Goal: Task Accomplishment & Management: Use online tool/utility

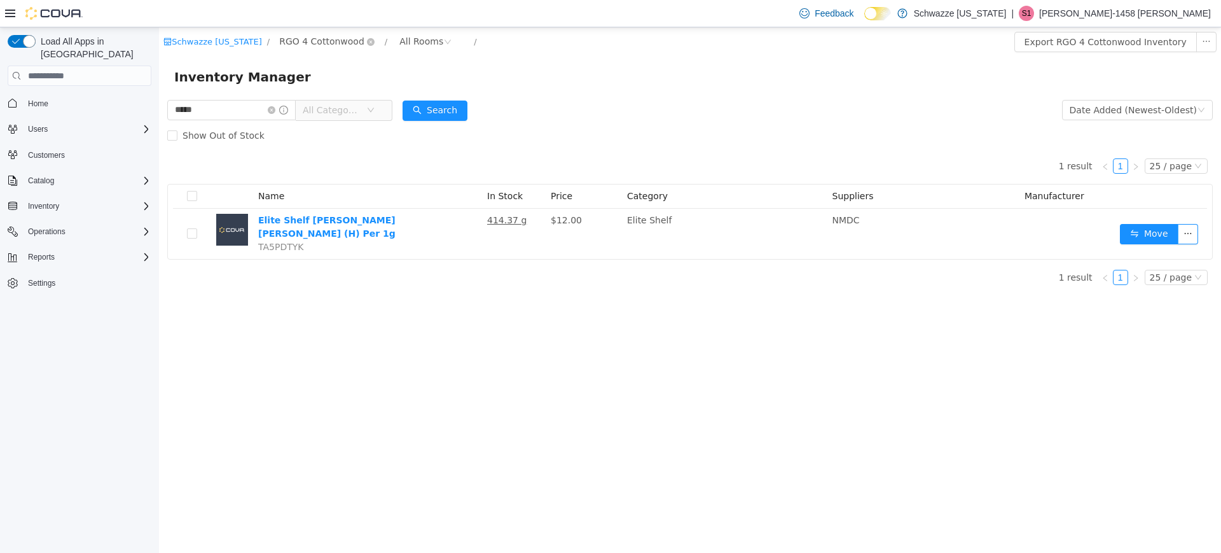
click at [301, 42] on span "RGO 4 Cottonwood" at bounding box center [321, 41] width 85 height 14
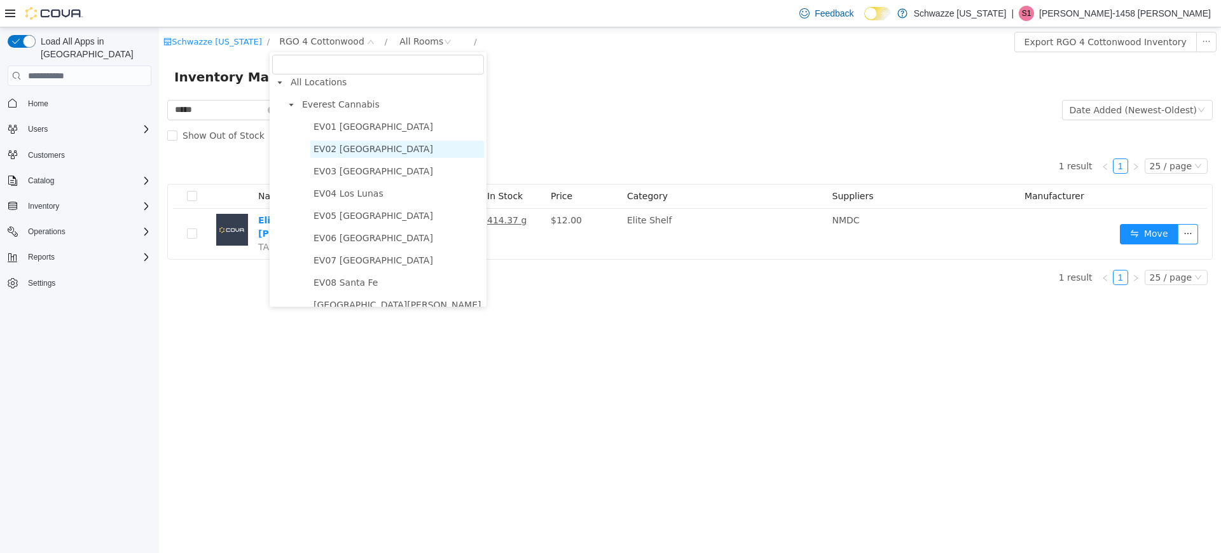
scroll to position [6, 0]
click at [366, 139] on ul "[GEOGRAPHIC_DATA] [GEOGRAPHIC_DATA] Uptown [GEOGRAPHIC_DATA] [GEOGRAPHIC_DATA] …" at bounding box center [384, 271] width 200 height 306
click at [357, 125] on span "EV01 [GEOGRAPHIC_DATA]" at bounding box center [373, 126] width 120 height 10
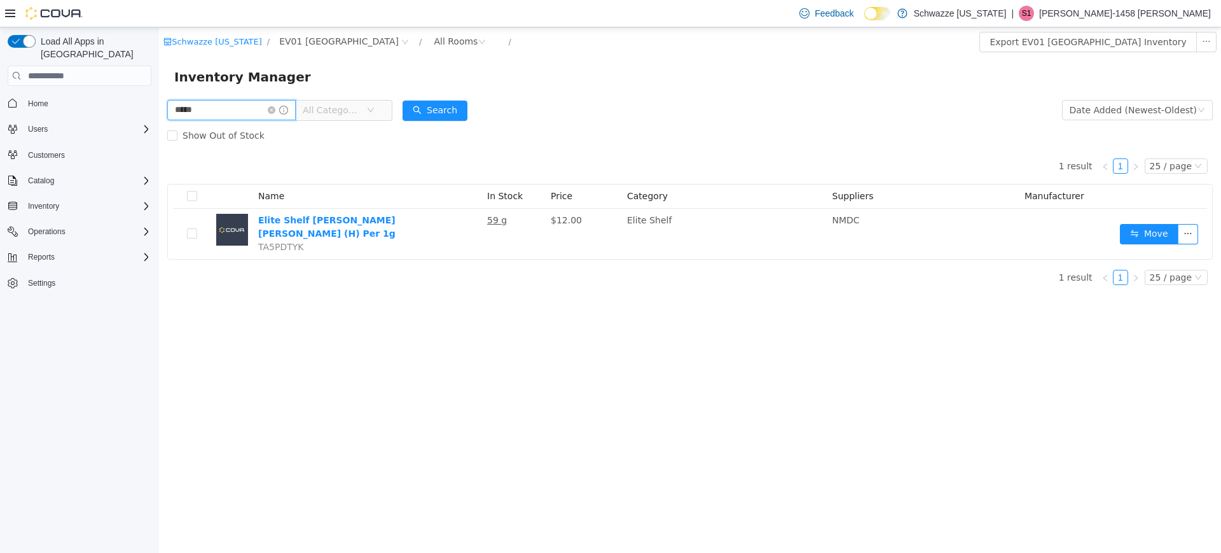
click at [202, 109] on input "*****" at bounding box center [231, 110] width 128 height 20
type input "****"
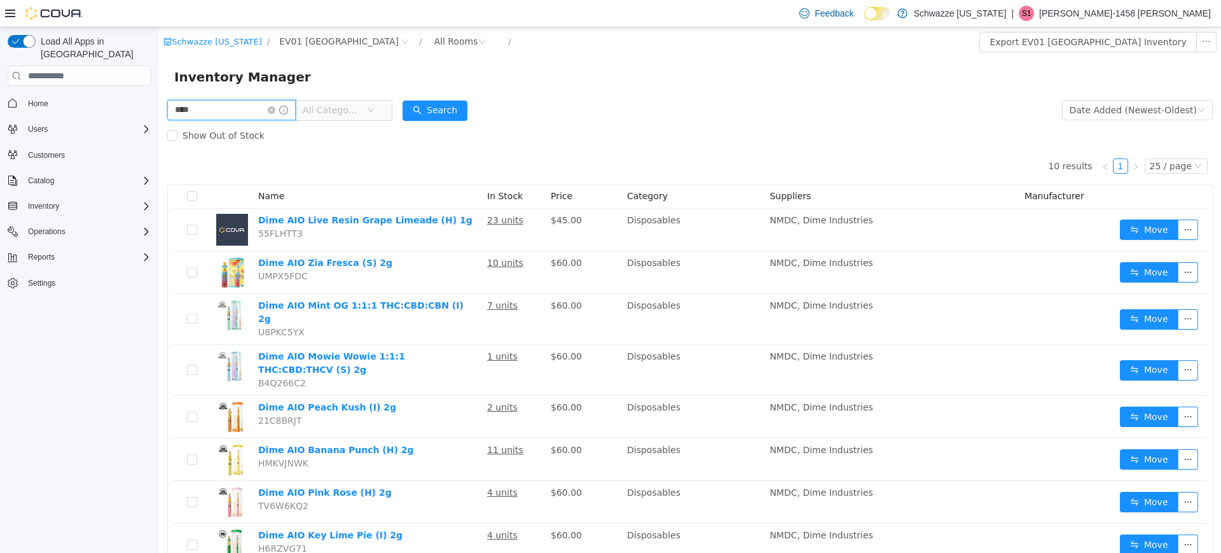
scroll to position [1, 0]
click at [238, 107] on input "****" at bounding box center [231, 109] width 128 height 20
click at [295, 44] on span "EV01 [GEOGRAPHIC_DATA]" at bounding box center [339, 41] width 120 height 14
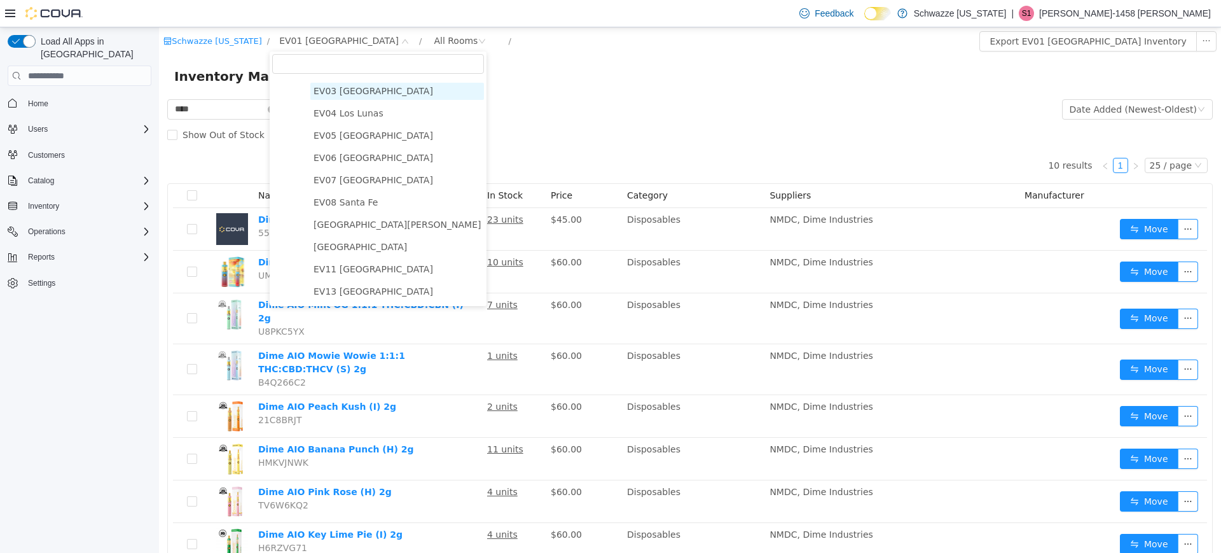
scroll to position [86, 0]
click at [369, 176] on span "EV07 [GEOGRAPHIC_DATA]" at bounding box center [373, 179] width 120 height 10
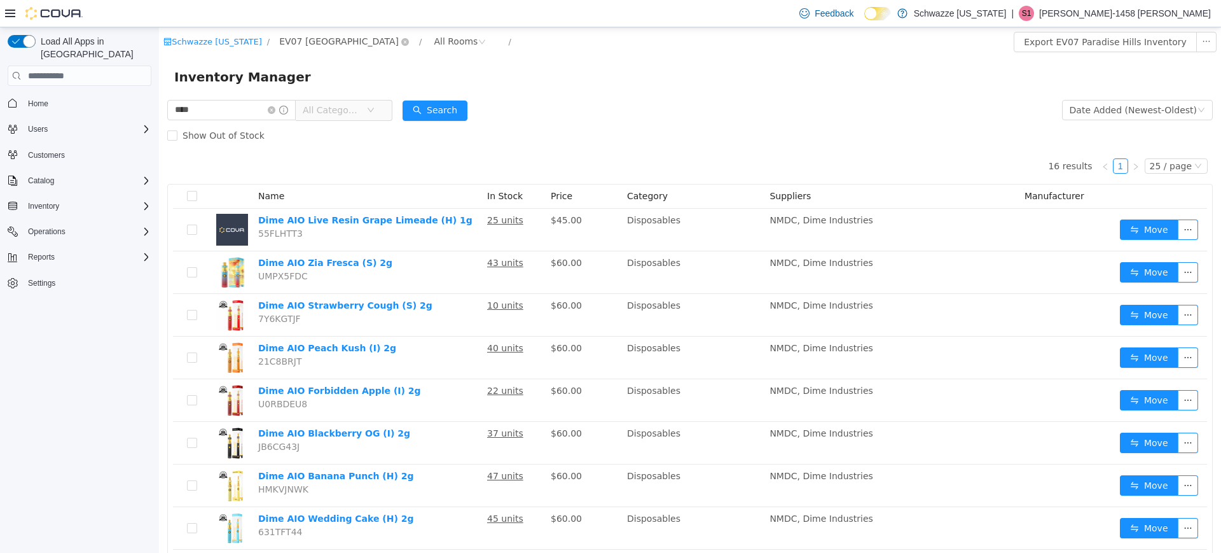
click at [299, 41] on span "EV07 [GEOGRAPHIC_DATA]" at bounding box center [339, 41] width 120 height 14
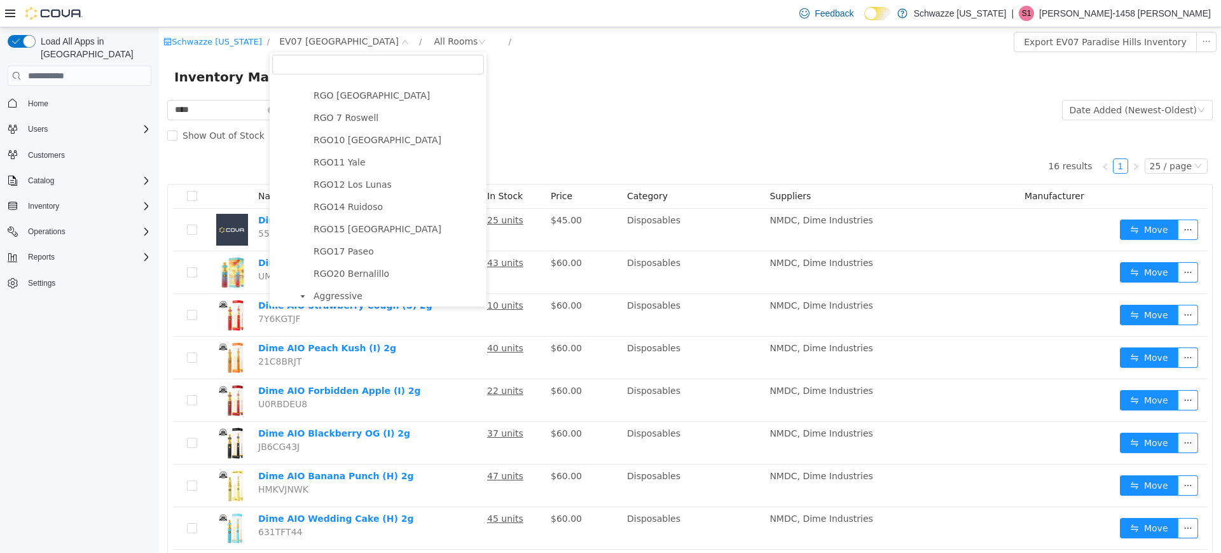
scroll to position [603, 0]
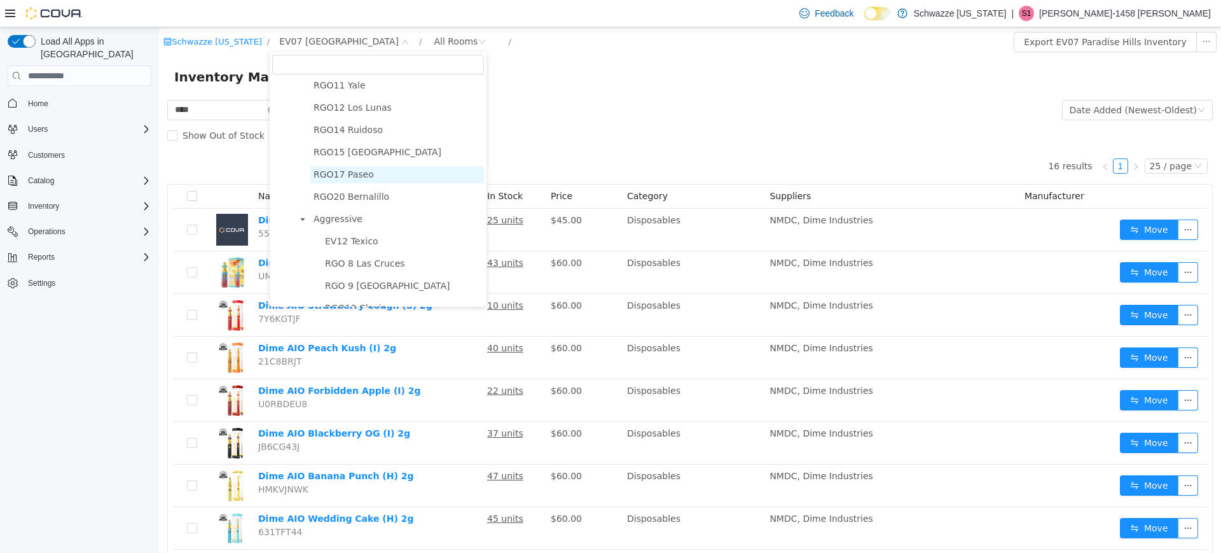
click at [344, 179] on span "RGO17 Paseo" at bounding box center [343, 174] width 60 height 10
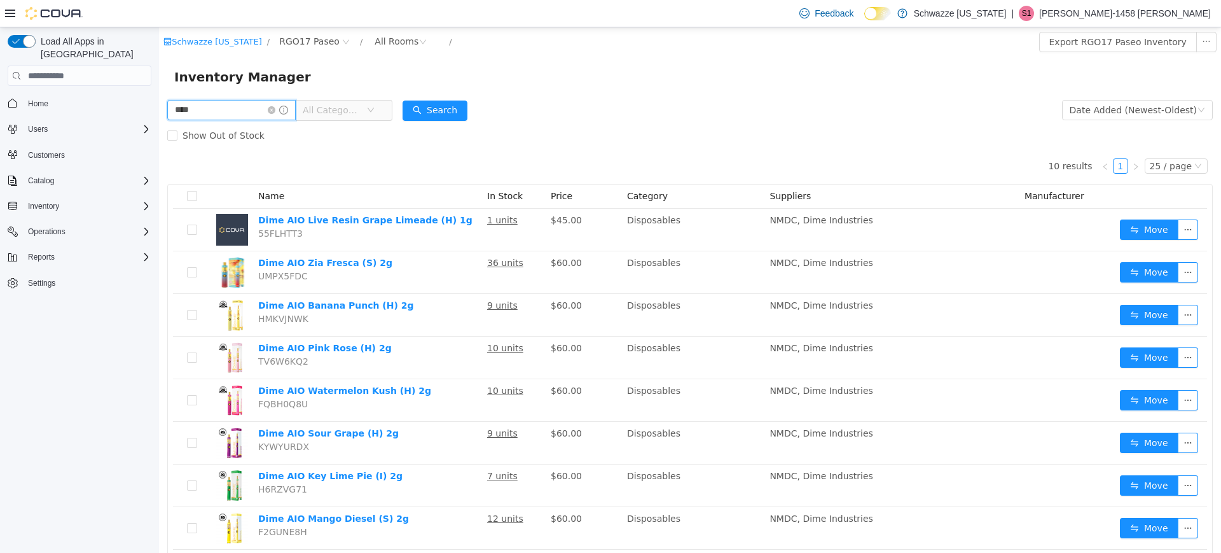
click at [233, 107] on input "****" at bounding box center [231, 110] width 128 height 20
click at [306, 50] on div "Schwazze [US_STATE] / RGO17 Paseo / All Rooms /" at bounding box center [601, 42] width 877 height 20
click at [301, 45] on span "RGO17 Paseo" at bounding box center [309, 41] width 60 height 14
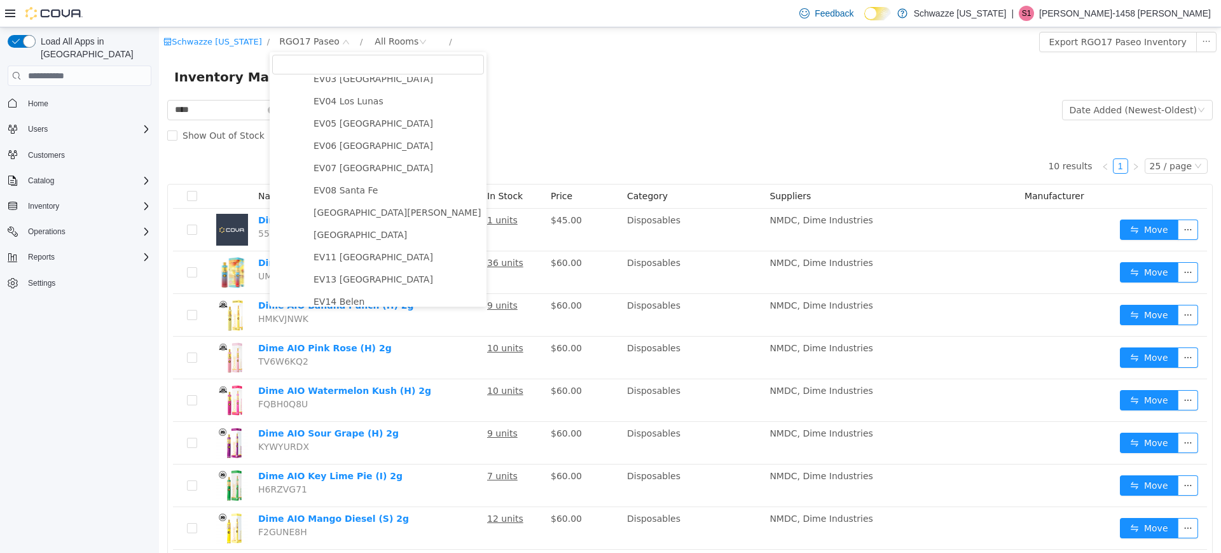
scroll to position [99, 0]
click at [345, 210] on span "[GEOGRAPHIC_DATA][PERSON_NAME]" at bounding box center [396, 212] width 167 height 10
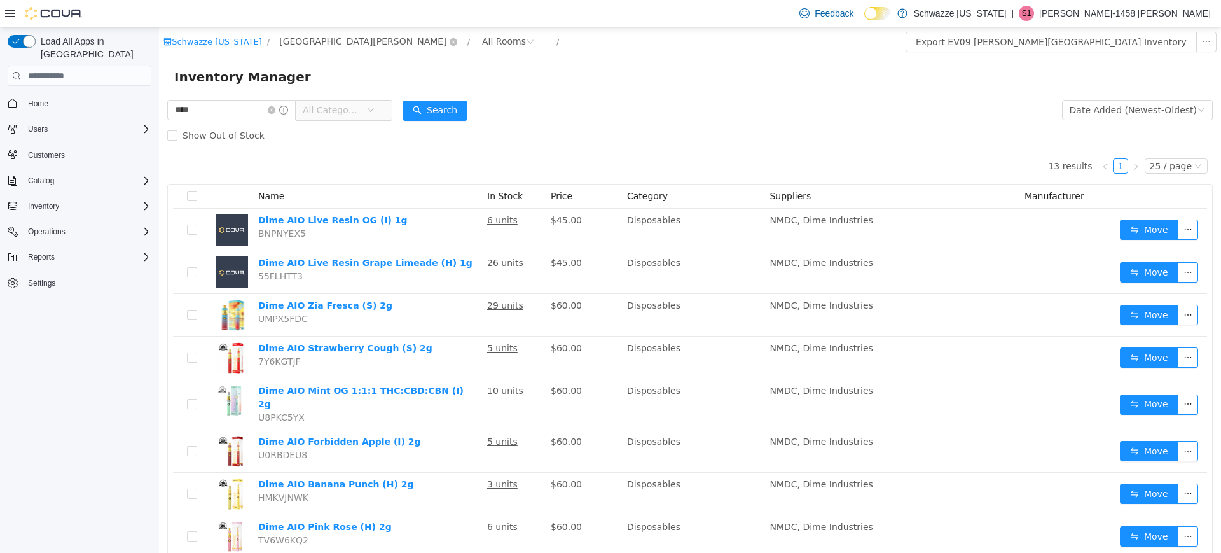
click at [310, 36] on span "[GEOGRAPHIC_DATA][PERSON_NAME]" at bounding box center [362, 41] width 167 height 14
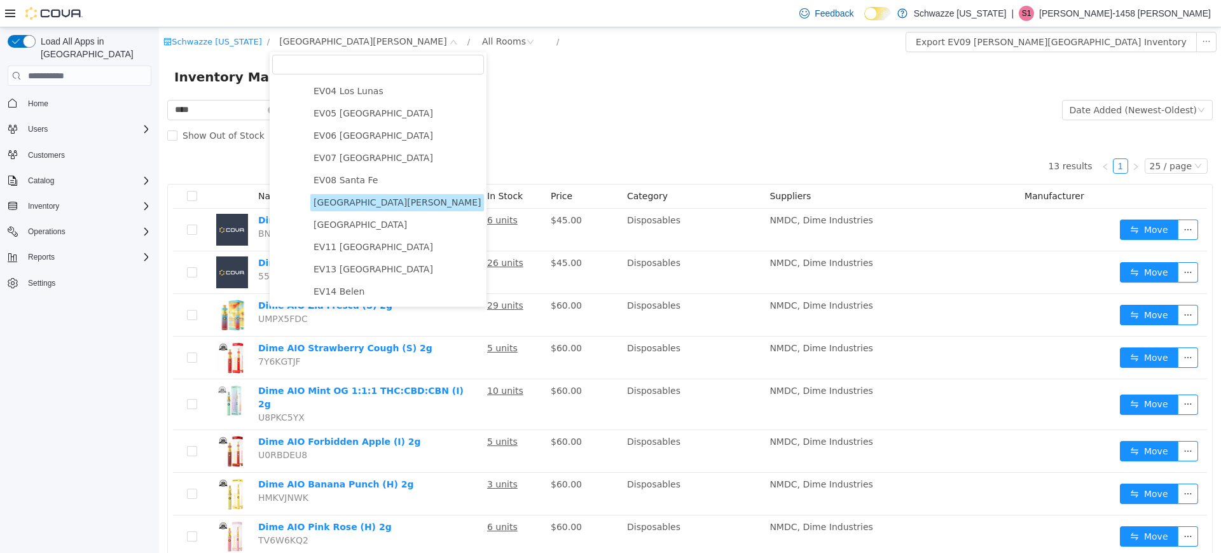
scroll to position [113, 0]
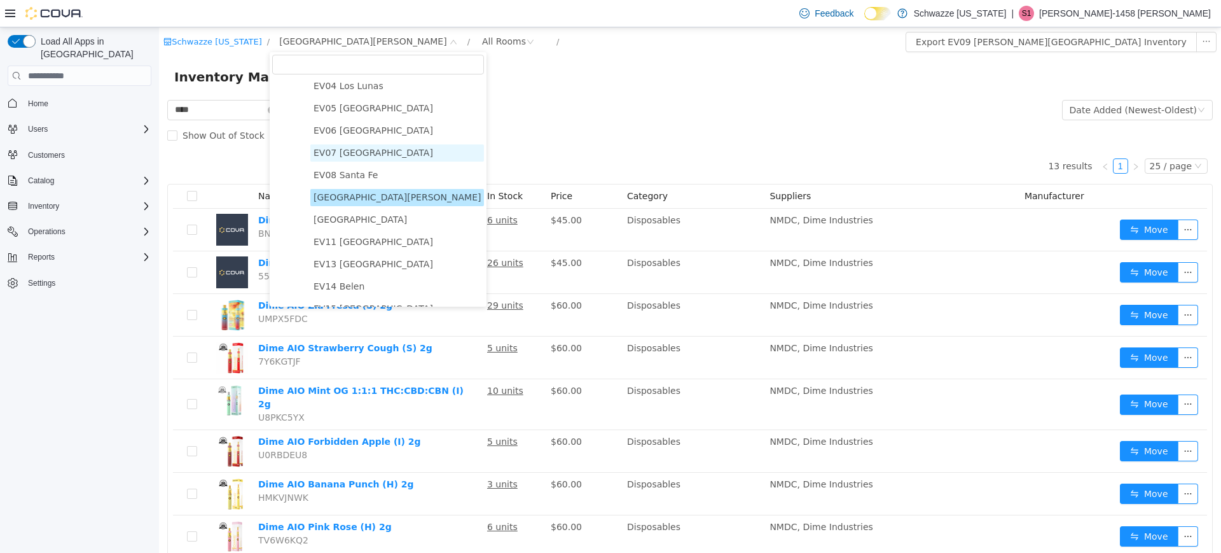
click at [369, 156] on span "EV07 [GEOGRAPHIC_DATA]" at bounding box center [373, 153] width 120 height 10
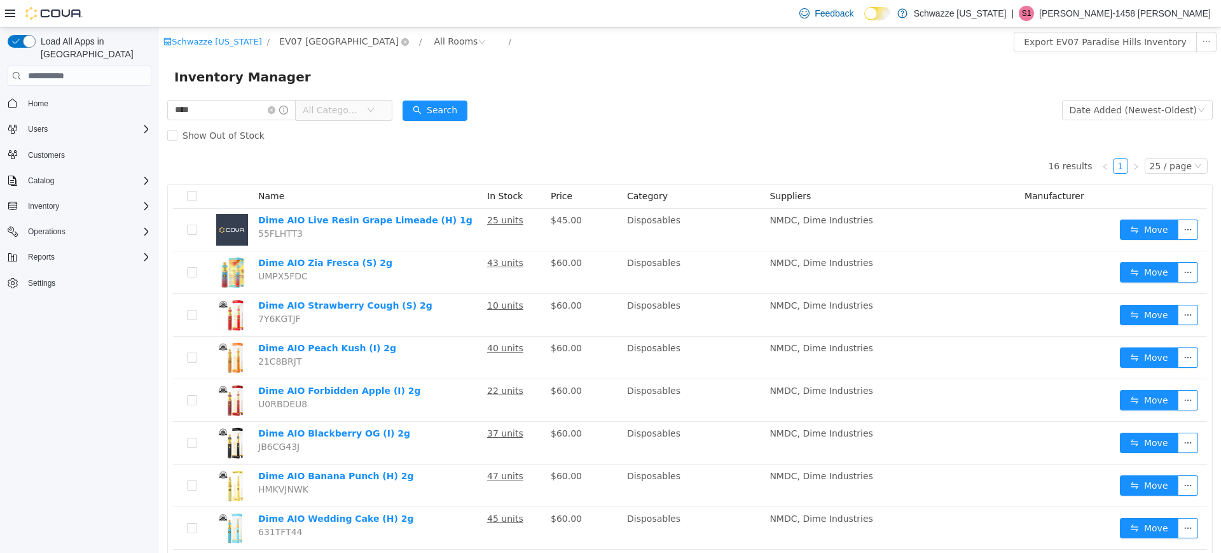
click at [299, 45] on span "EV07 [GEOGRAPHIC_DATA]" at bounding box center [339, 41] width 120 height 14
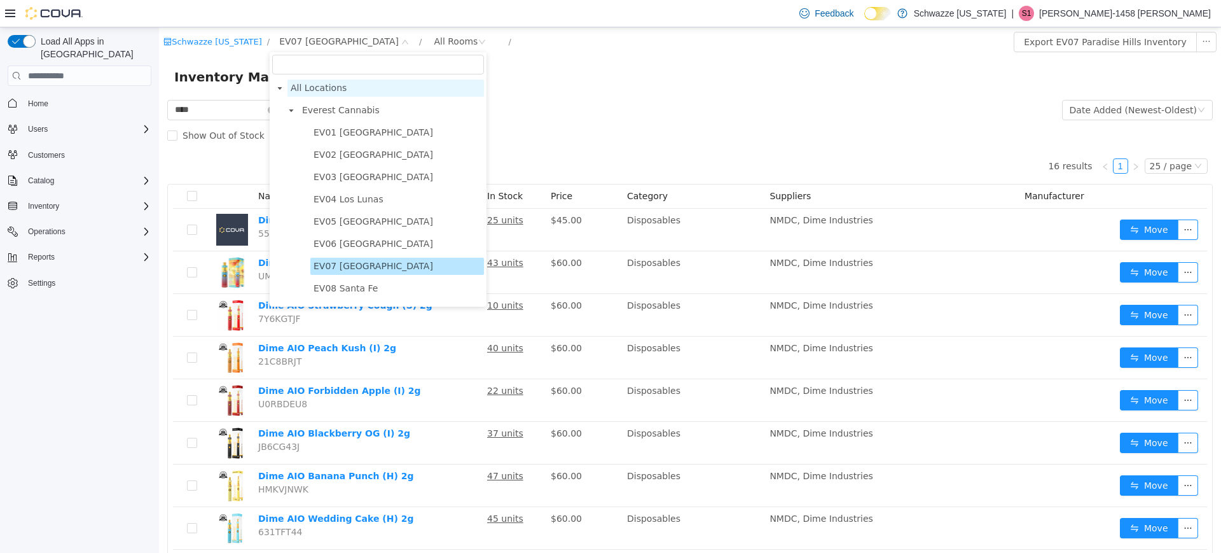
click at [320, 87] on span "All Locations" at bounding box center [319, 88] width 56 height 10
click at [64, 198] on button "Inventory" at bounding box center [43, 205] width 41 height 15
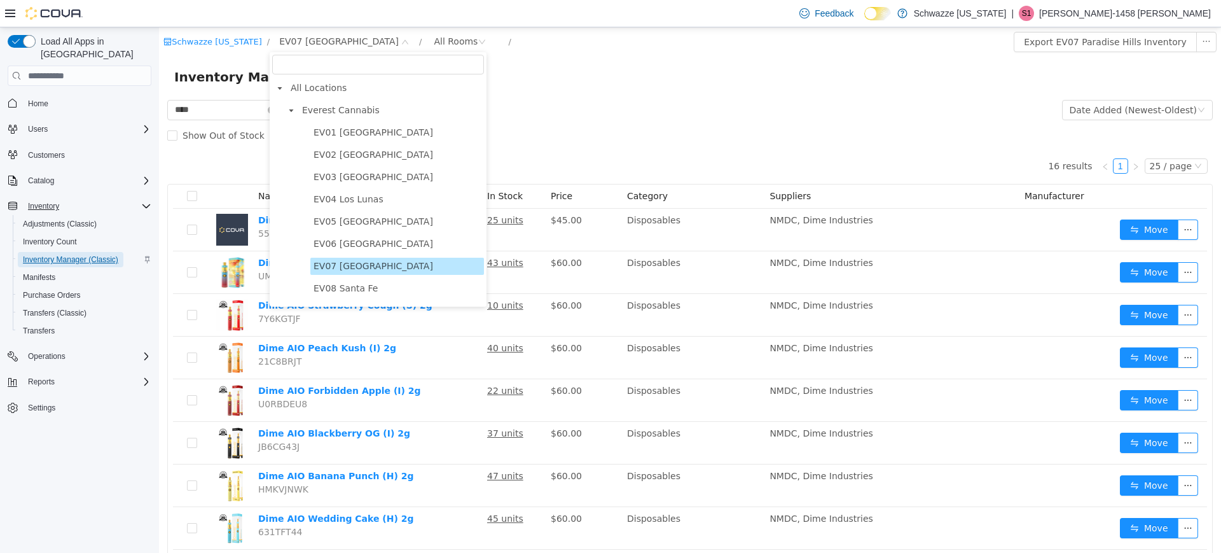
click at [73, 254] on span "Inventory Manager (Classic)" at bounding box center [70, 259] width 95 height 10
click at [63, 219] on span "Adjustments (Classic)" at bounding box center [60, 224] width 74 height 10
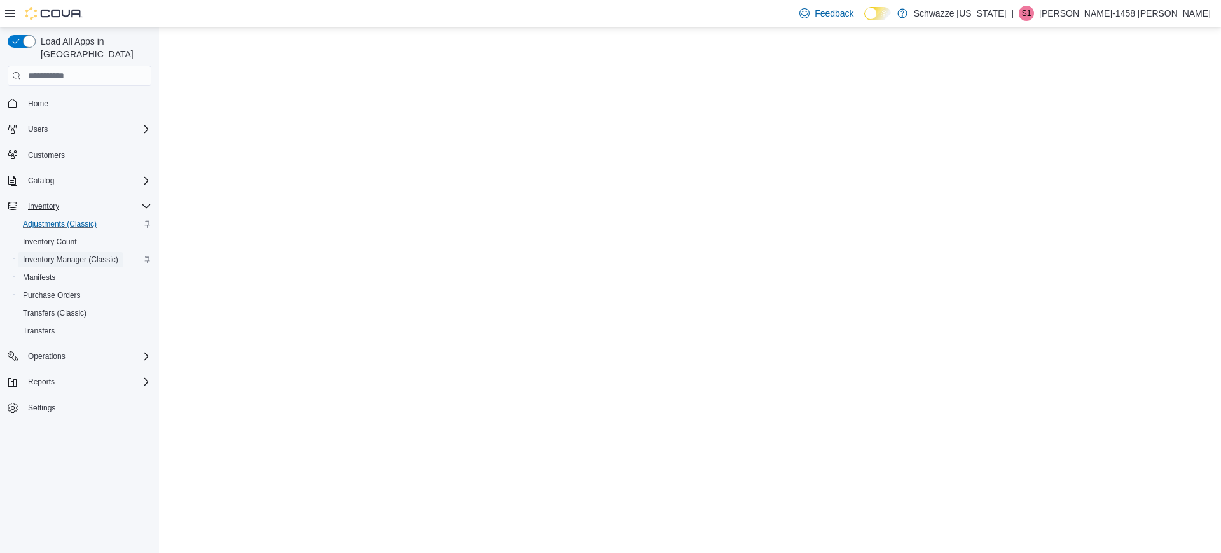
click at [66, 254] on span "Inventory Manager (Classic)" at bounding box center [70, 259] width 95 height 10
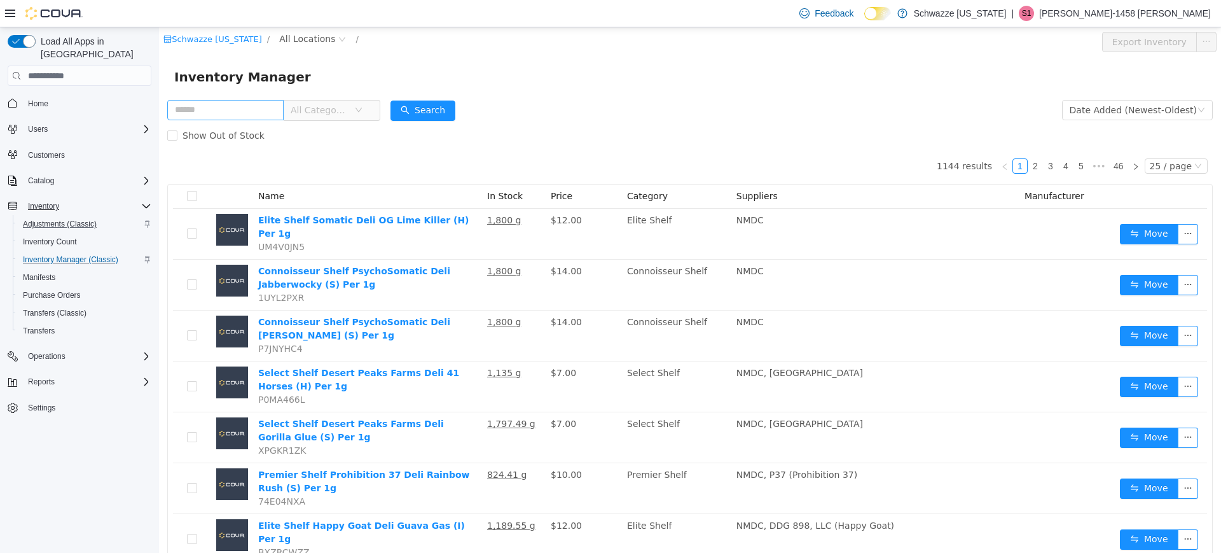
click at [210, 117] on input "text" at bounding box center [225, 110] width 116 height 20
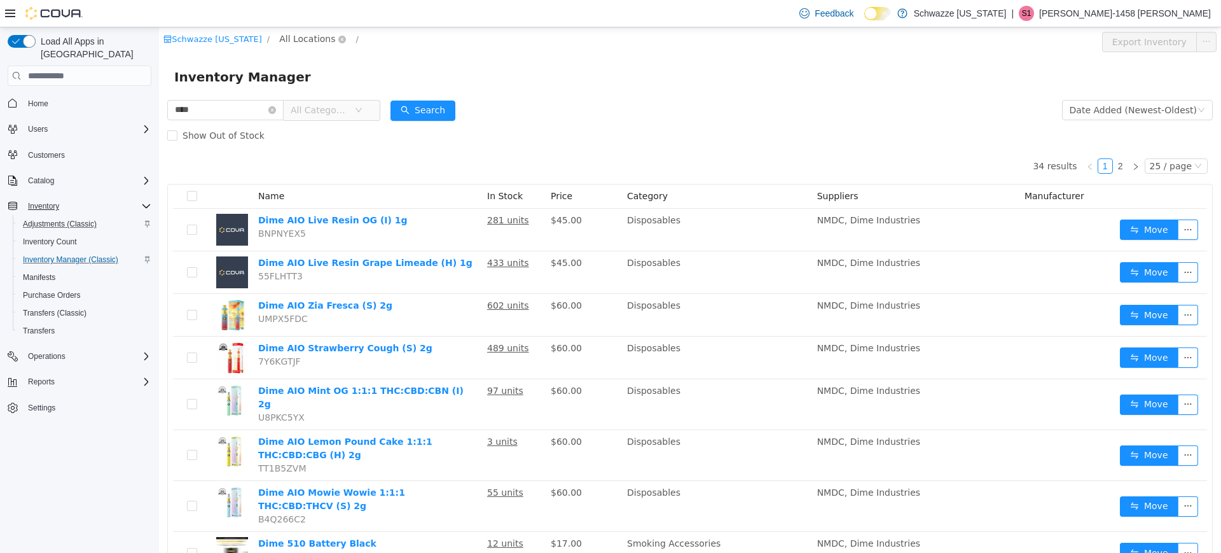
click at [289, 43] on span "All Locations" at bounding box center [307, 39] width 56 height 14
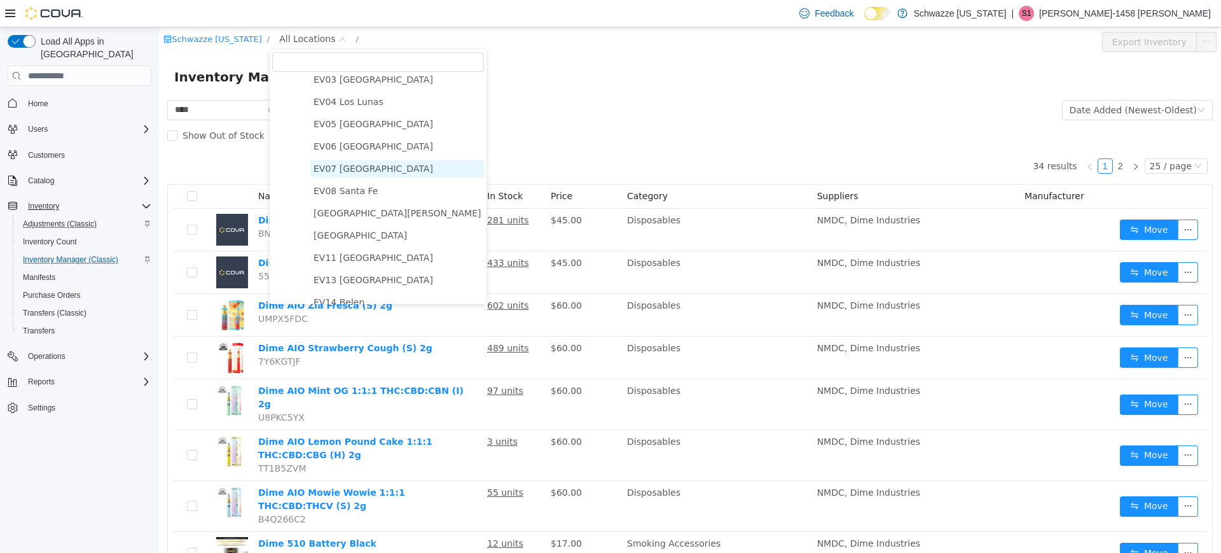
scroll to position [88, 0]
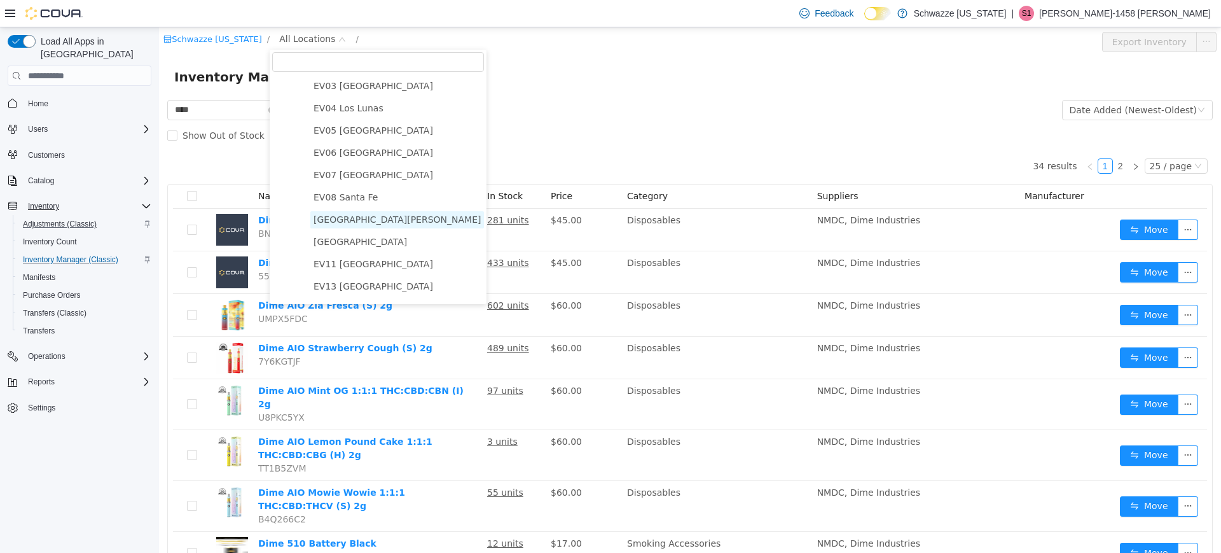
click at [364, 224] on span "[GEOGRAPHIC_DATA][PERSON_NAME]" at bounding box center [396, 219] width 167 height 10
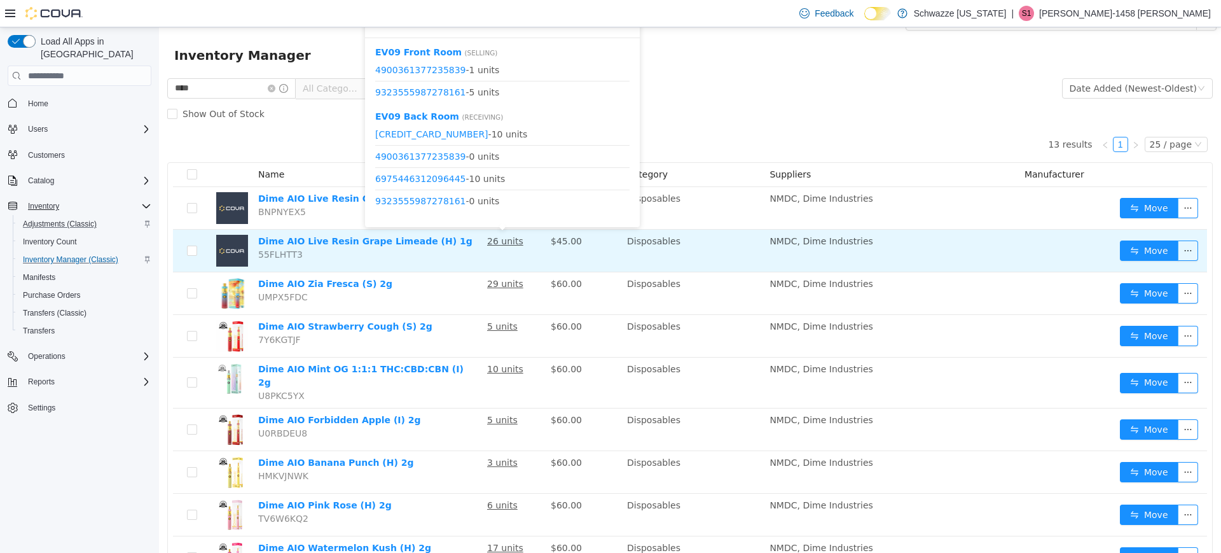
scroll to position [18, 0]
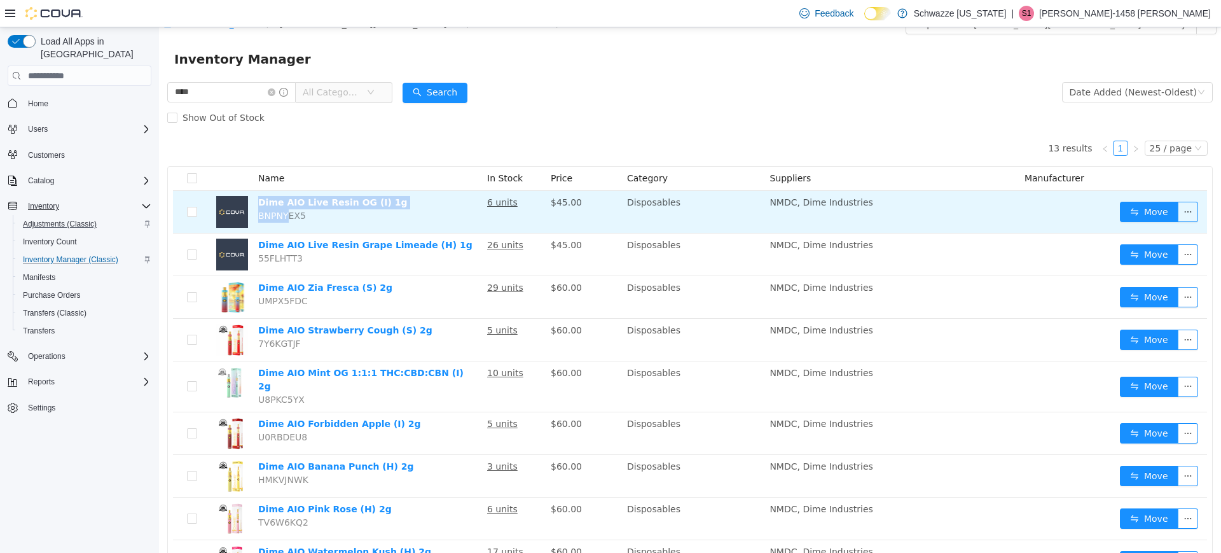
drag, startPoint x: 398, startPoint y: 209, endPoint x: 287, endPoint y: 226, distance: 112.0
click at [287, 226] on td "Dime AIO Live Resin OG (I) 1g BNPNYEX5" at bounding box center [367, 212] width 229 height 43
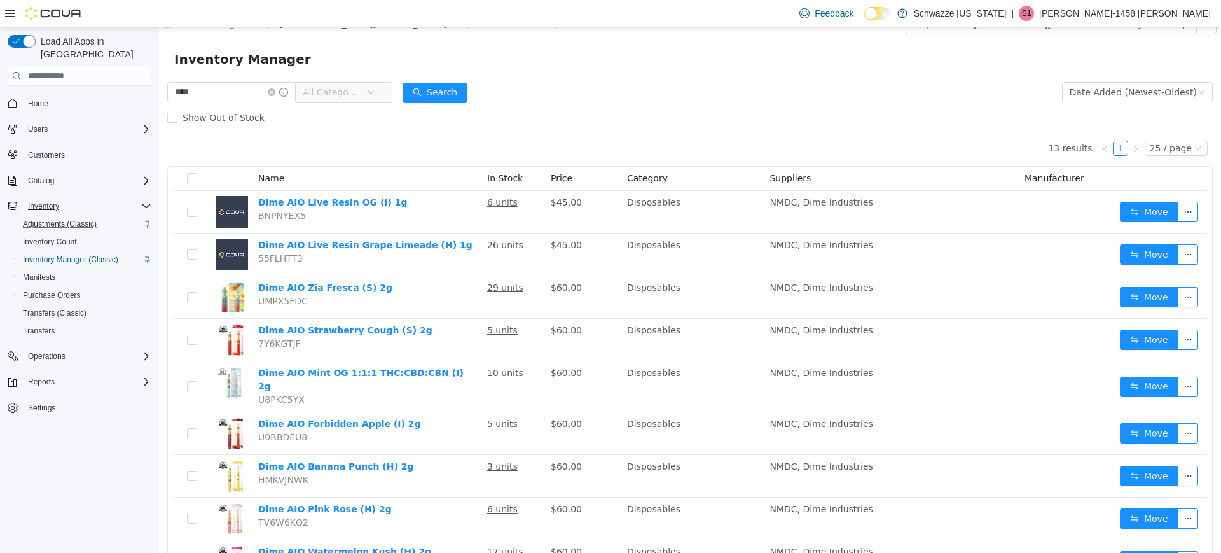
click at [421, 167] on th "Name" at bounding box center [367, 179] width 229 height 24
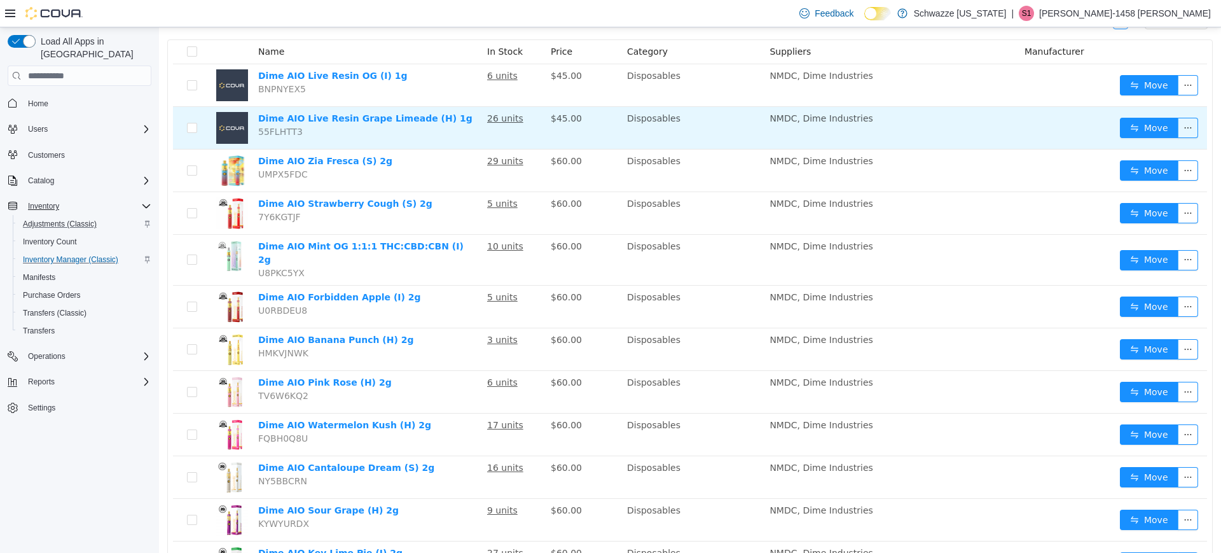
scroll to position [0, 0]
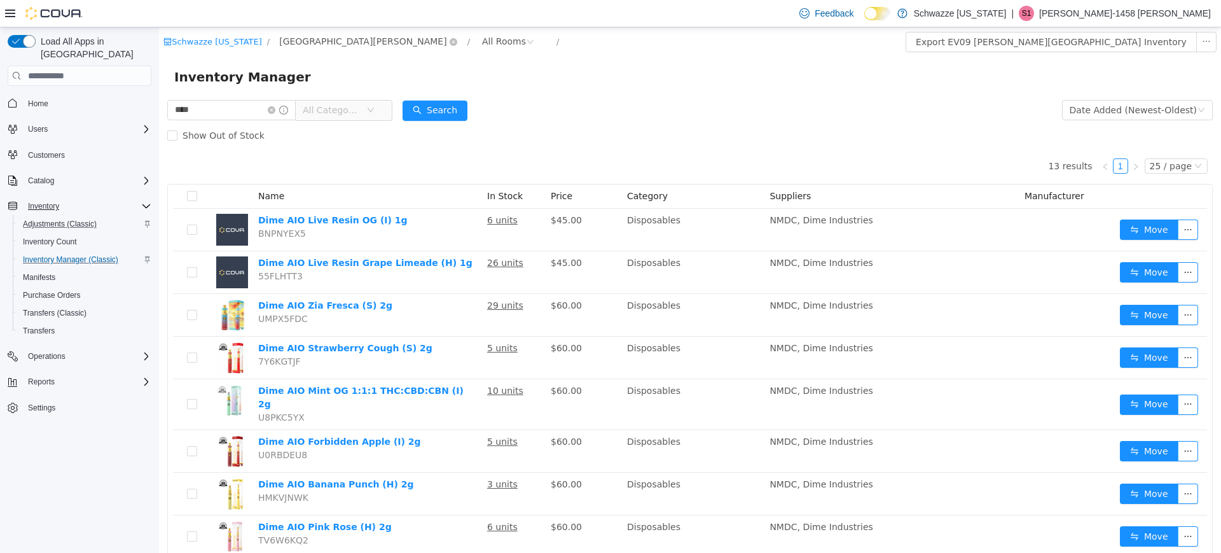
click at [362, 46] on span "[GEOGRAPHIC_DATA][PERSON_NAME]" at bounding box center [368, 41] width 187 height 15
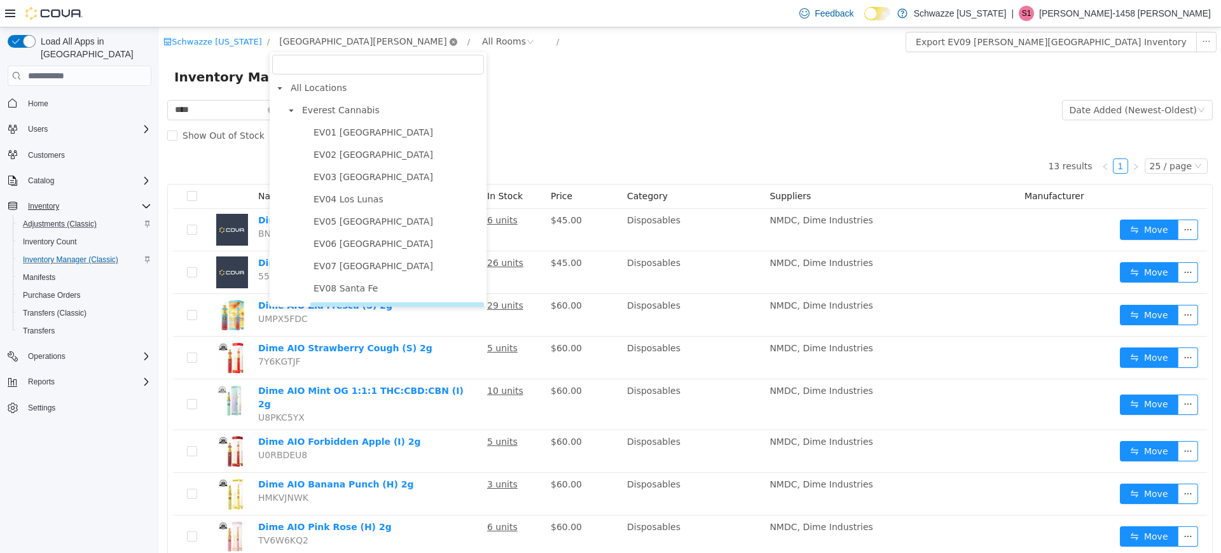
click at [450, 41] on icon "icon: close-circle" at bounding box center [454, 42] width 8 height 8
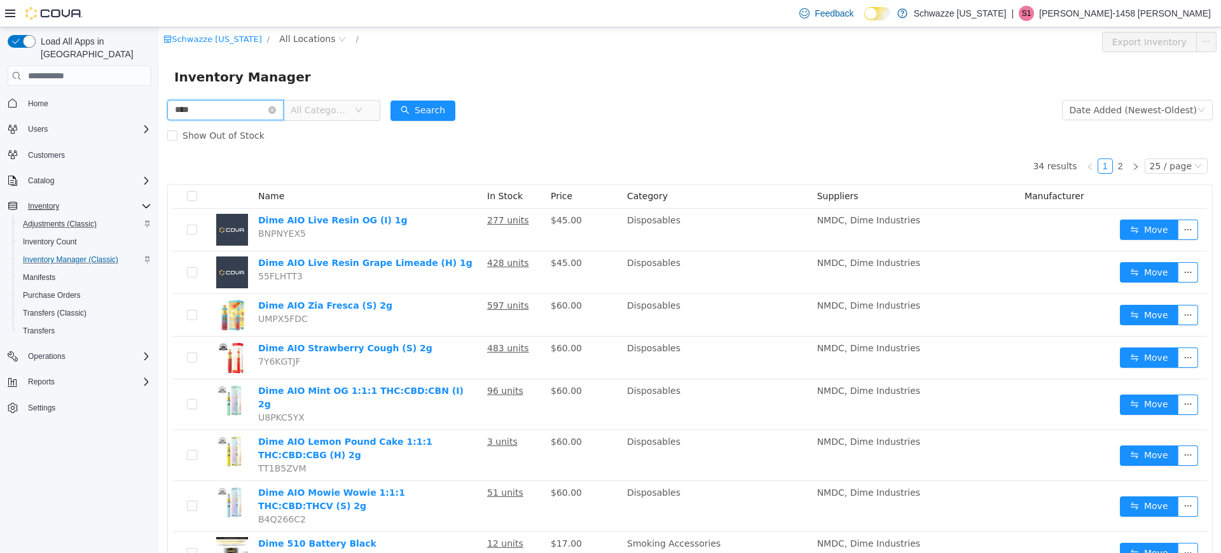
click at [252, 111] on input "****" at bounding box center [225, 110] width 116 height 20
click at [512, 96] on div "Inventory Manager" at bounding box center [690, 77] width 1062 height 41
click at [444, 107] on button "Search" at bounding box center [422, 110] width 65 height 20
click at [421, 99] on div "Search" at bounding box center [422, 109] width 65 height 25
click at [419, 106] on button "Search" at bounding box center [422, 110] width 65 height 20
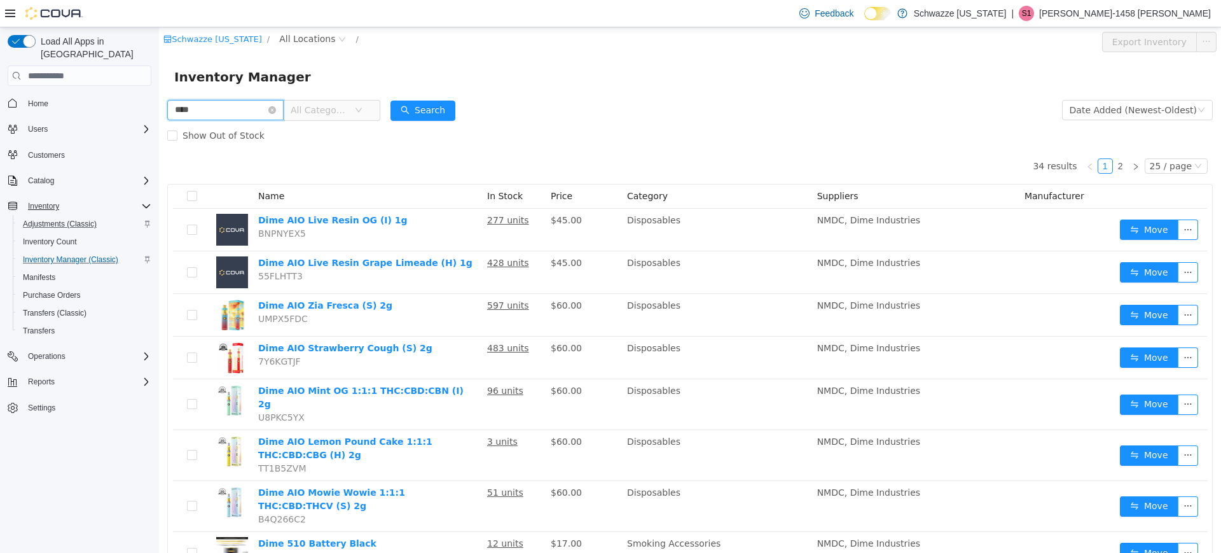
click at [251, 119] on input "****" at bounding box center [225, 110] width 116 height 20
type input "*"
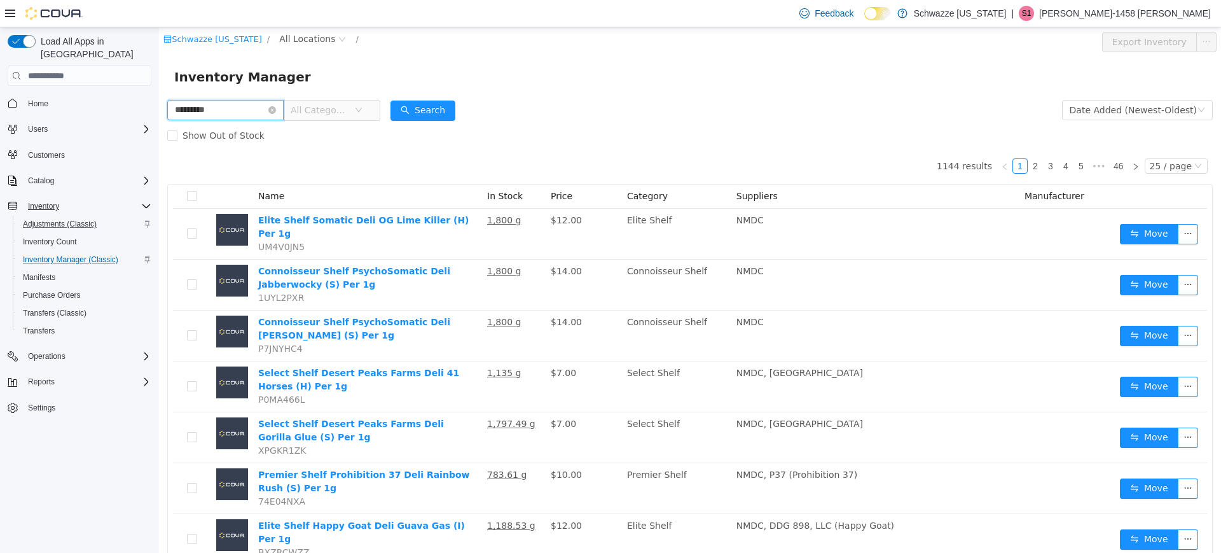
type input "*********"
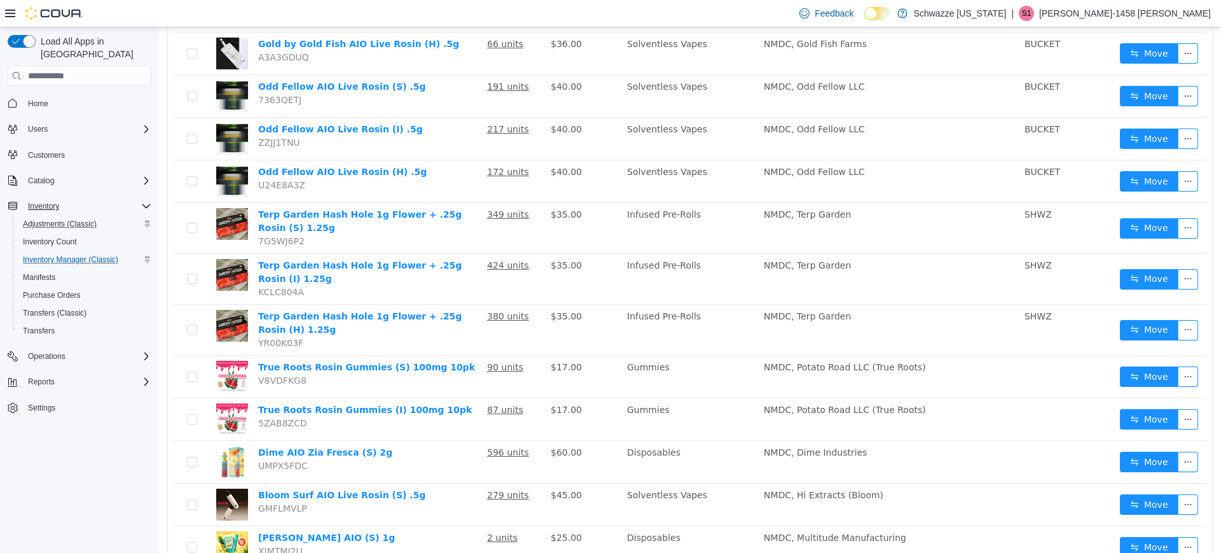
scroll to position [790, 0]
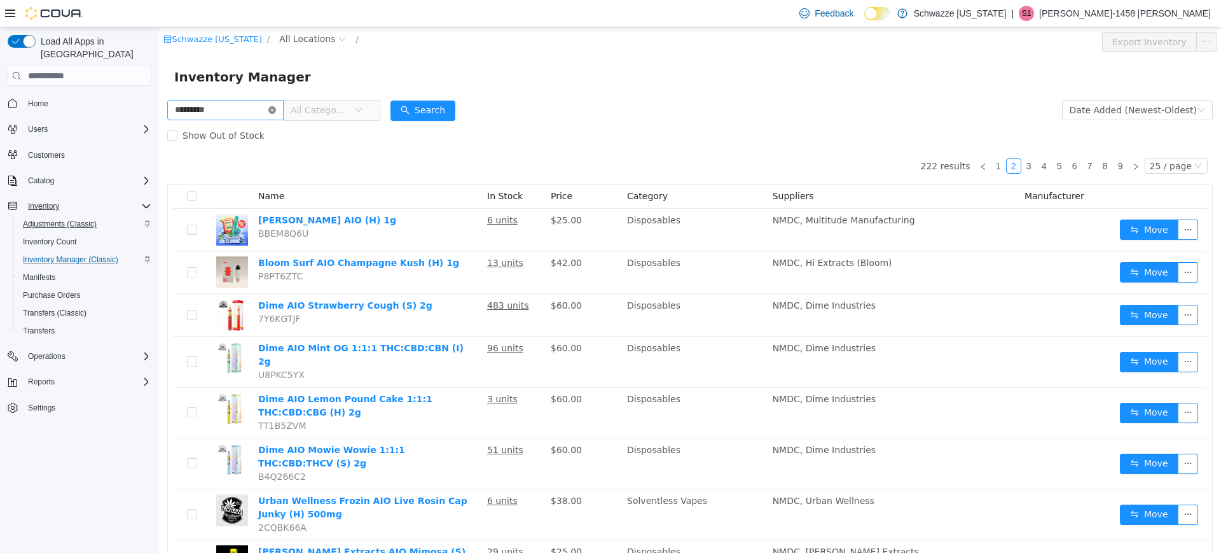
click at [276, 109] on icon "icon: close-circle" at bounding box center [272, 110] width 8 height 8
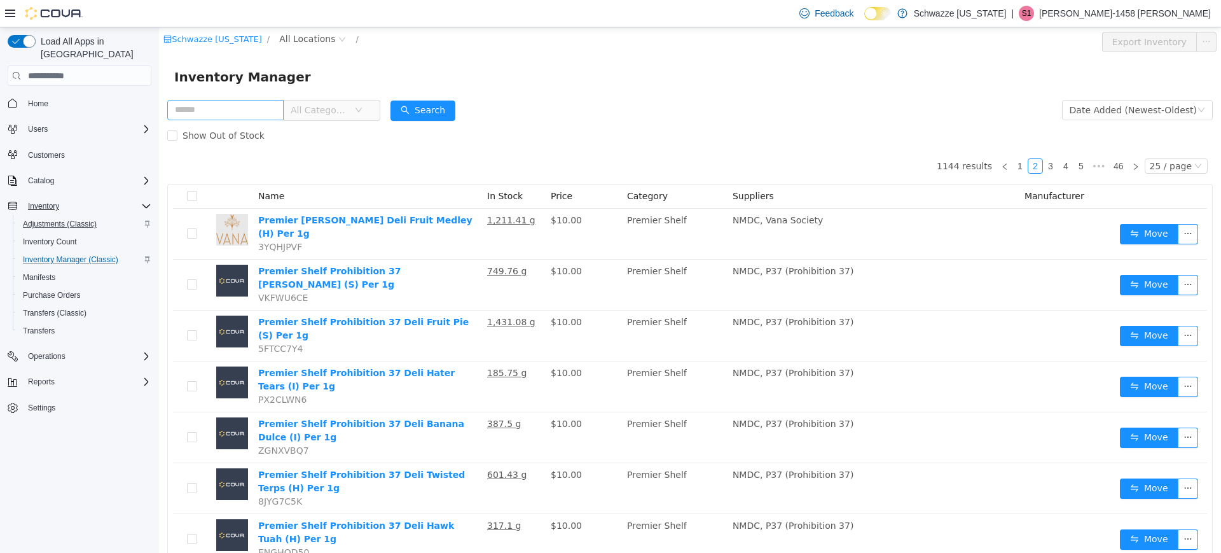
click at [809, 102] on form "All Categories Date Added (Newest-Oldest) Search Show Out of Stock" at bounding box center [689, 122] width 1045 height 51
click at [230, 110] on input "text" at bounding box center [225, 110] width 116 height 20
type input "****"
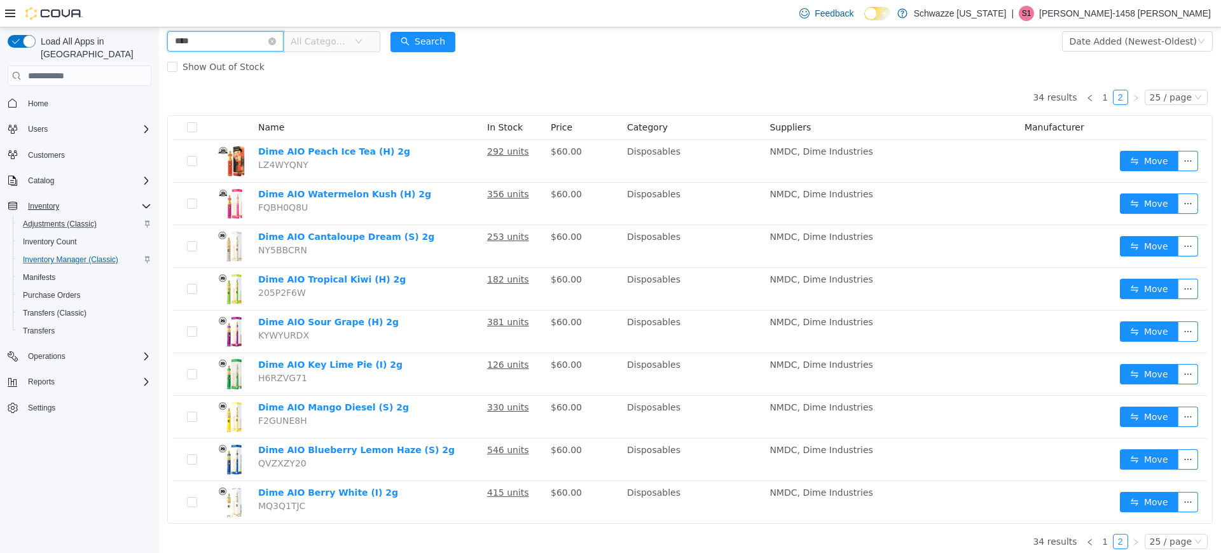
scroll to position [76, 0]
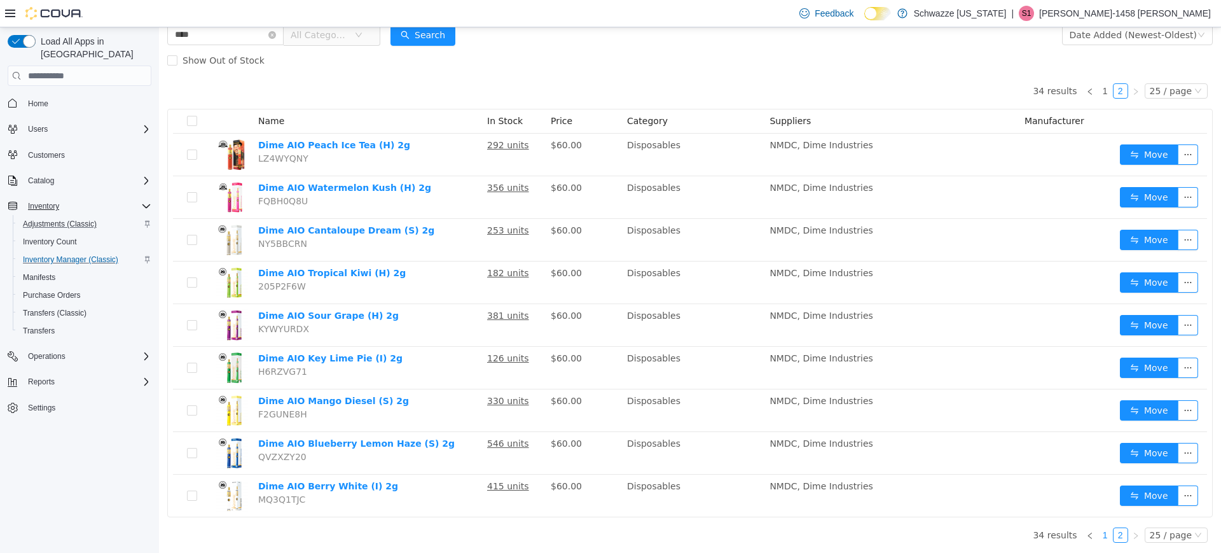
click at [1100, 537] on link "1" at bounding box center [1105, 535] width 14 height 14
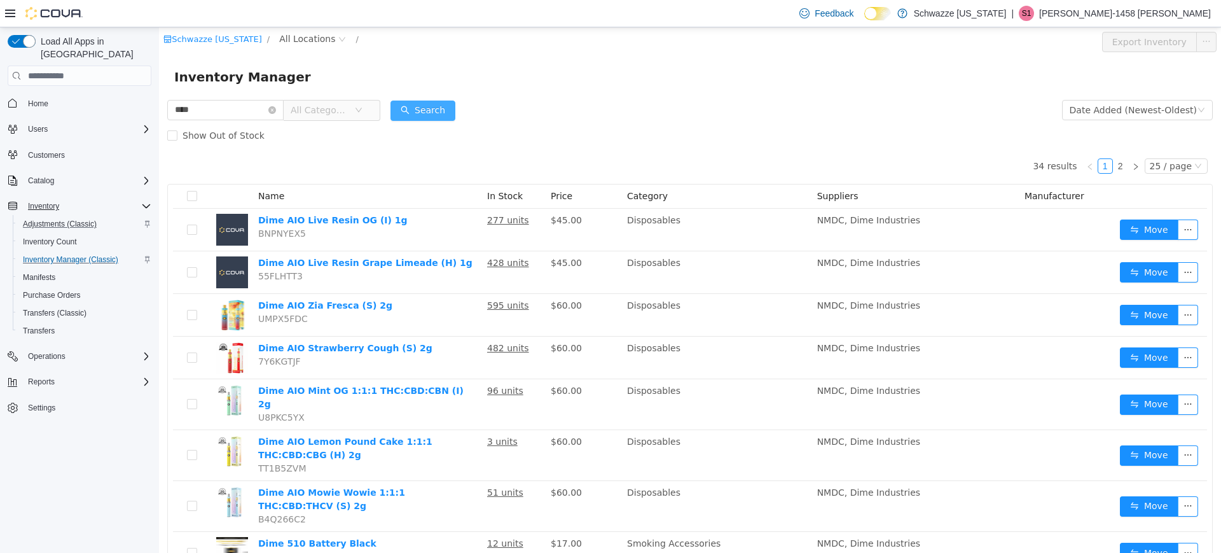
click at [421, 113] on button "Search" at bounding box center [422, 110] width 65 height 20
click at [230, 113] on input "****" at bounding box center [225, 110] width 116 height 20
click at [666, 93] on div "Inventory Manager" at bounding box center [690, 77] width 1062 height 41
click at [296, 51] on div "Schwazze [US_STATE] / All Locations /" at bounding box center [601, 42] width 877 height 20
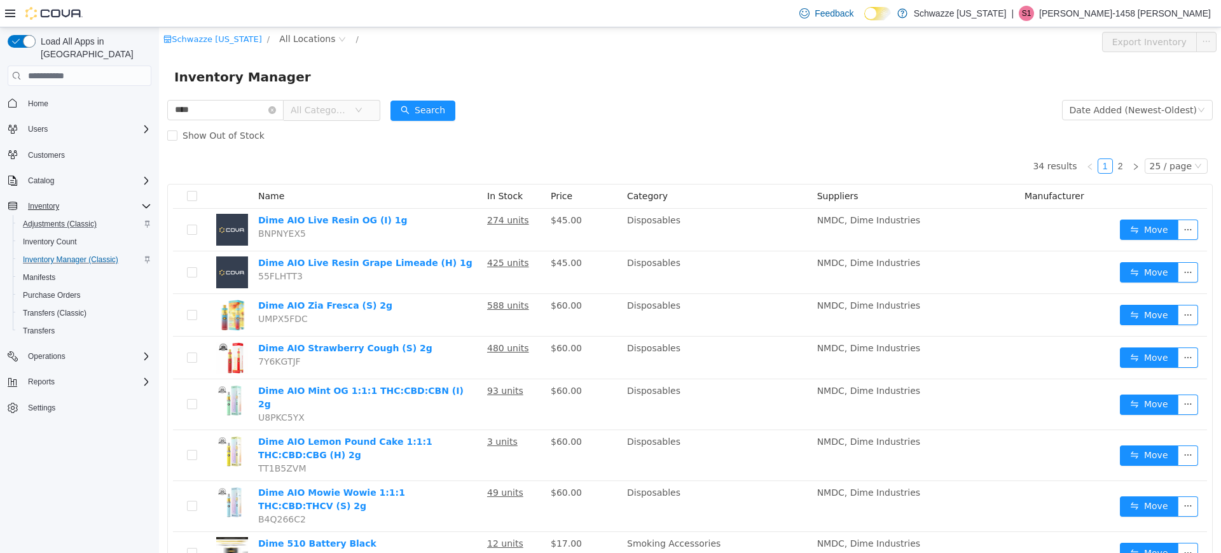
click at [296, 48] on div "Schwazze [US_STATE] / All Locations /" at bounding box center [601, 42] width 877 height 20
click at [296, 38] on span "All Locations" at bounding box center [307, 39] width 56 height 14
type input "***"
click at [333, 126] on span "RGO 4 Cottonwood" at bounding box center [355, 130] width 85 height 10
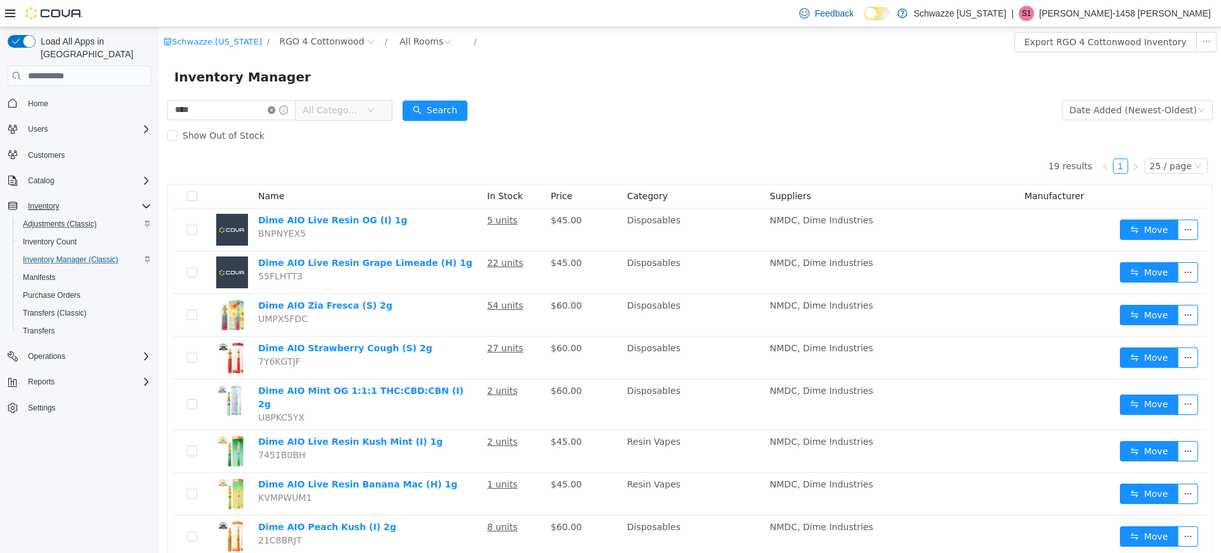
click at [275, 111] on icon "icon: close-circle" at bounding box center [272, 110] width 8 height 8
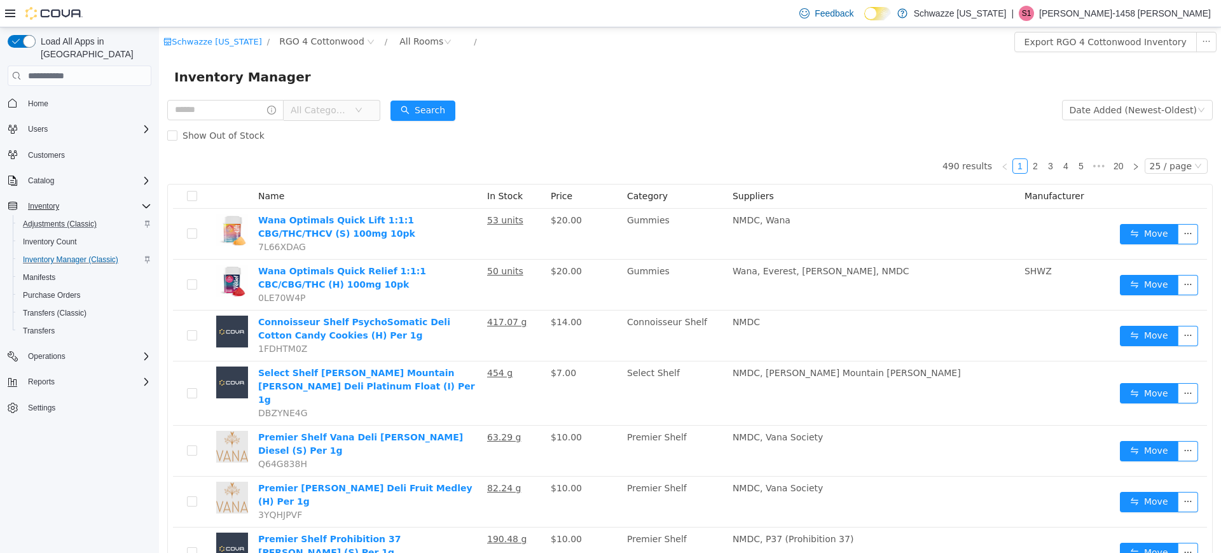
click at [553, 134] on div "Show Out of Stock" at bounding box center [689, 135] width 1045 height 25
click at [231, 109] on input "text" at bounding box center [225, 110] width 116 height 20
click at [644, 39] on div "Schwazze [US_STATE] / RGO 4 Cottonwood / All Rooms /" at bounding box center [601, 42] width 877 height 20
click at [570, 121] on form "All Categories Date Added (Newest-Oldest) Search Show Out of Stock" at bounding box center [689, 122] width 1045 height 51
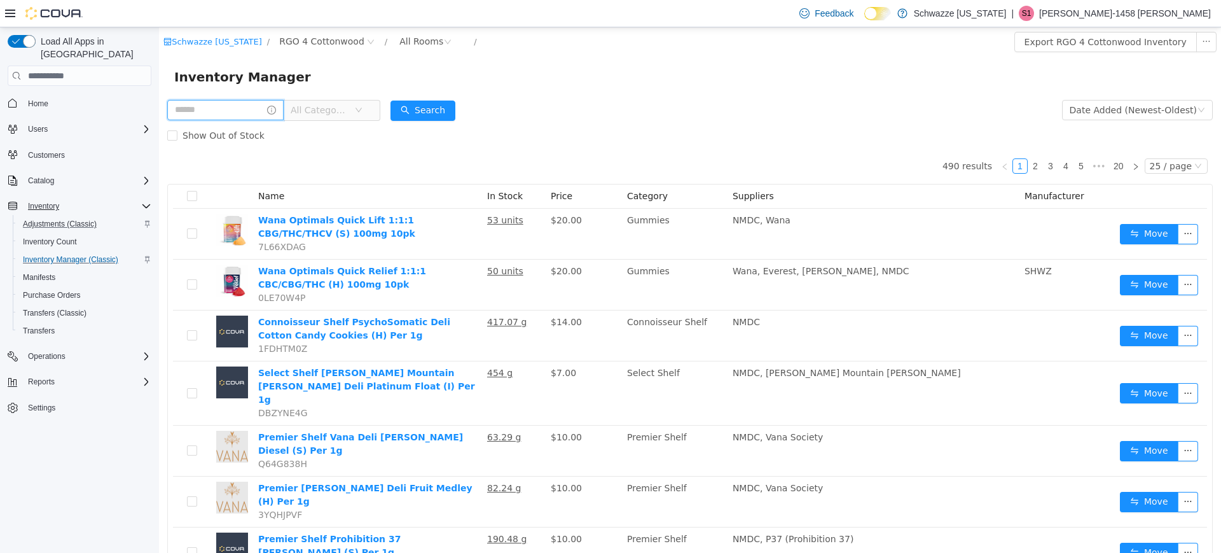
click at [251, 102] on input "text" at bounding box center [225, 110] width 116 height 20
click at [668, 86] on div "Inventory Manager" at bounding box center [689, 77] width 1031 height 20
click at [591, 139] on div "Show Out of Stock" at bounding box center [689, 135] width 1045 height 25
click at [367, 40] on icon "icon: close-circle" at bounding box center [371, 42] width 8 height 8
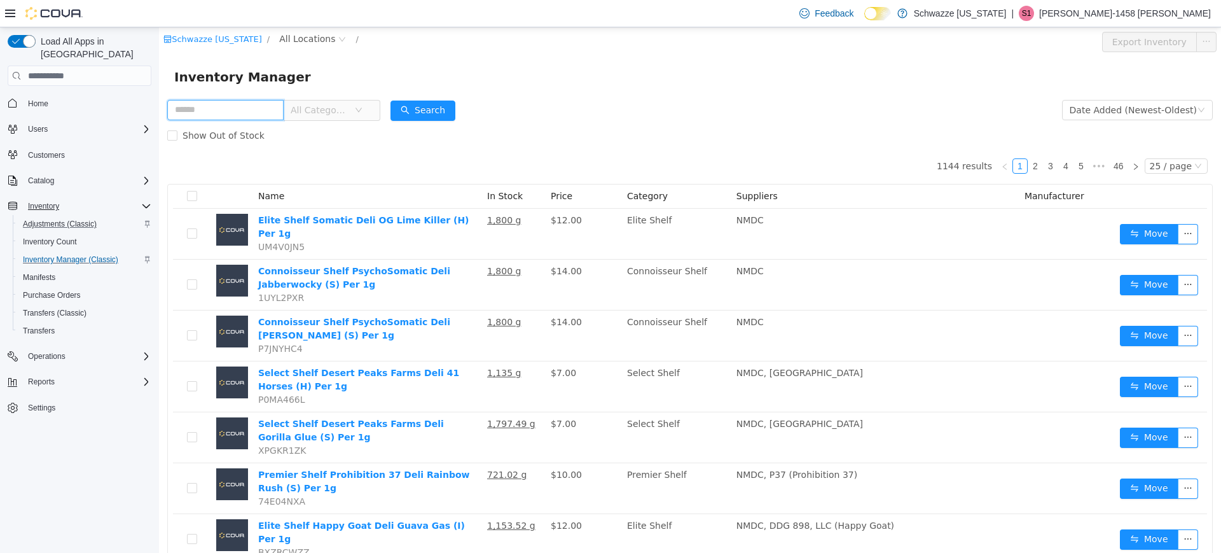
click at [240, 109] on input "text" at bounding box center [225, 110] width 116 height 20
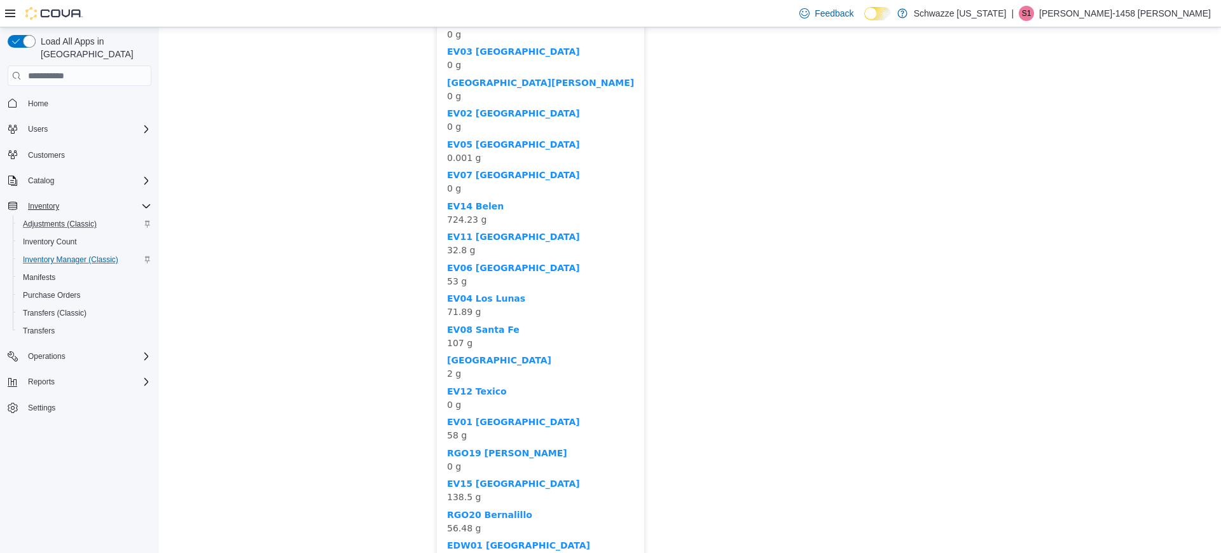
scroll to position [634, 0]
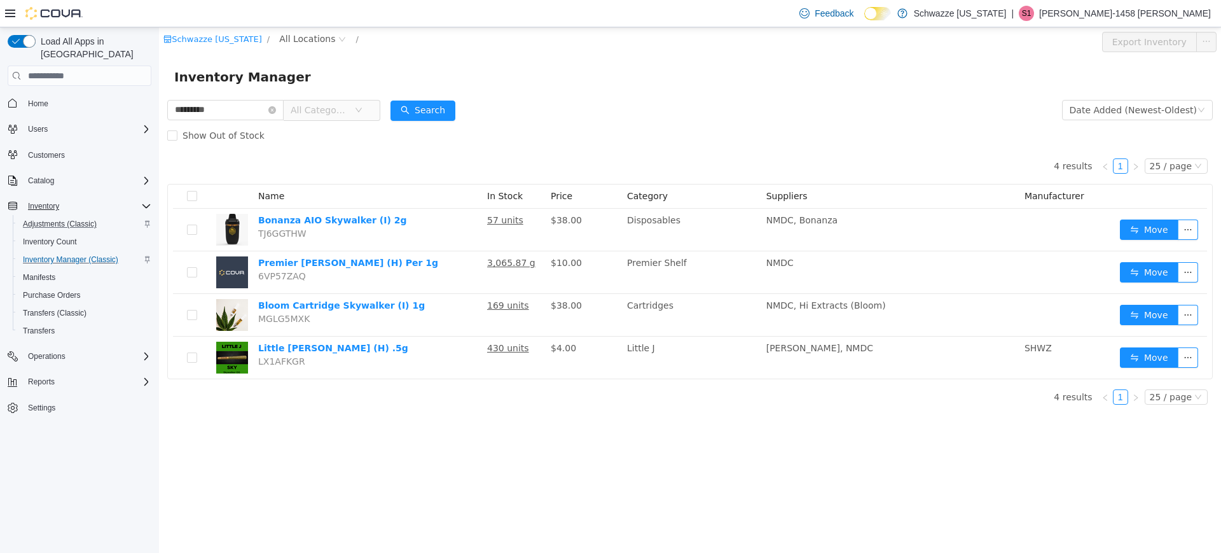
click at [656, 135] on div "Show Out of Stock" at bounding box center [689, 135] width 1045 height 25
click at [224, 109] on input "*********" at bounding box center [225, 110] width 116 height 20
type input "**********"
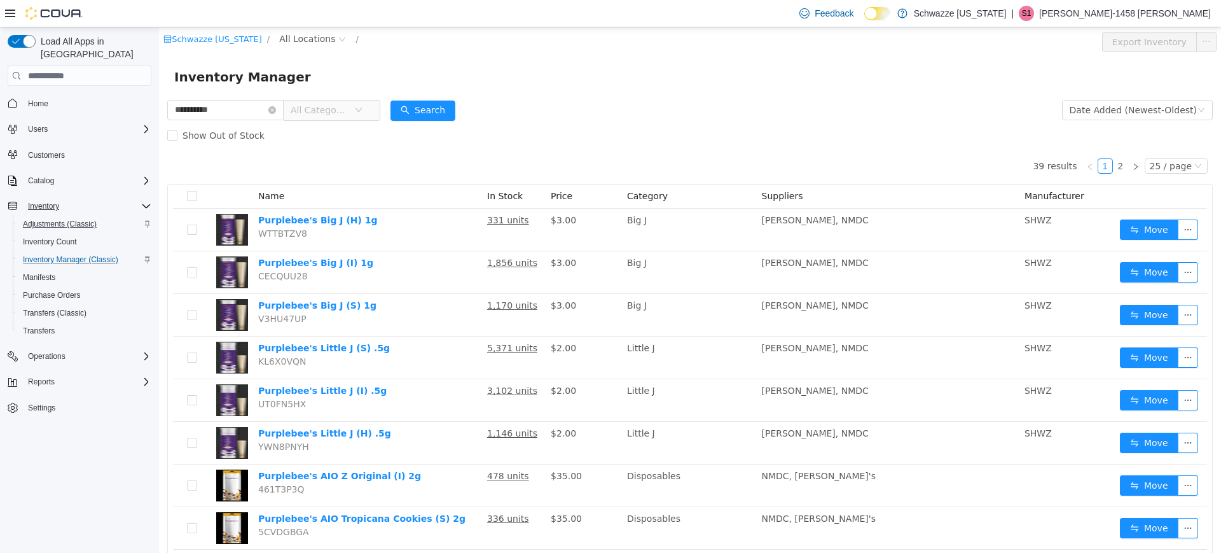
click at [289, 30] on div "Schwazze [US_STATE] / All Locations / Export Inventory" at bounding box center [690, 41] width 1062 height 29
click at [290, 39] on span "All Locations" at bounding box center [307, 39] width 56 height 14
type input "***"
click at [343, 135] on span "RGO 4 Cottonwood" at bounding box center [355, 130] width 85 height 10
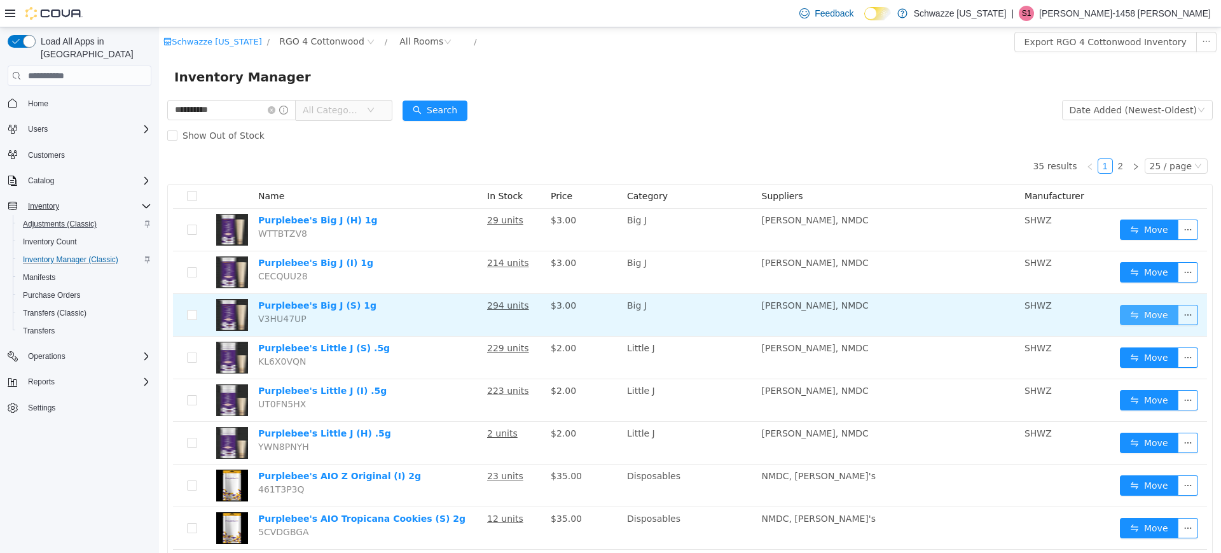
click at [1141, 315] on button "Move" at bounding box center [1149, 315] width 58 height 20
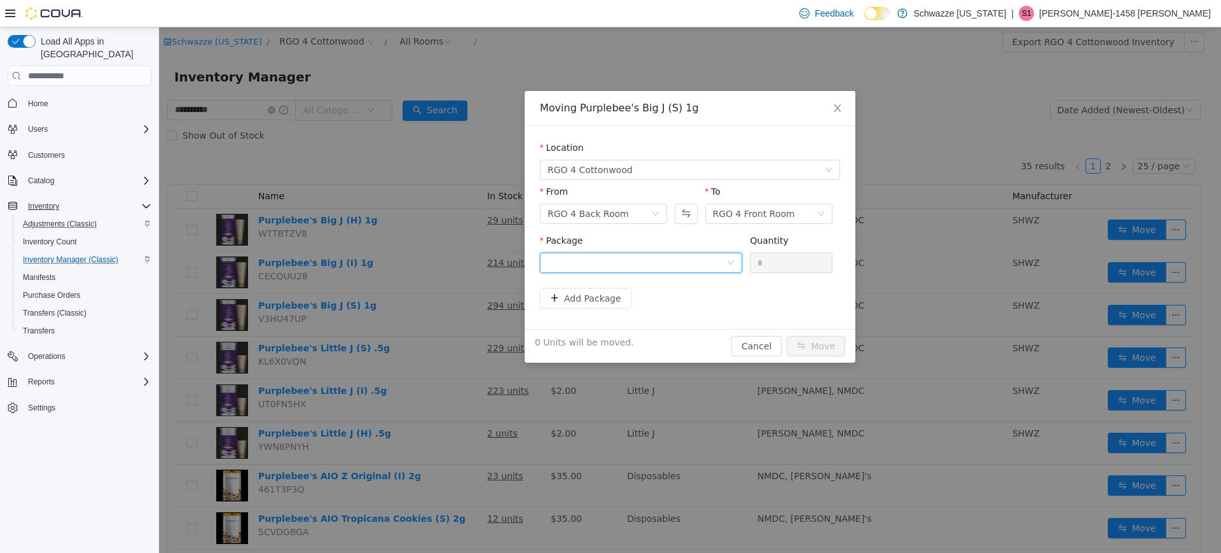
click at [610, 256] on div at bounding box center [636, 262] width 179 height 19
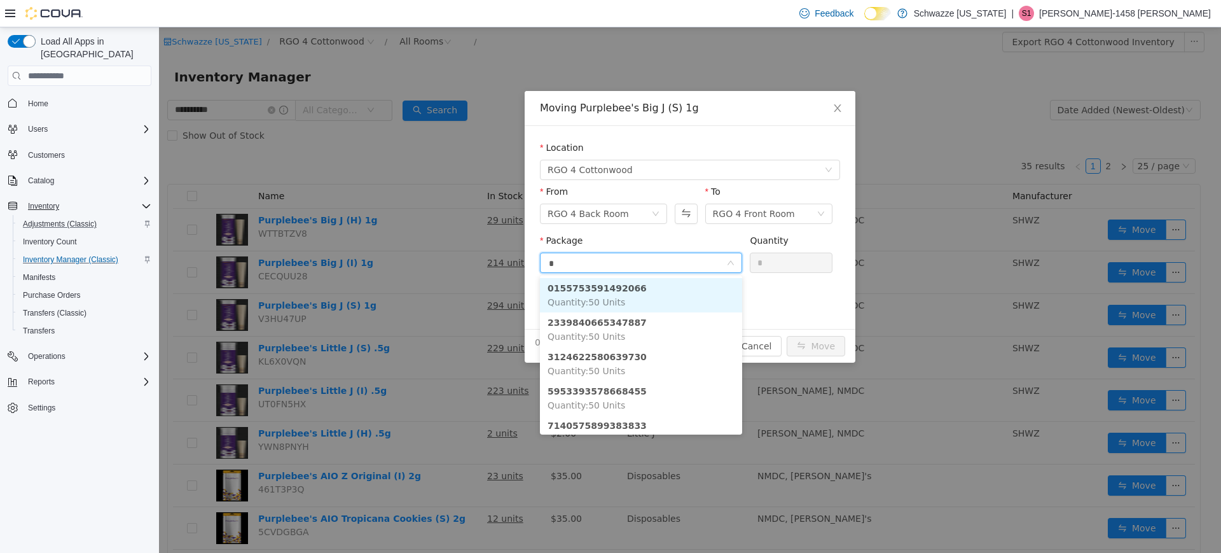
type input "**"
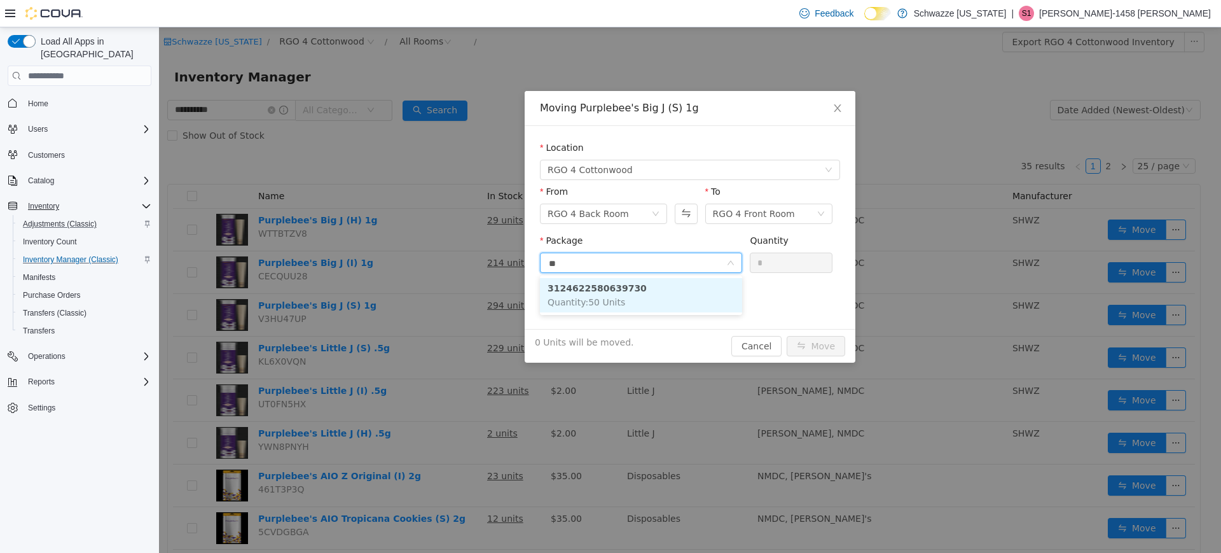
click at [639, 300] on li "3124622580639730 Quantity : 50 Units" at bounding box center [641, 295] width 202 height 34
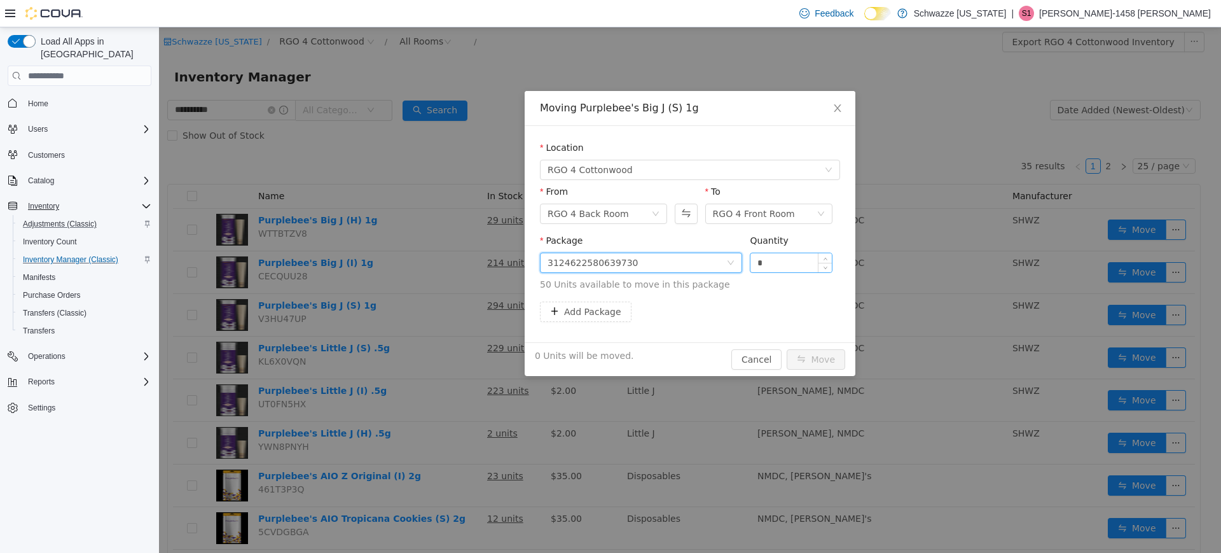
click at [779, 259] on input "*" at bounding box center [790, 262] width 81 height 19
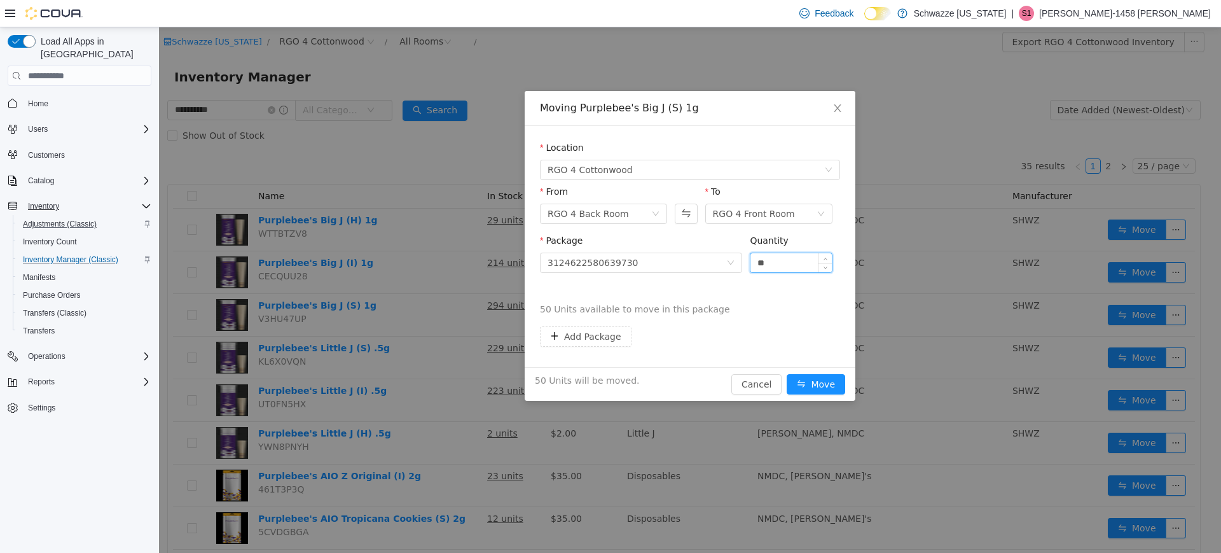
type input "**"
click at [786, 374] on button "Move" at bounding box center [815, 384] width 58 height 20
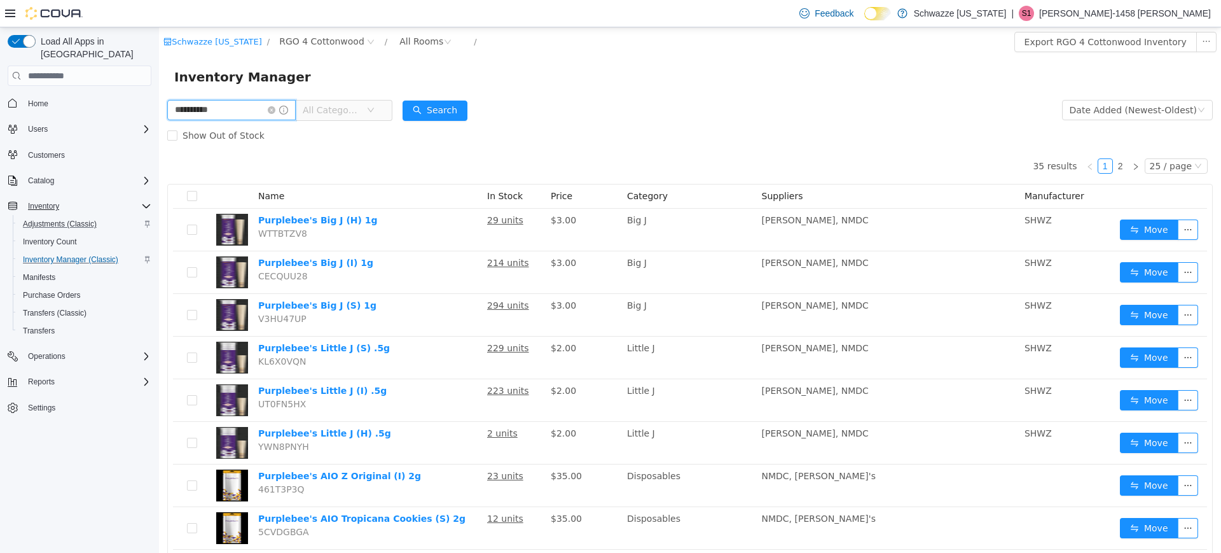
click at [226, 110] on input "**********" at bounding box center [231, 110] width 128 height 20
type input "****"
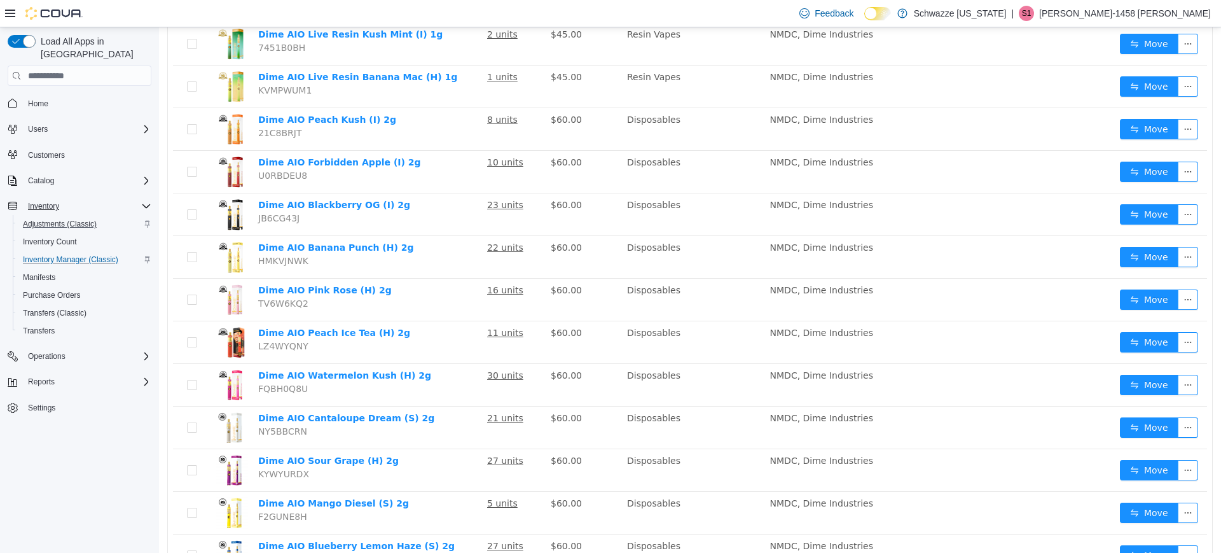
scroll to position [409, 0]
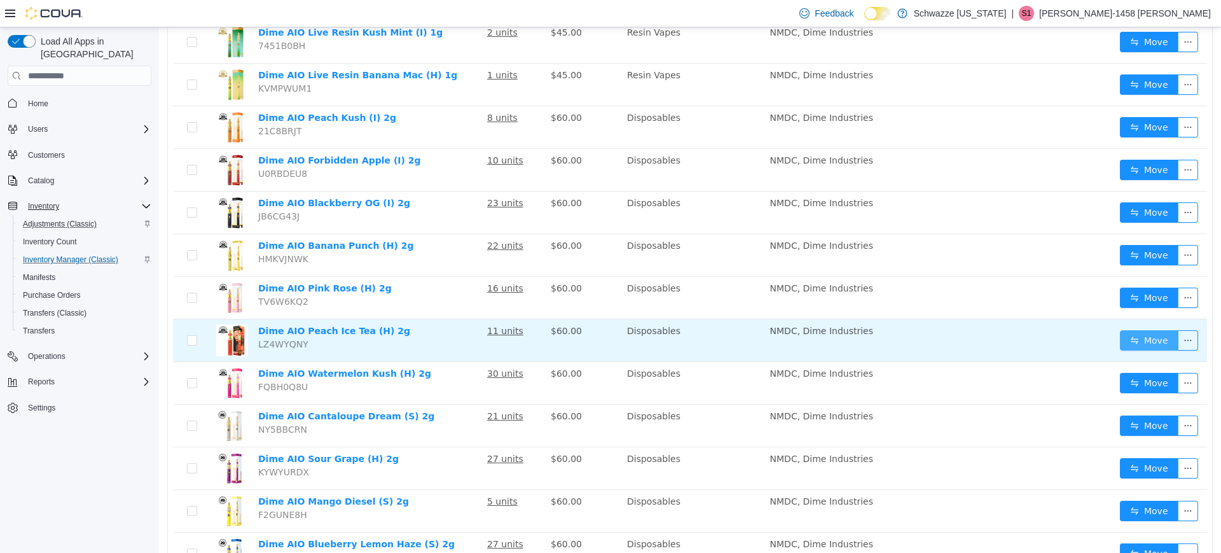
click at [1155, 333] on button "Move" at bounding box center [1149, 340] width 58 height 20
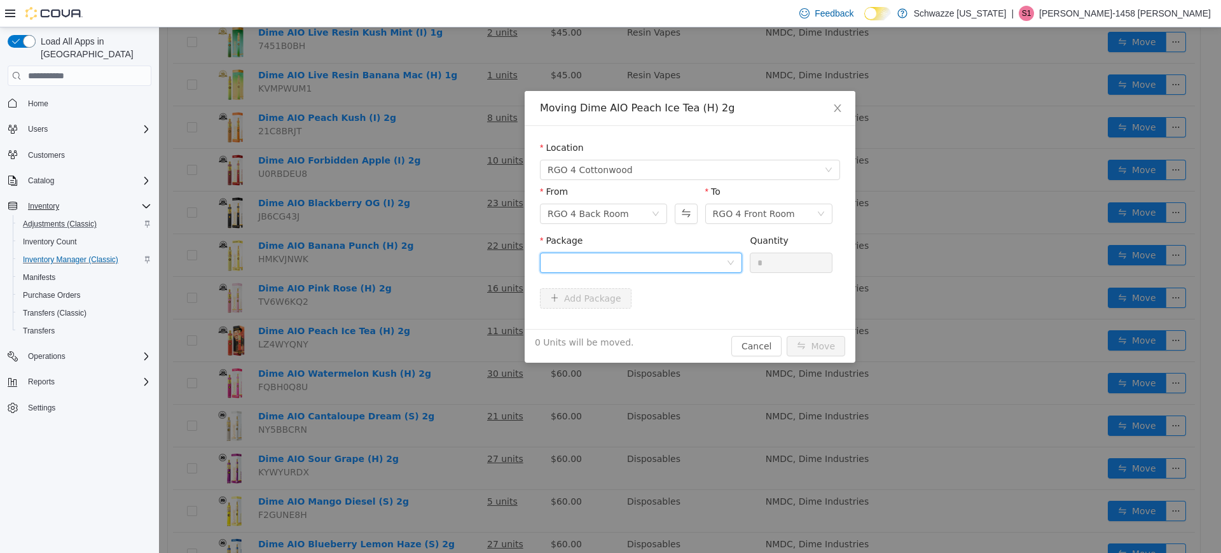
click at [670, 268] on div at bounding box center [636, 262] width 179 height 19
click at [653, 324] on li "5826042982253769 Quantity : 10 Units" at bounding box center [641, 315] width 202 height 34
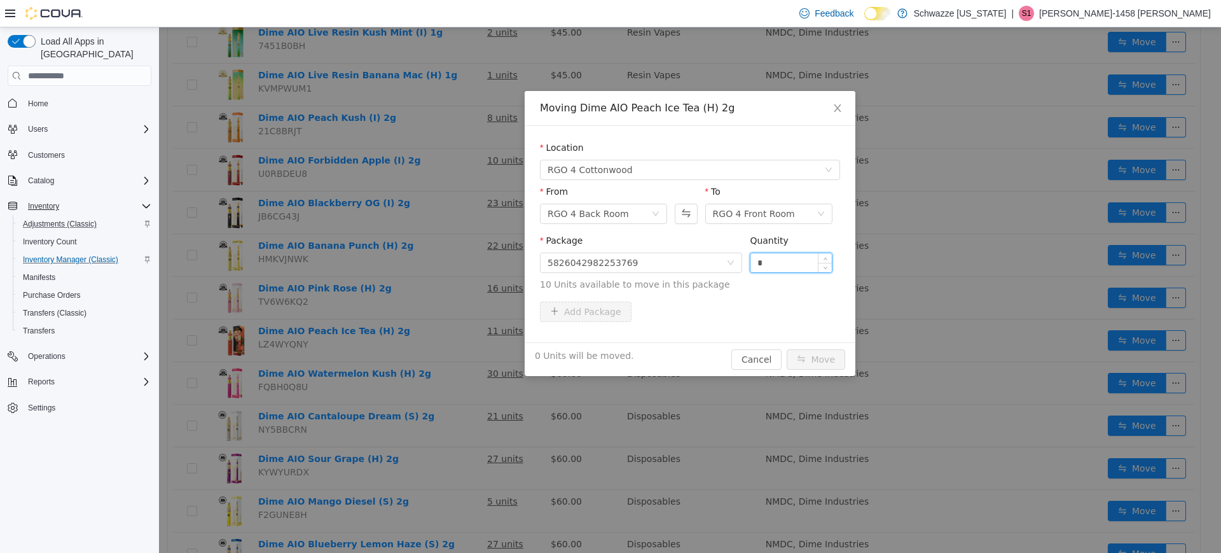
click at [758, 264] on input "*" at bounding box center [790, 262] width 81 height 19
type input "**"
click at [786, 349] on button "Move" at bounding box center [815, 359] width 58 height 20
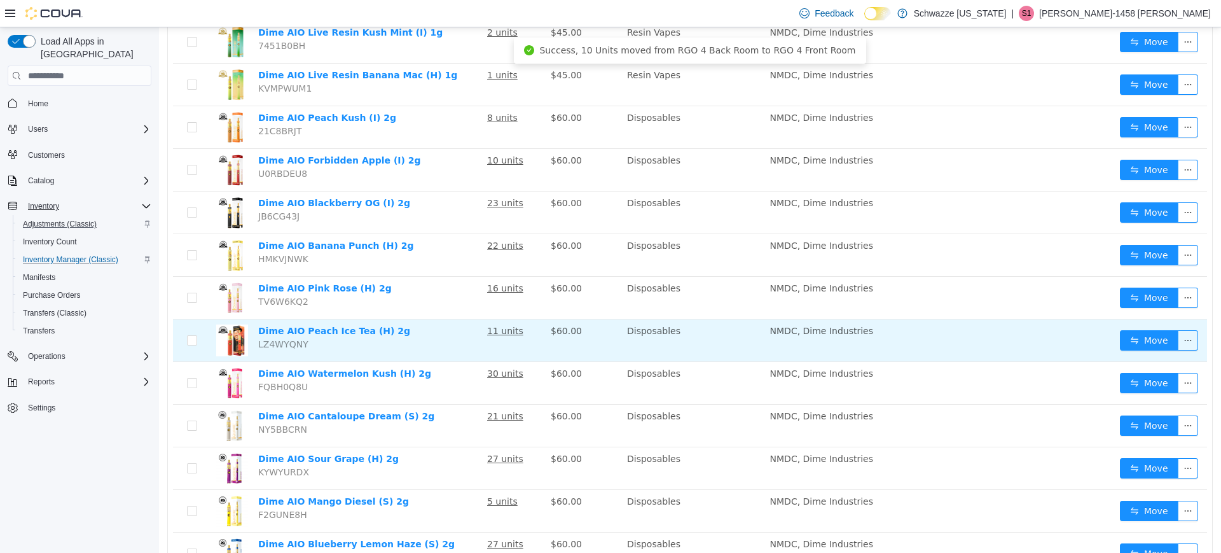
scroll to position [437, 0]
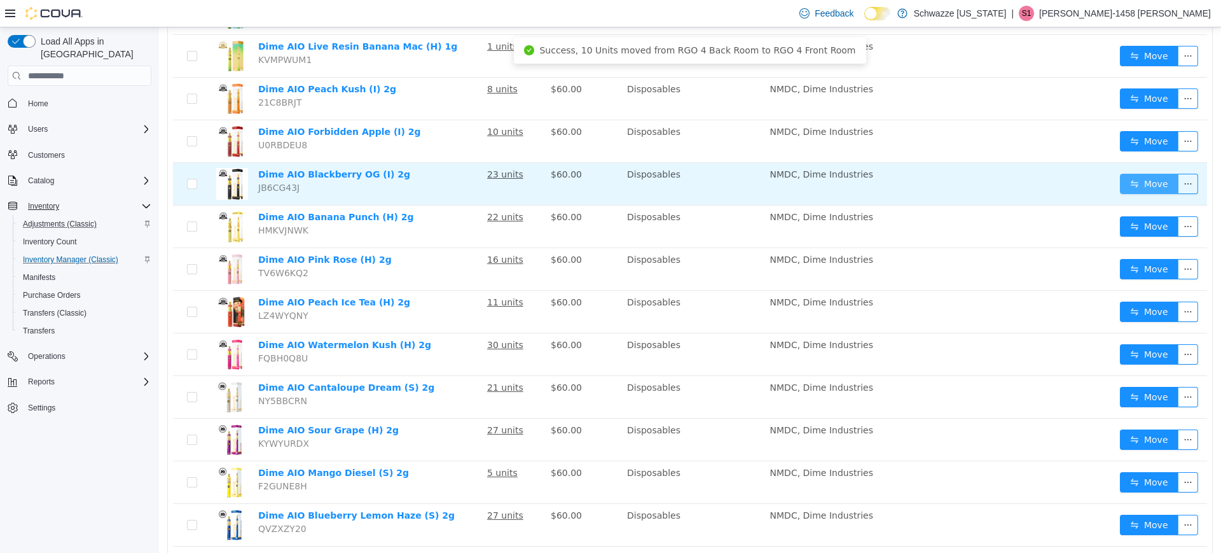
click at [1134, 177] on button "Move" at bounding box center [1149, 184] width 58 height 20
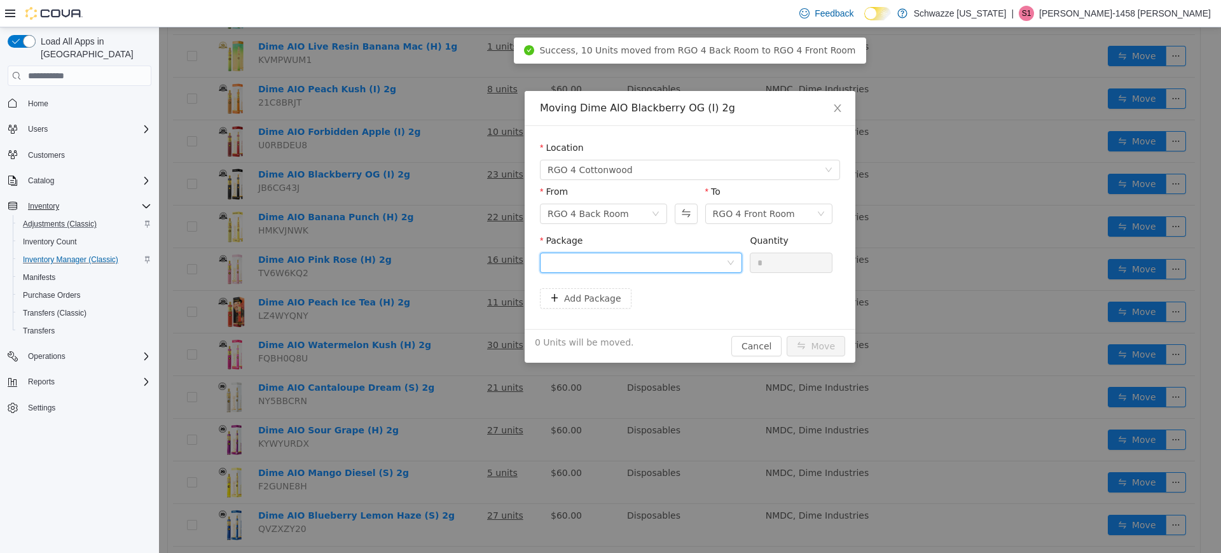
click at [680, 263] on div at bounding box center [636, 262] width 179 height 19
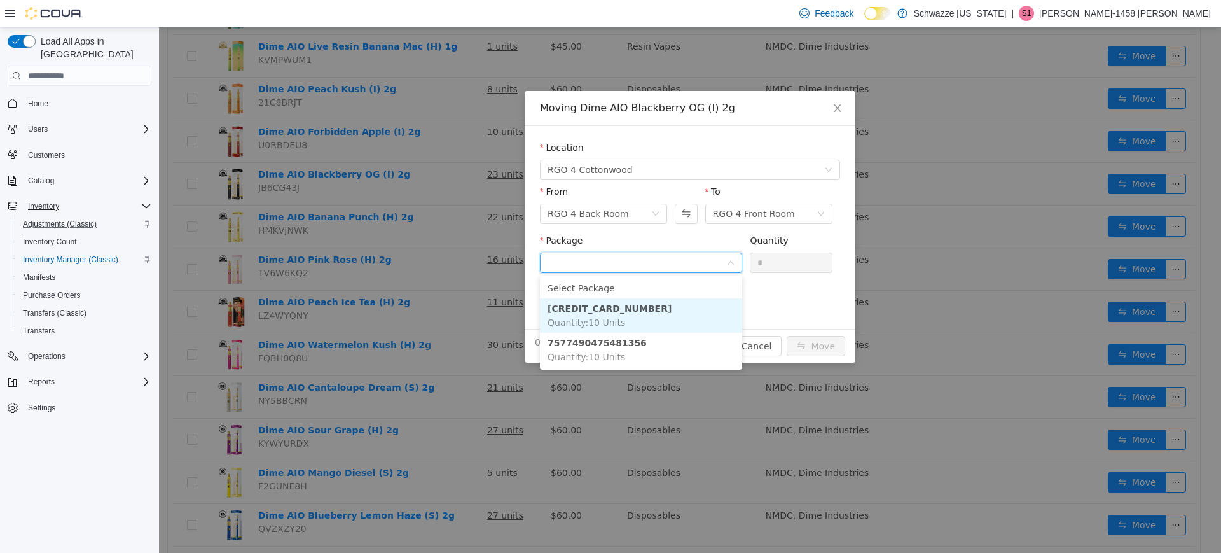
click at [614, 312] on strong "[CREDIT_CARD_NUMBER]" at bounding box center [609, 308] width 124 height 10
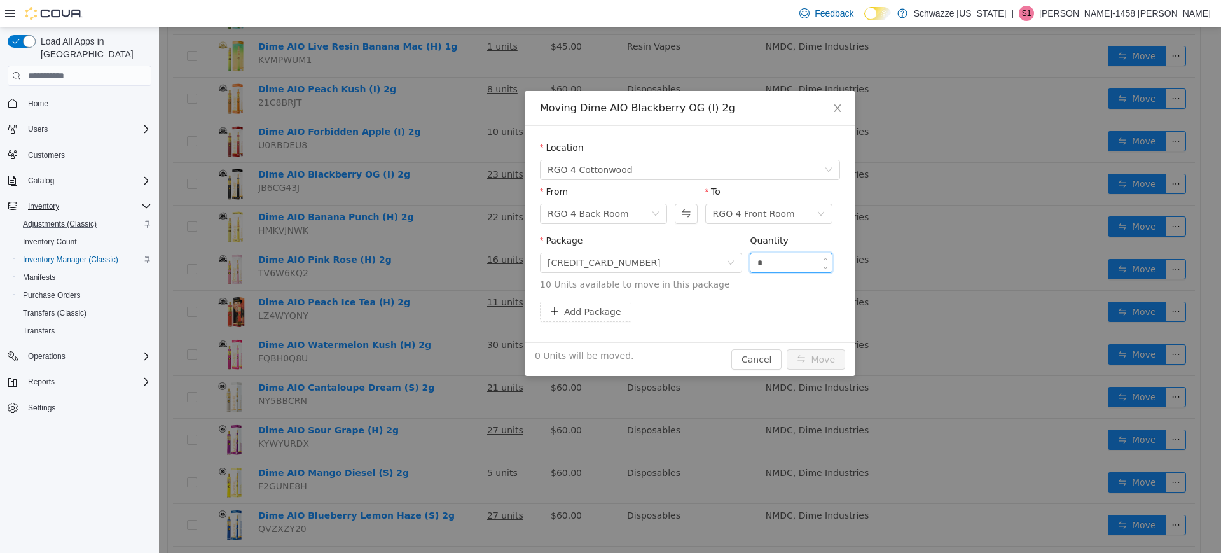
click at [755, 255] on input "*" at bounding box center [790, 262] width 81 height 19
type input "**"
click at [786, 349] on button "Move" at bounding box center [815, 359] width 58 height 20
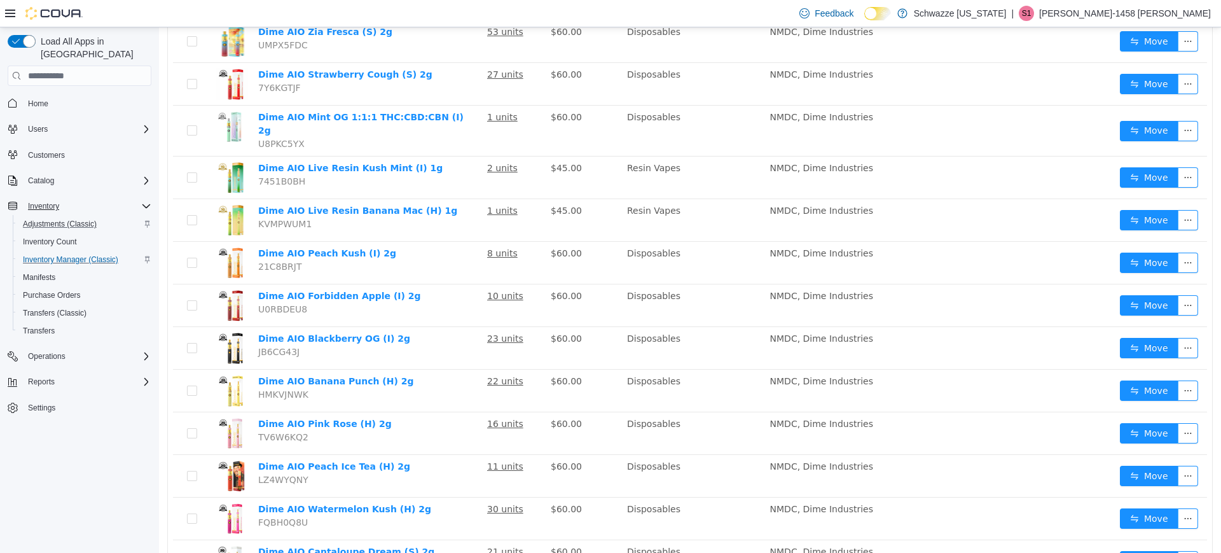
scroll to position [273, 0]
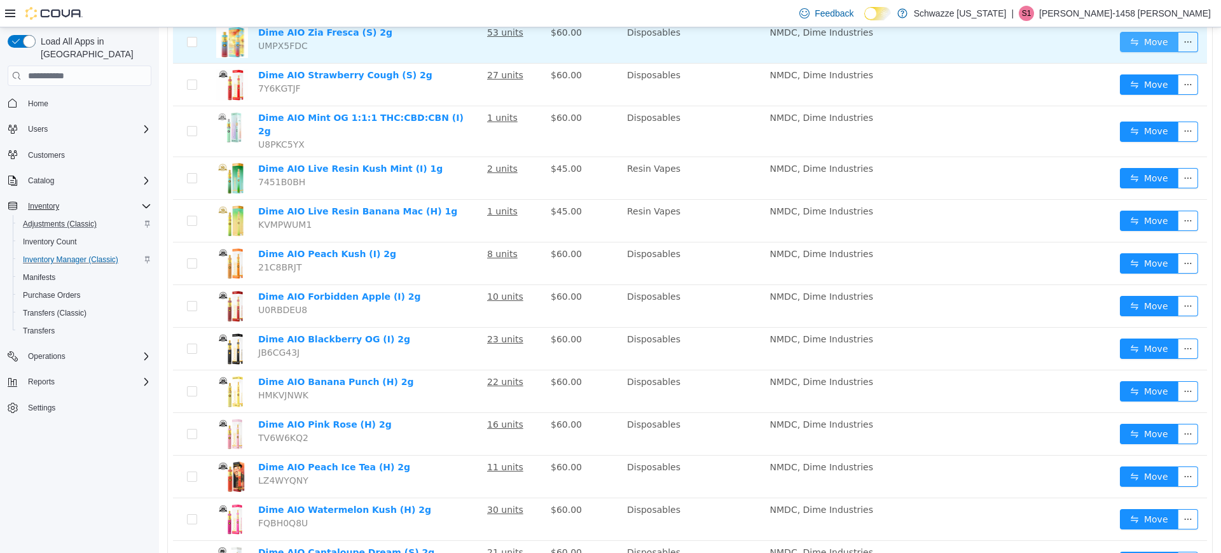
click at [1141, 45] on button "Move" at bounding box center [1149, 42] width 58 height 20
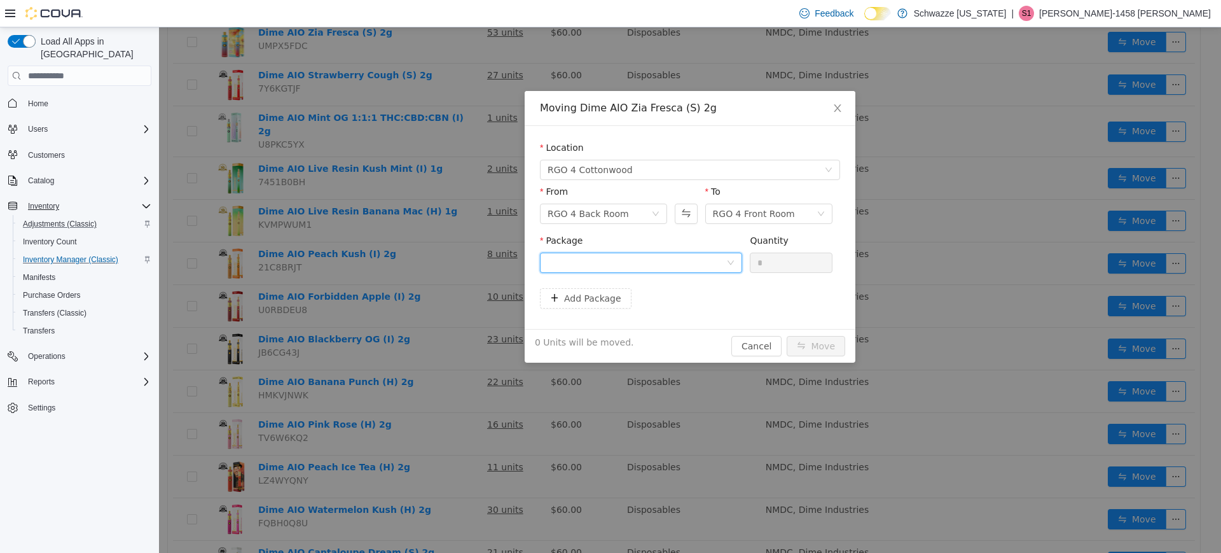
click at [700, 255] on div at bounding box center [636, 262] width 179 height 19
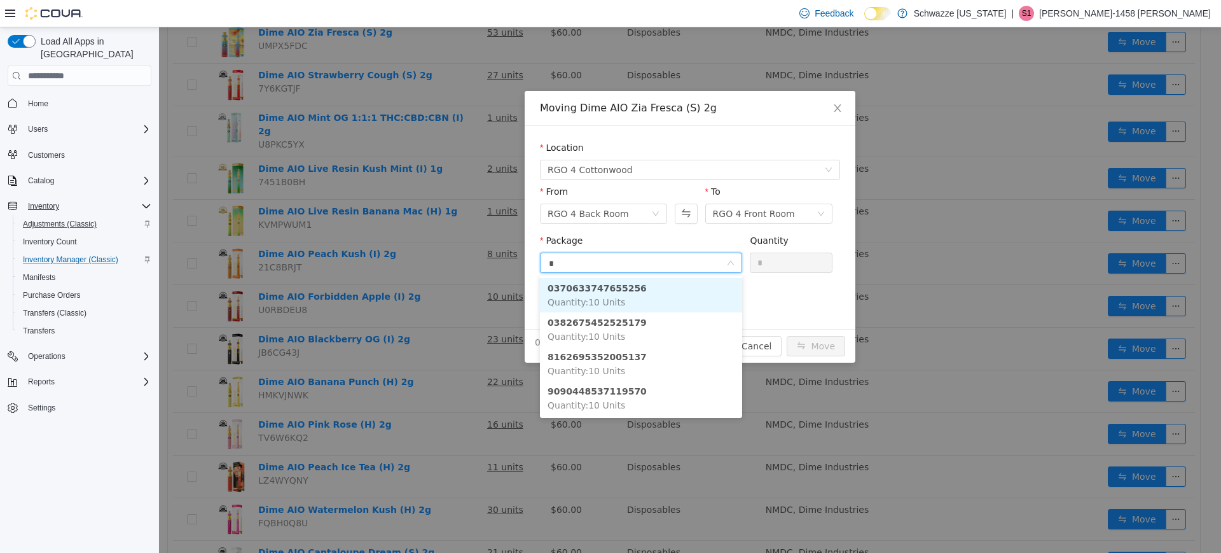
type input "**"
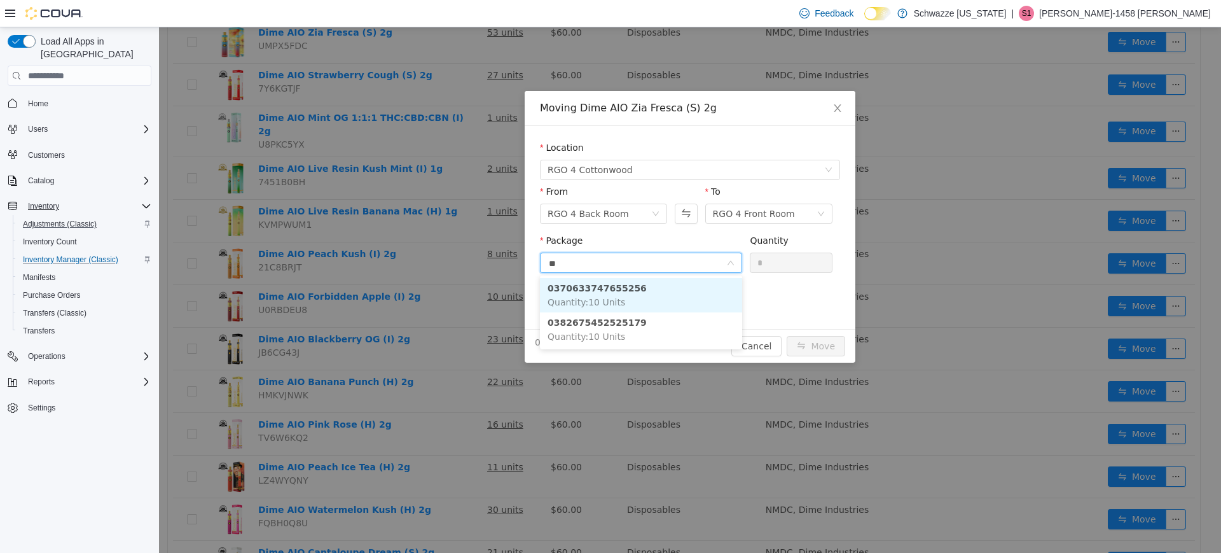
click at [683, 294] on li "0370633747655256 Quantity : 10 Units" at bounding box center [641, 295] width 202 height 34
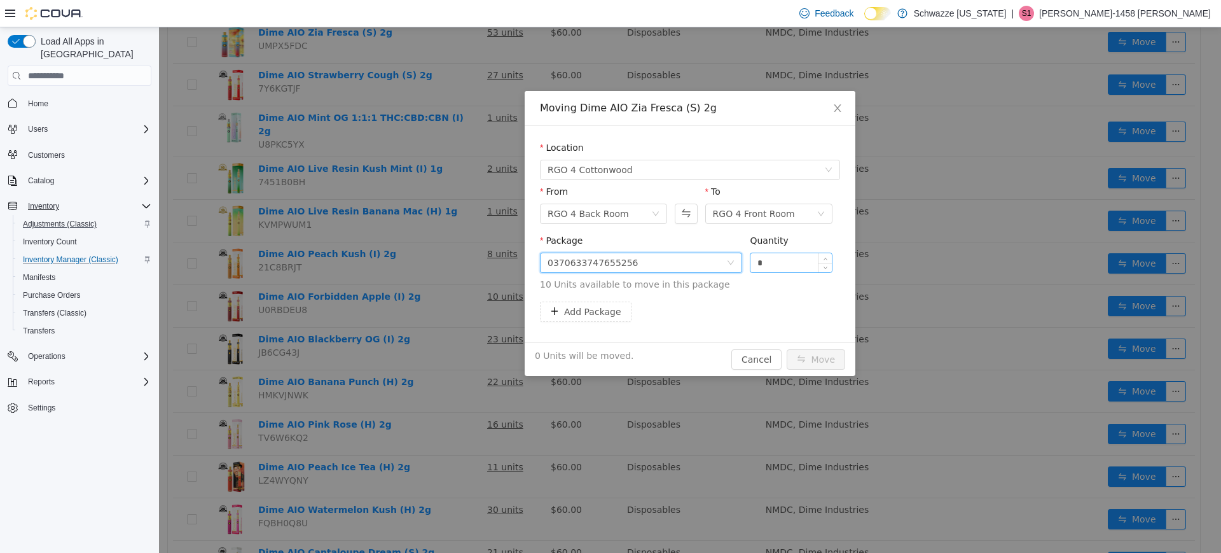
click at [753, 258] on input "*" at bounding box center [790, 262] width 81 height 19
type input "**"
click at [786, 349] on button "Move" at bounding box center [815, 359] width 58 height 20
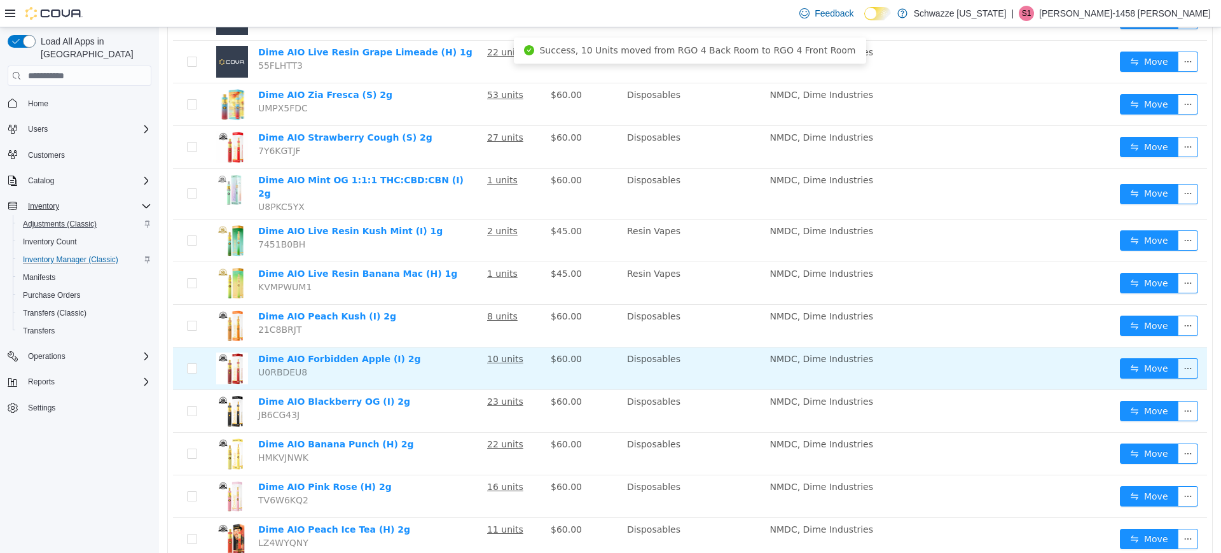
scroll to position [213, 0]
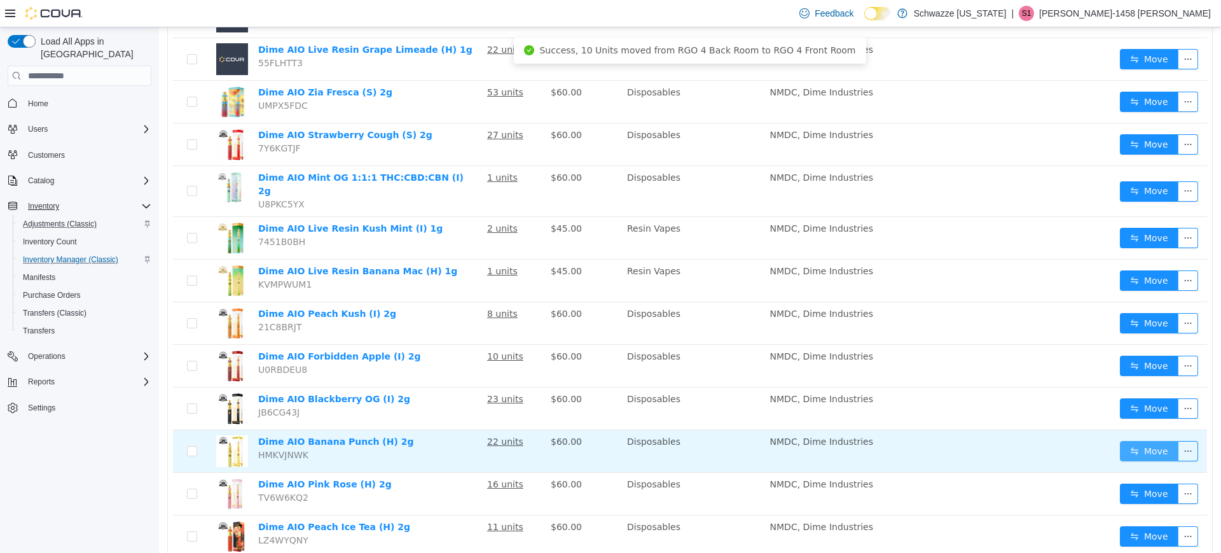
click at [1127, 444] on button "Move" at bounding box center [1149, 451] width 58 height 20
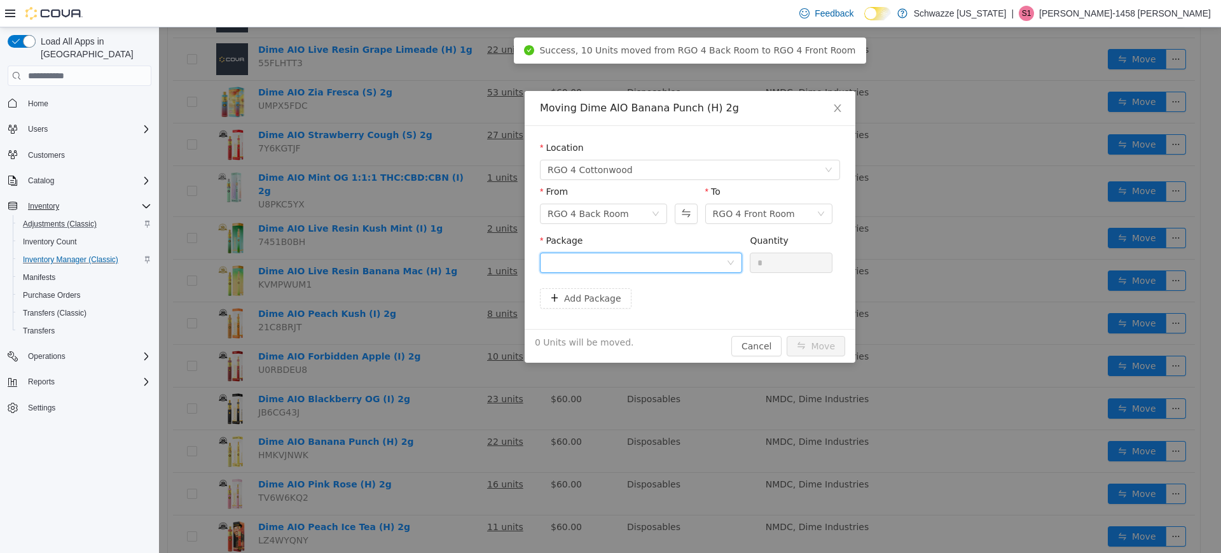
click at [682, 261] on div at bounding box center [636, 262] width 179 height 19
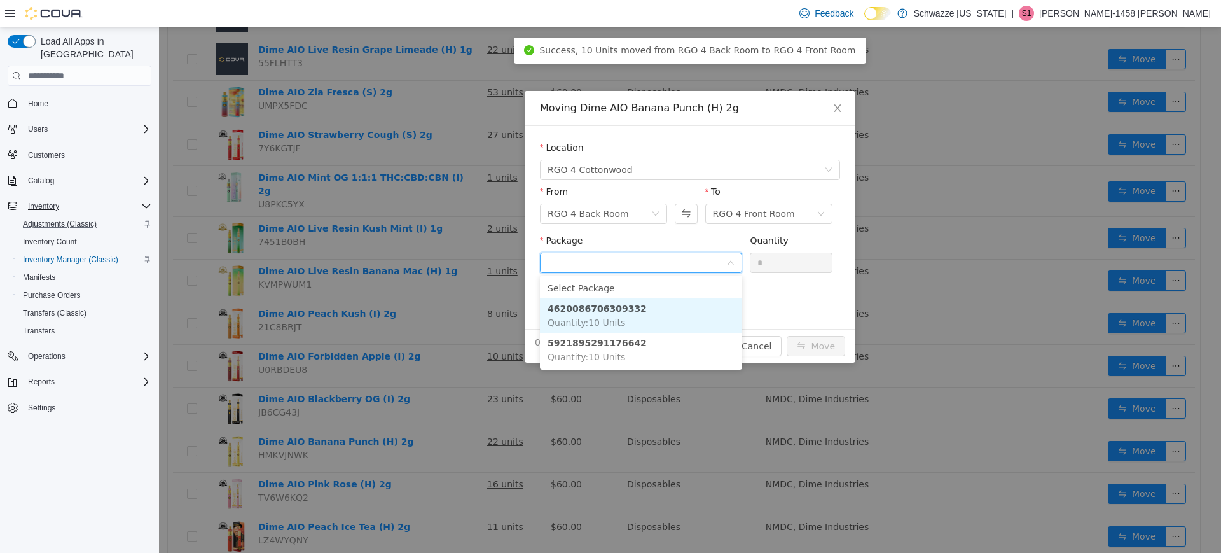
click at [652, 319] on li "4620086706309332 Quantity : 10 Units" at bounding box center [641, 315] width 202 height 34
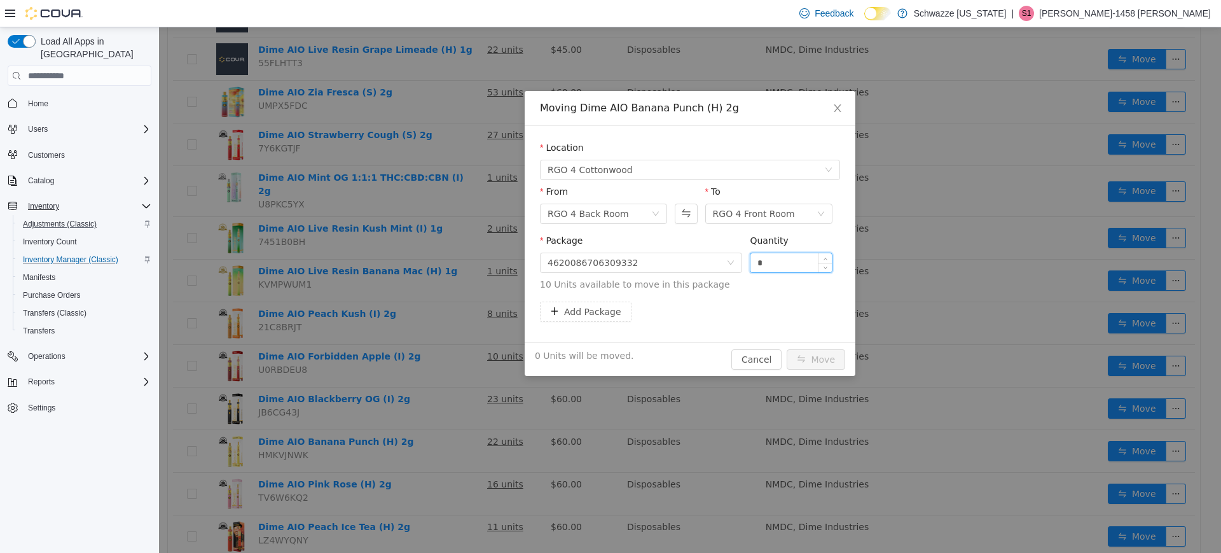
click at [752, 263] on input "*" at bounding box center [790, 262] width 81 height 19
type input "**"
click at [786, 349] on button "Move" at bounding box center [815, 359] width 58 height 20
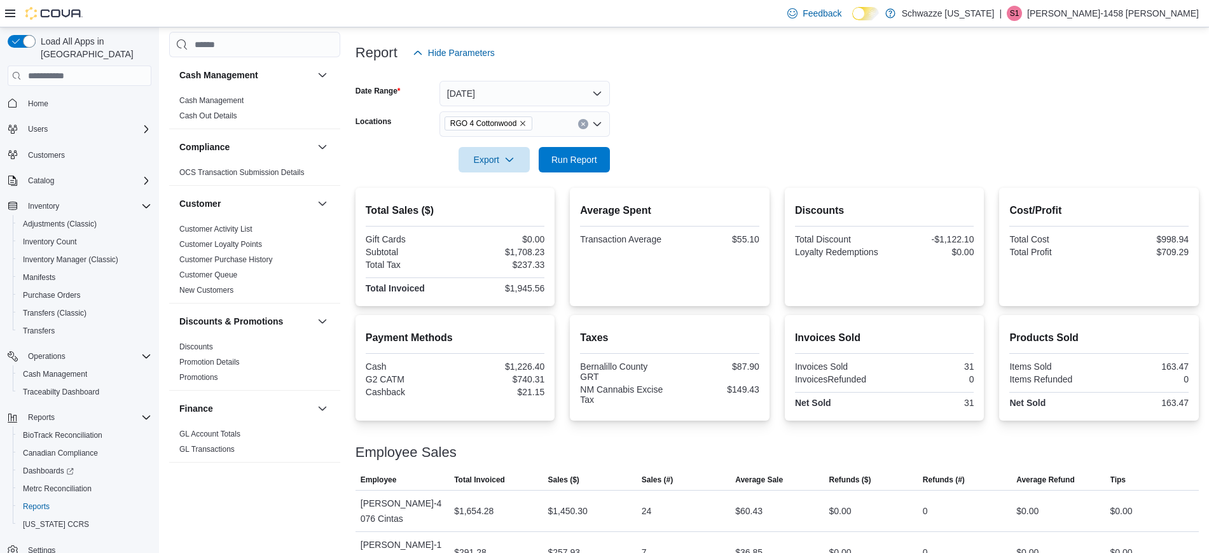
scroll to position [12, 0]
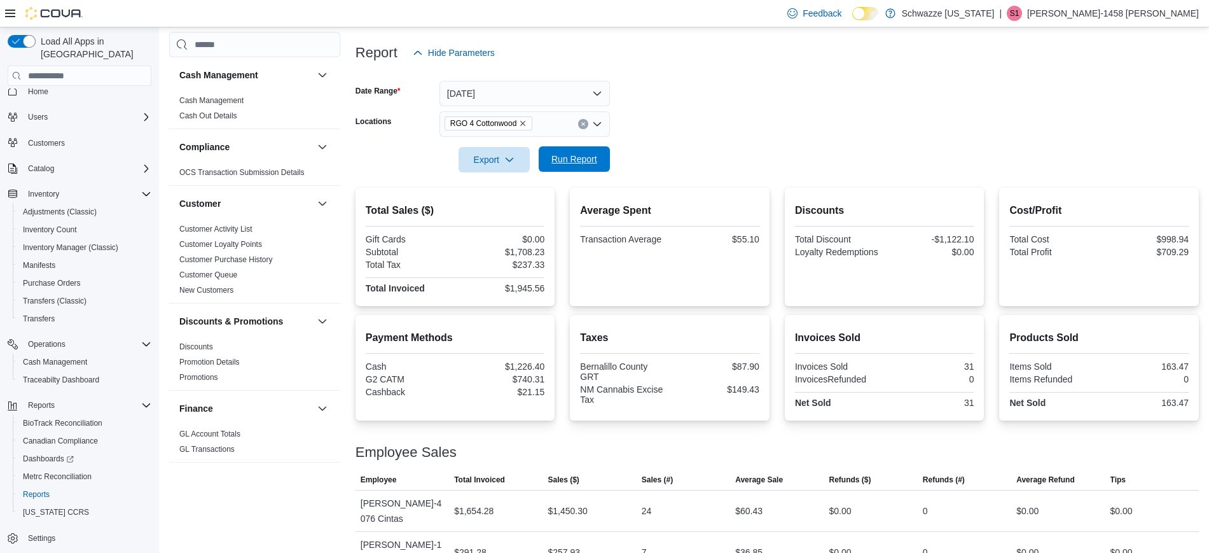
click at [593, 153] on span "Run Report" at bounding box center [574, 158] width 56 height 25
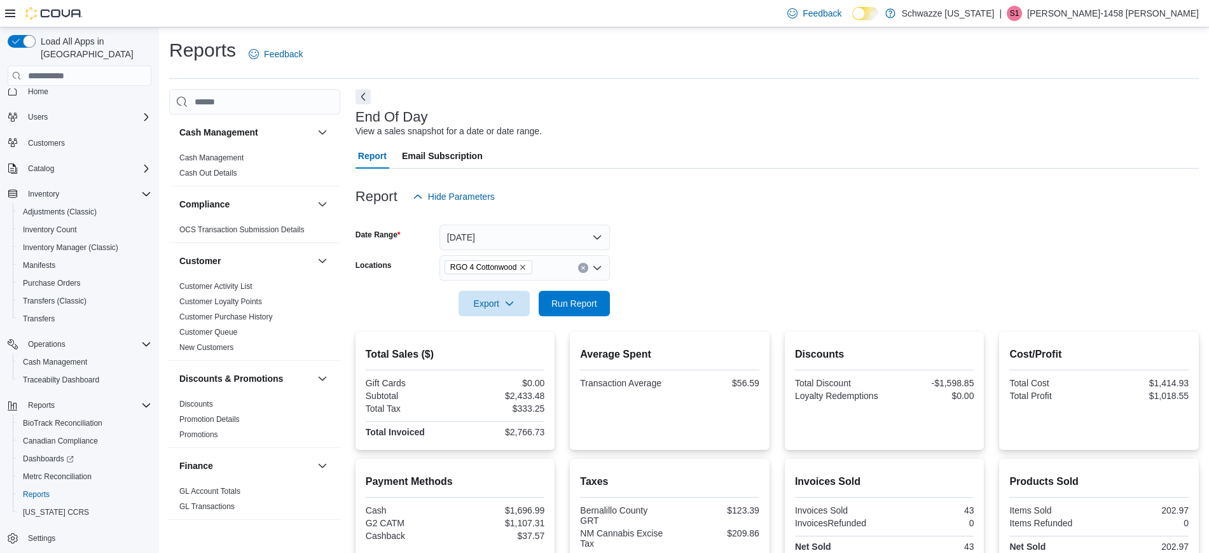
scroll to position [144, 0]
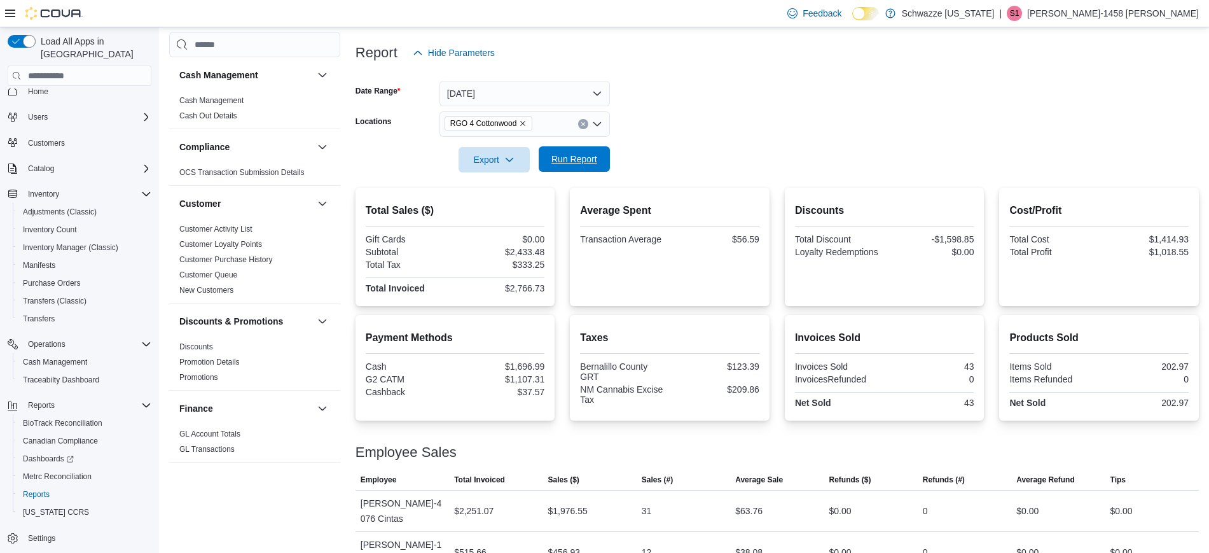
click at [558, 169] on span "Run Report" at bounding box center [574, 158] width 56 height 25
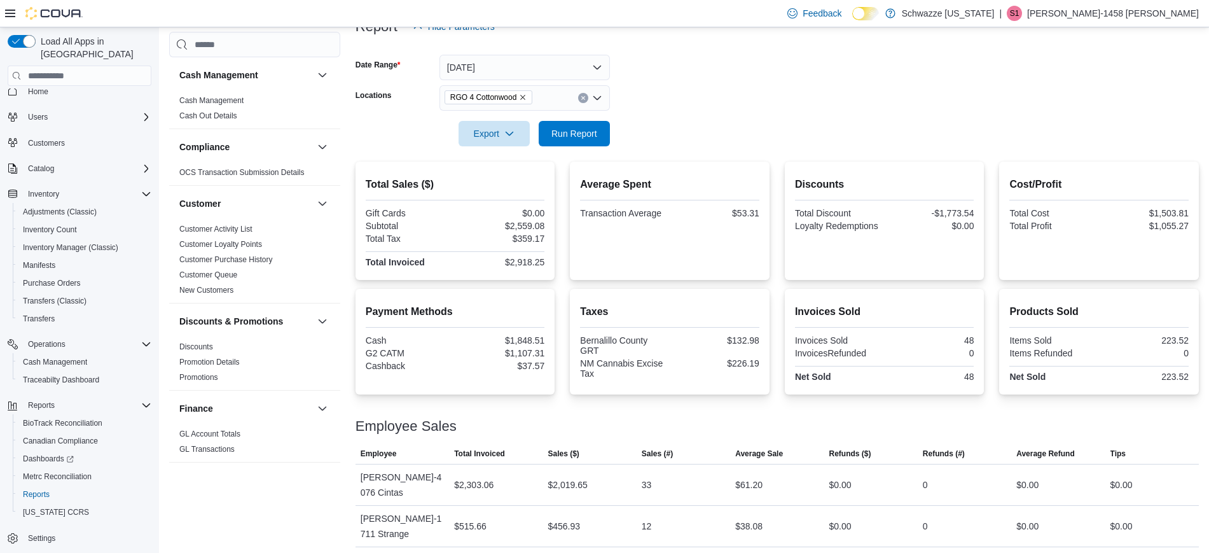
scroll to position [0, 0]
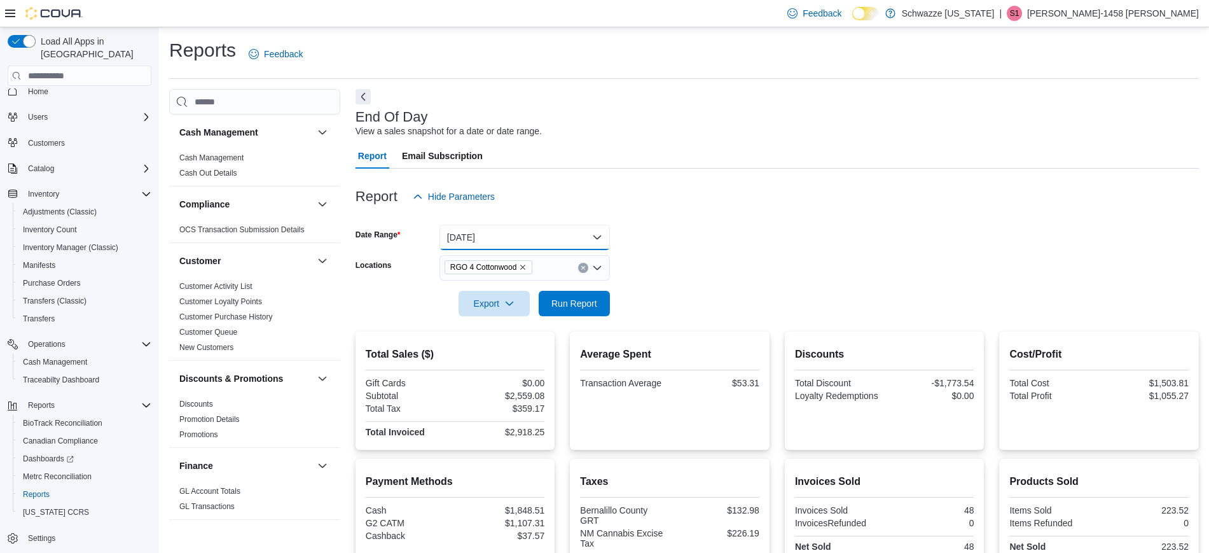
click at [565, 240] on button "Today" at bounding box center [524, 236] width 170 height 25
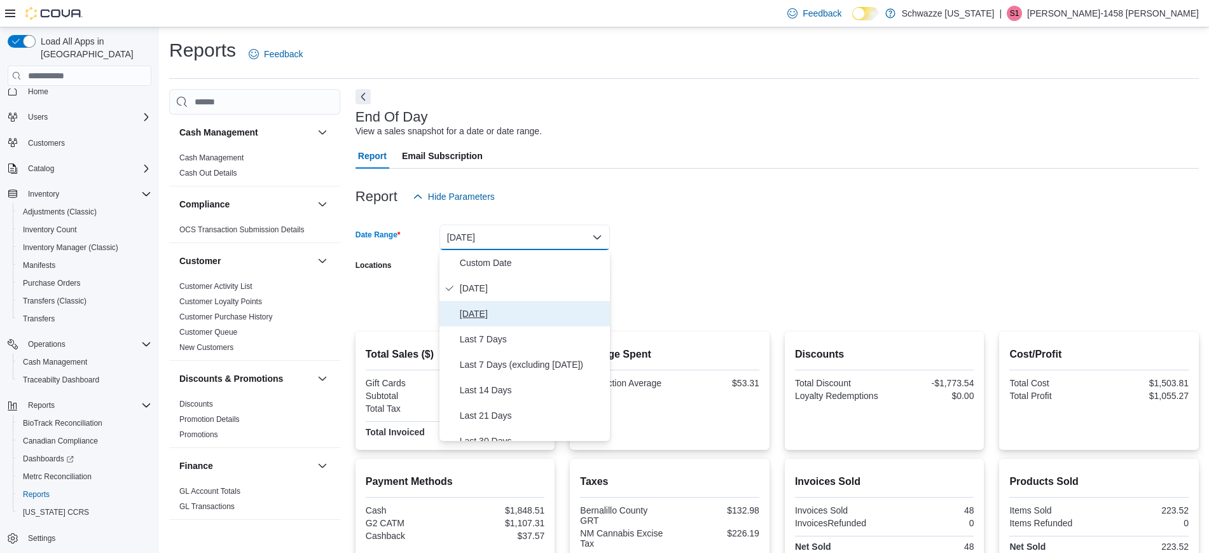
click at [493, 310] on span "Yesterday" at bounding box center [532, 313] width 145 height 15
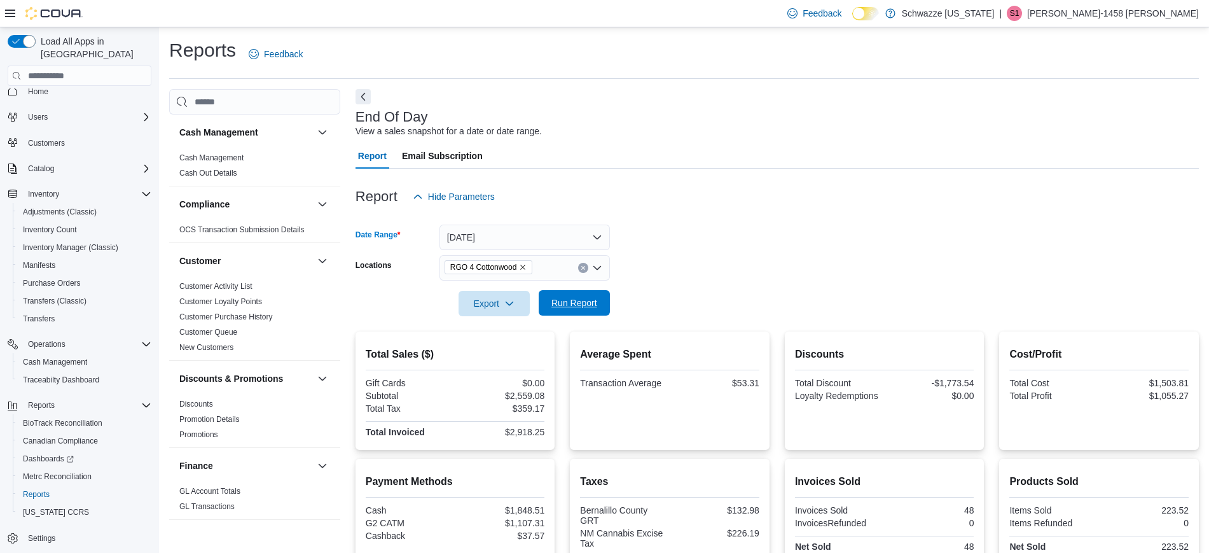
click at [581, 301] on span "Run Report" at bounding box center [574, 302] width 46 height 13
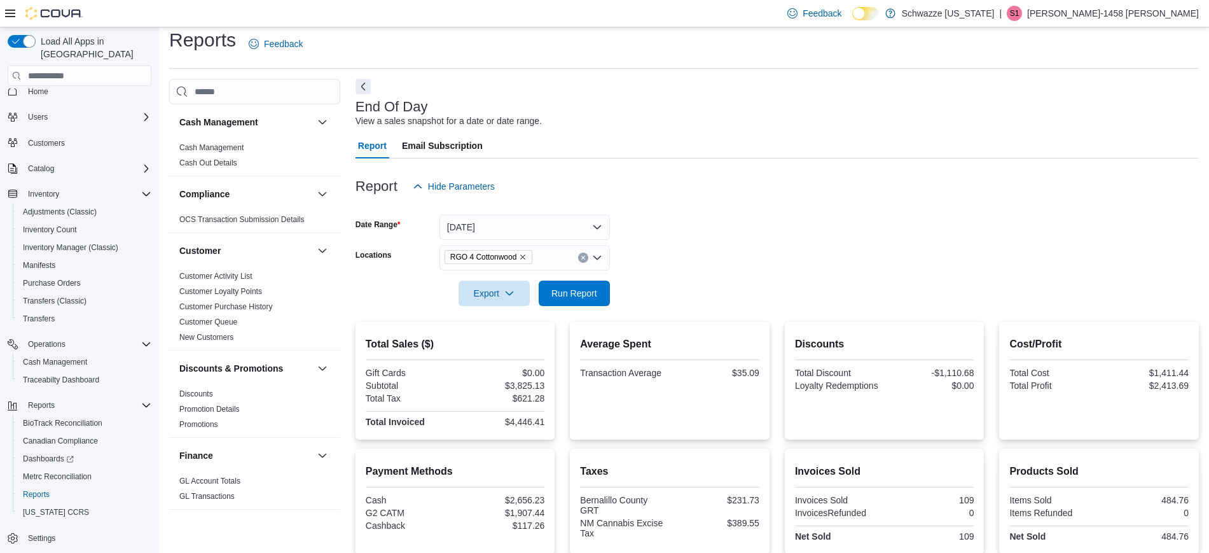
scroll to position [9, 0]
click at [555, 219] on button "Yesterday" at bounding box center [524, 228] width 170 height 25
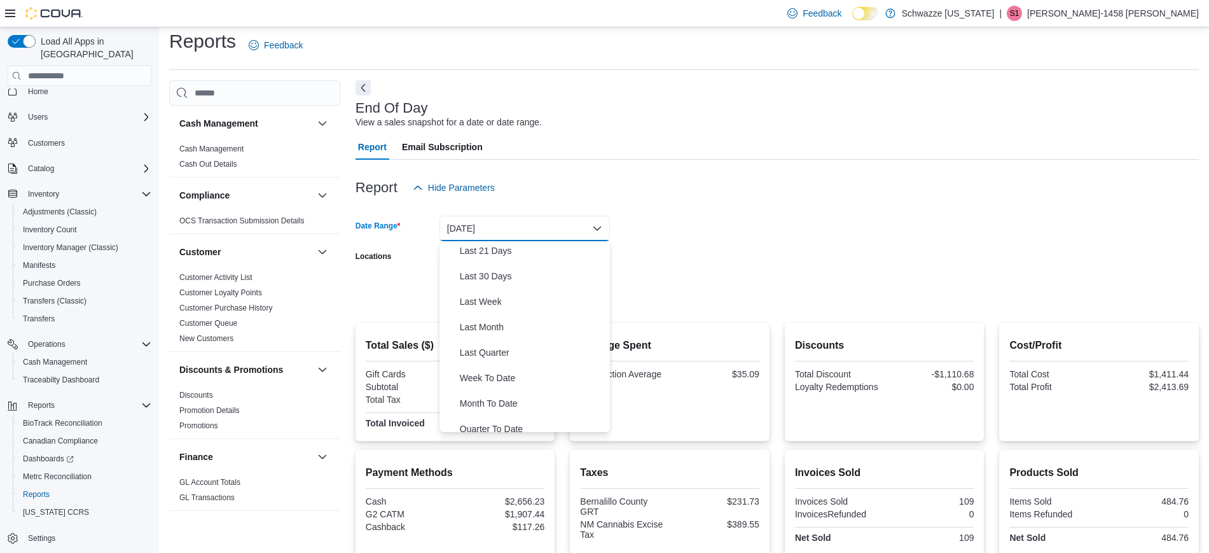
scroll to position [158, 0]
click at [469, 402] on span "Month To Date" at bounding box center [532, 401] width 145 height 15
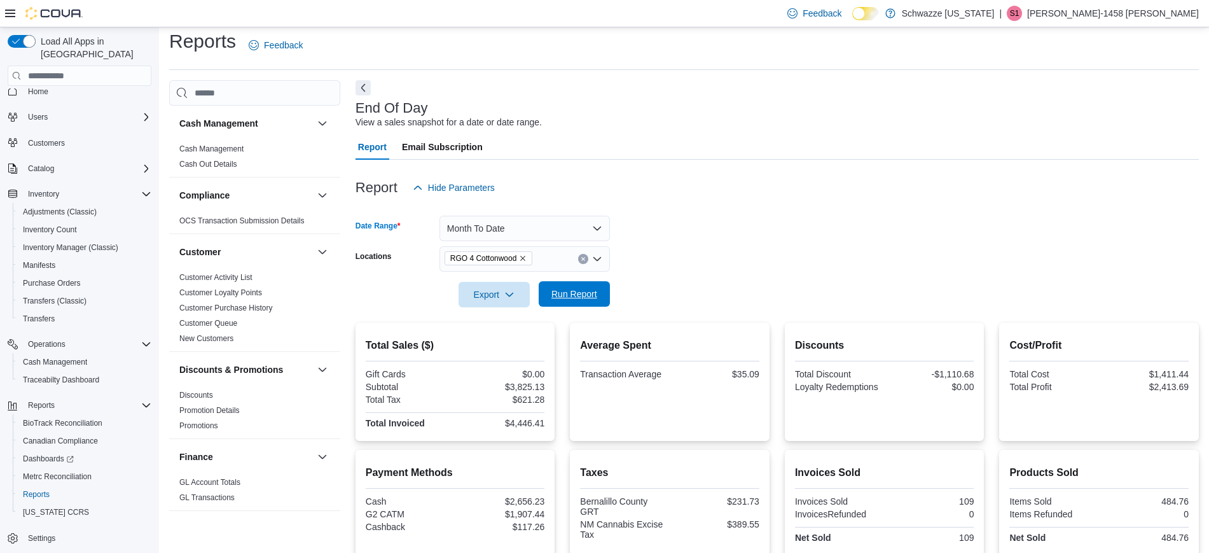
click at [593, 287] on span "Run Report" at bounding box center [574, 293] width 56 height 25
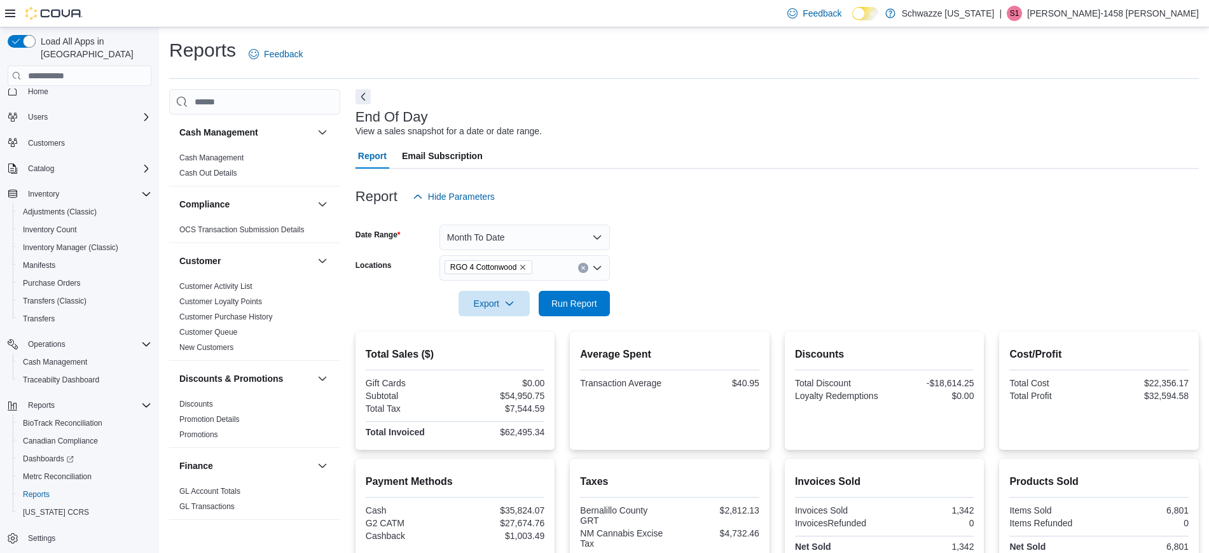
click at [580, 289] on div at bounding box center [776, 285] width 843 height 10
click at [579, 295] on span "Run Report" at bounding box center [574, 302] width 56 height 25
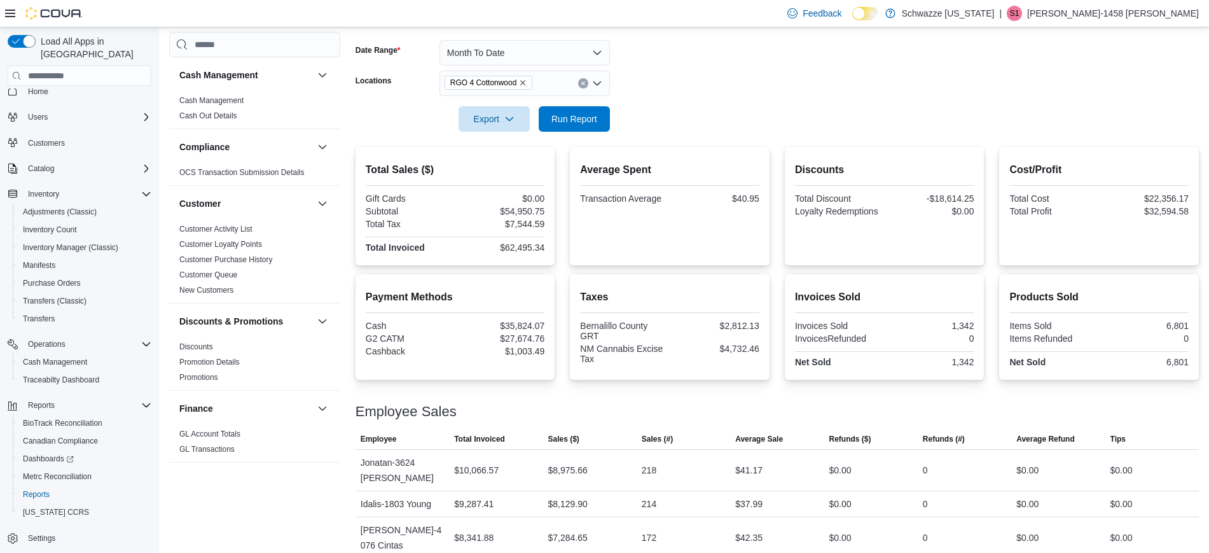
scroll to position [189, 0]
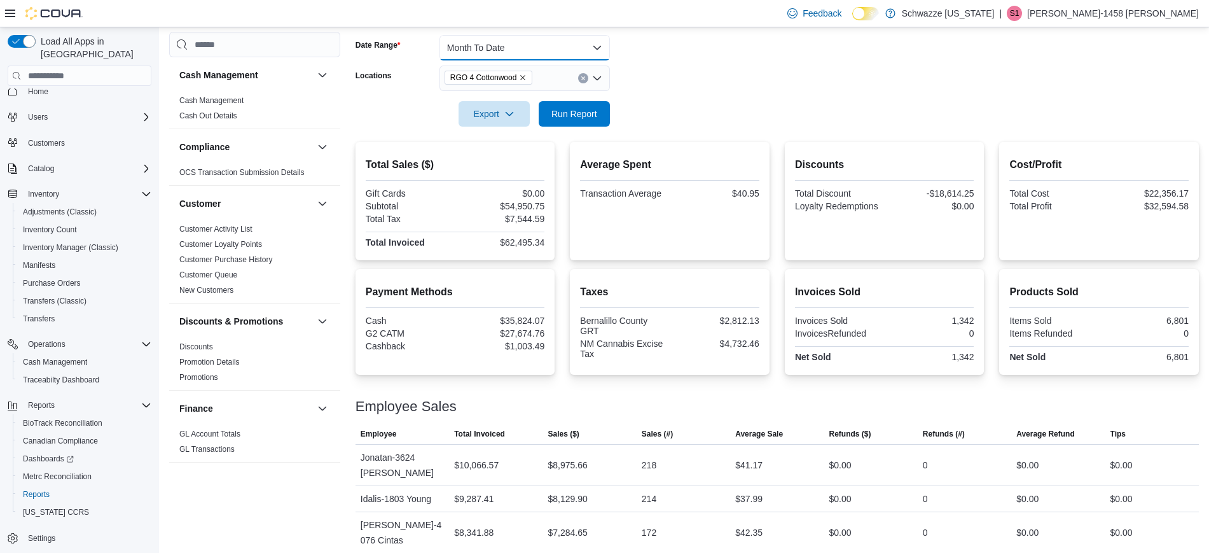
click at [533, 43] on button "Month To Date" at bounding box center [524, 47] width 170 height 25
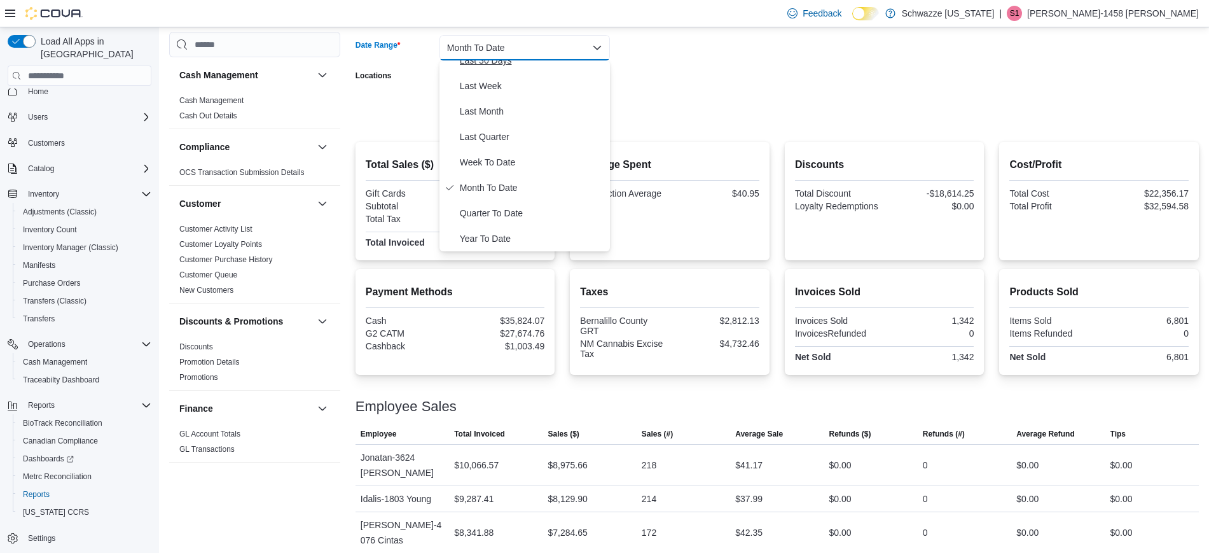
scroll to position [0, 0]
click at [483, 97] on span "Today" at bounding box center [532, 98] width 145 height 15
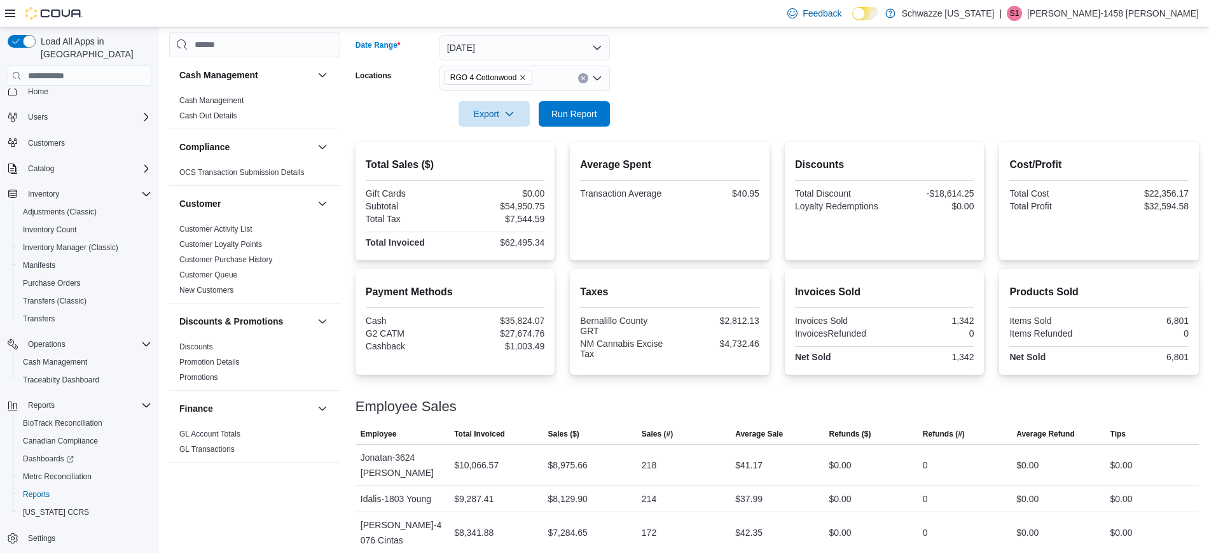
click at [600, 134] on div at bounding box center [776, 134] width 843 height 15
click at [577, 111] on span "Run Report" at bounding box center [574, 113] width 46 height 13
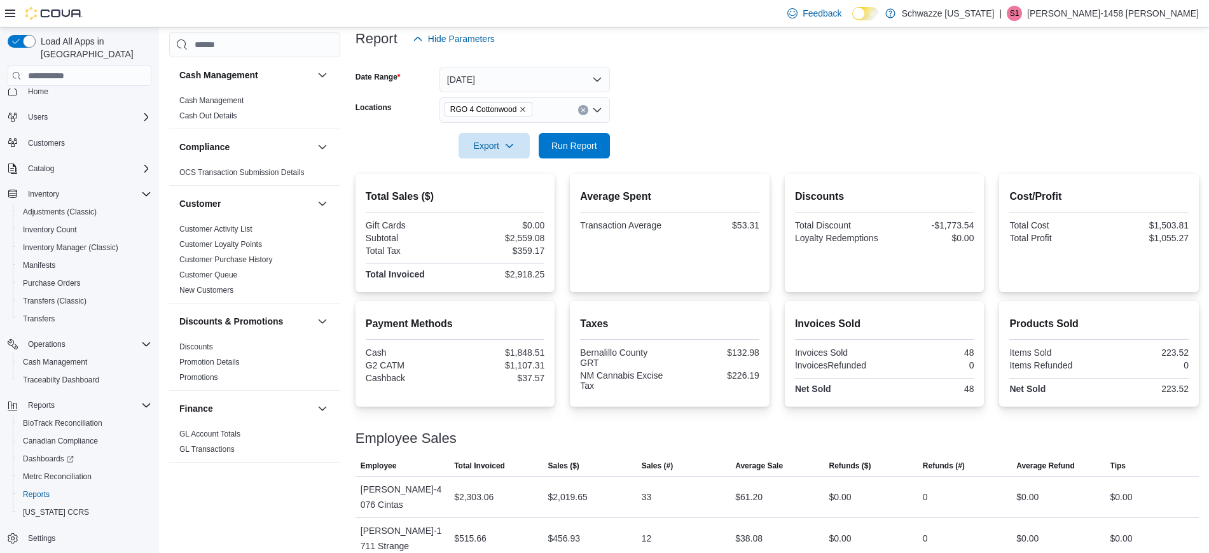
scroll to position [170, 0]
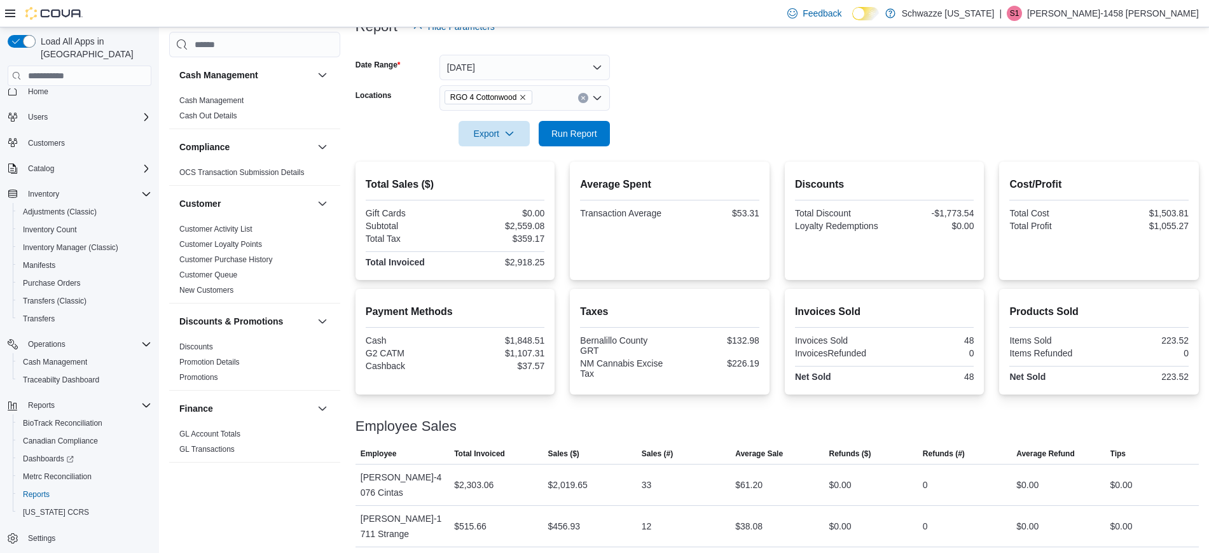
click at [566, 156] on div at bounding box center [776, 153] width 843 height 15
click at [588, 144] on span "Run Report" at bounding box center [574, 132] width 56 height 25
click at [582, 134] on span "Run Report" at bounding box center [574, 133] width 46 height 13
click at [587, 135] on span "Run Report" at bounding box center [574, 133] width 46 height 13
click at [567, 135] on span "Run Report" at bounding box center [574, 133] width 46 height 13
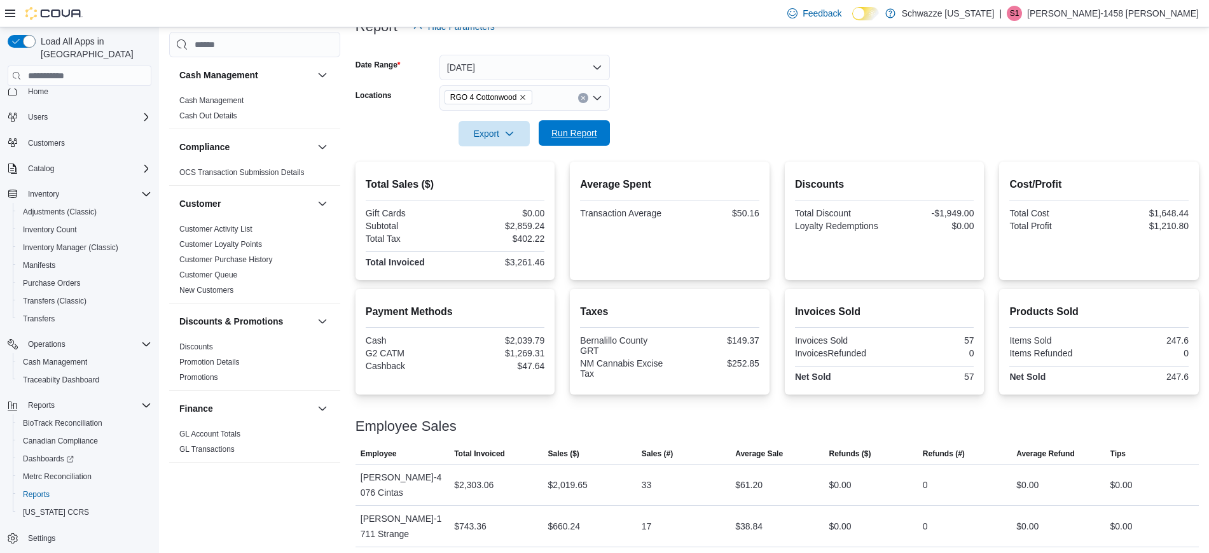
click at [579, 128] on span "Run Report" at bounding box center [574, 133] width 46 height 13
click at [583, 139] on span "Run Report" at bounding box center [574, 133] width 46 height 13
click at [559, 134] on span "Run Report" at bounding box center [574, 133] width 46 height 13
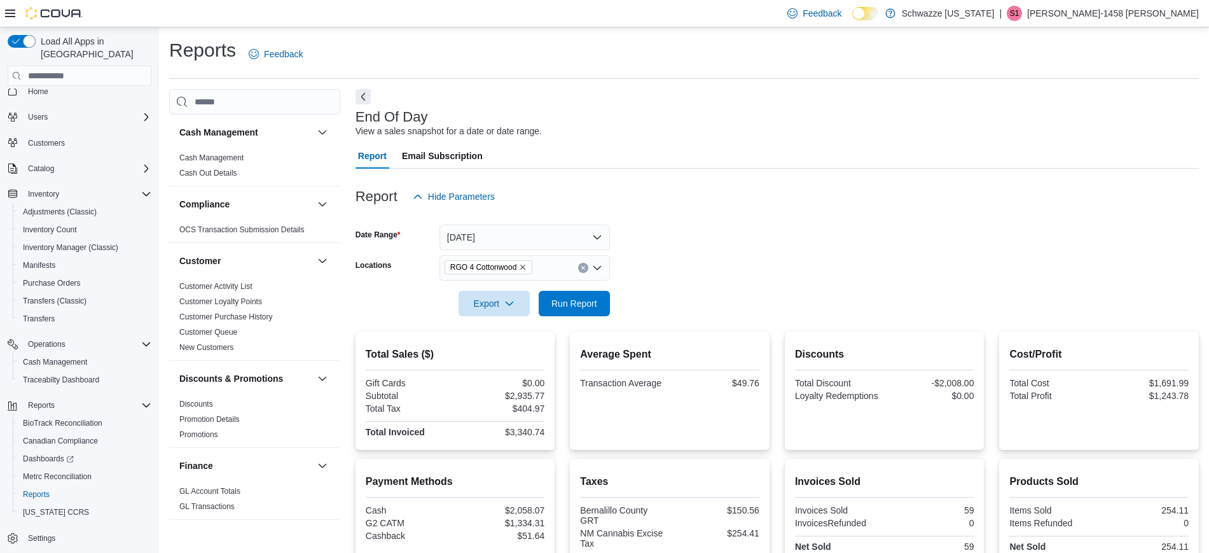
click at [562, 287] on div at bounding box center [776, 285] width 843 height 10
click at [572, 303] on span "Run Report" at bounding box center [574, 302] width 46 height 13
click at [574, 313] on span "Run Report" at bounding box center [574, 302] width 56 height 25
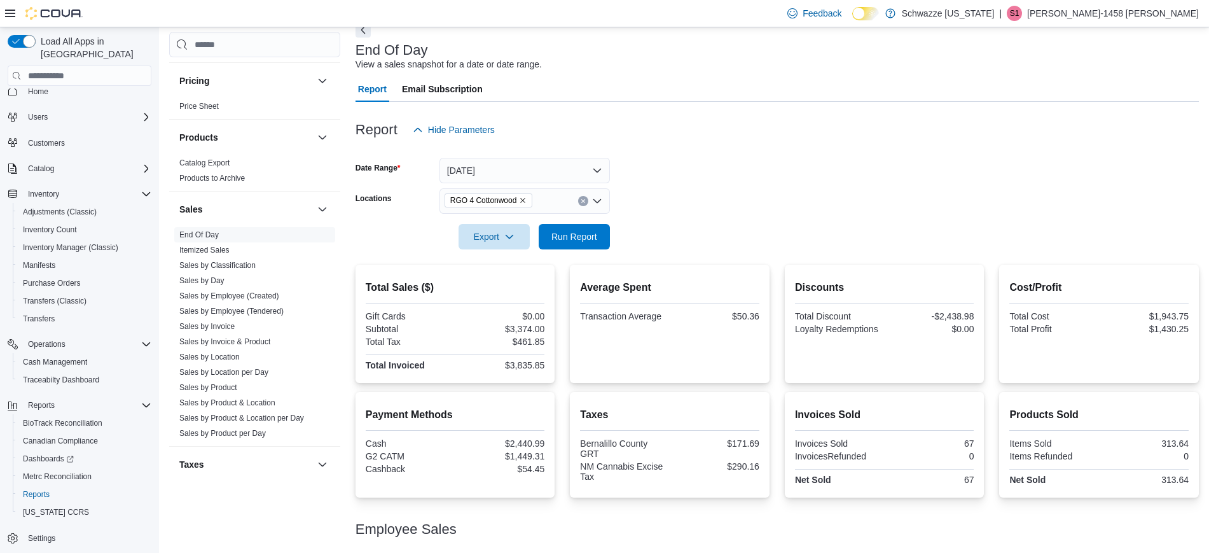
scroll to position [757, 0]
click at [244, 369] on link "Sales by Location per Day" at bounding box center [223, 367] width 89 height 9
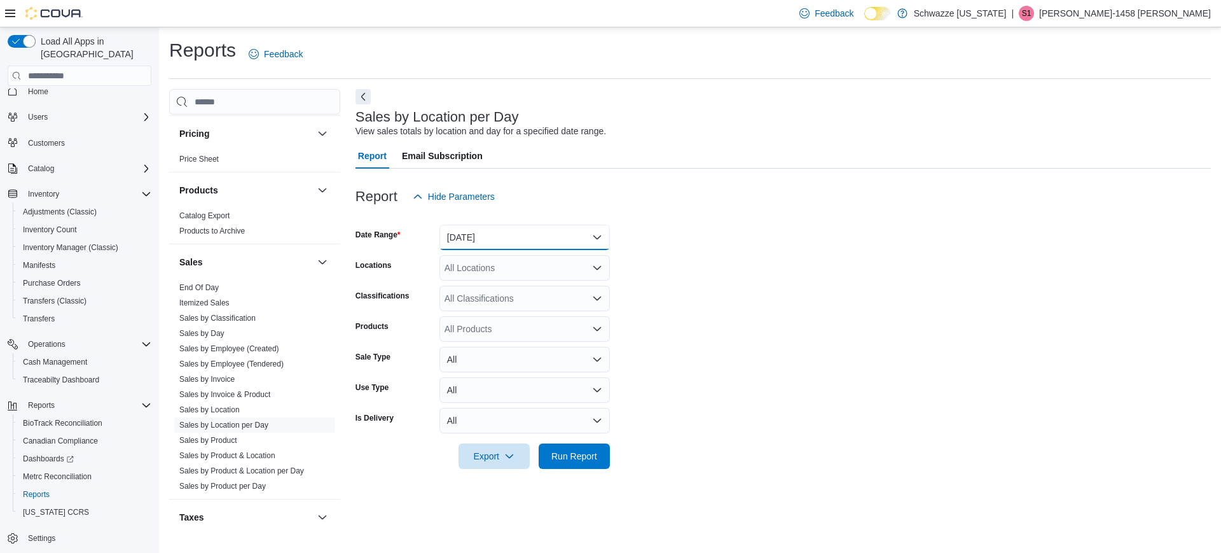
click at [515, 235] on button "Yesterday" at bounding box center [524, 236] width 170 height 25
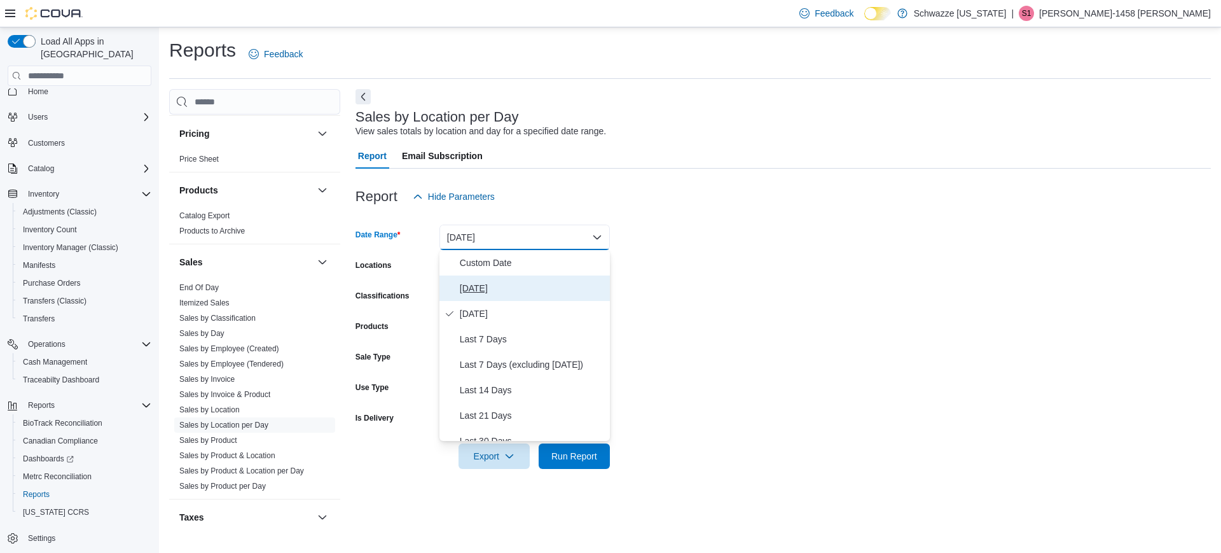
click at [494, 287] on span "Today" at bounding box center [532, 287] width 145 height 15
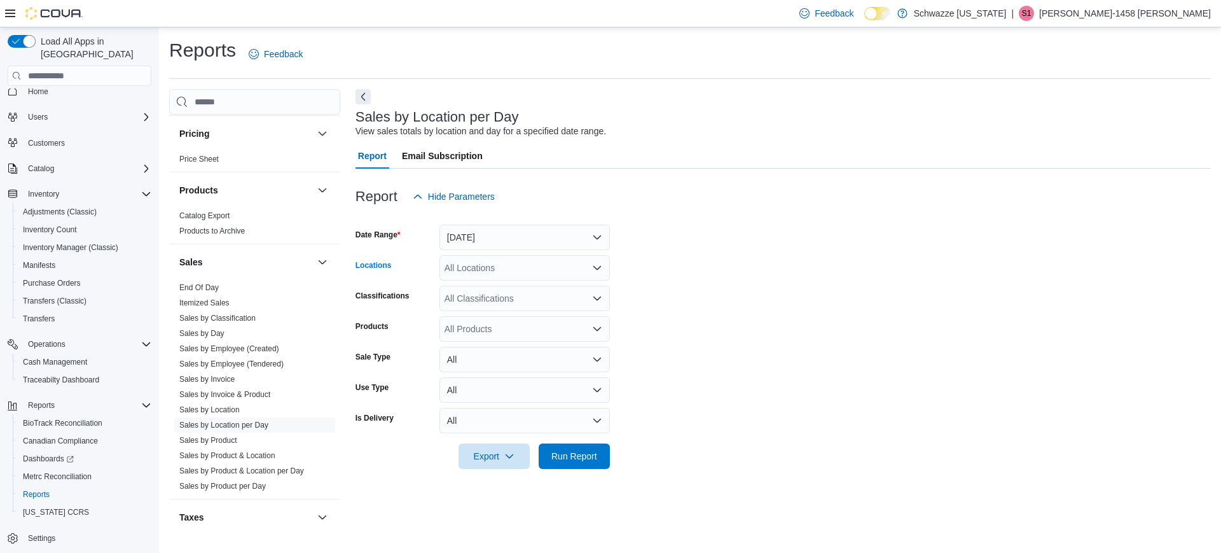
click at [460, 259] on div "All Locations" at bounding box center [524, 267] width 170 height 25
type input "***"
click at [477, 287] on span "RGO 4 Cottonwood" at bounding box center [512, 289] width 78 height 13
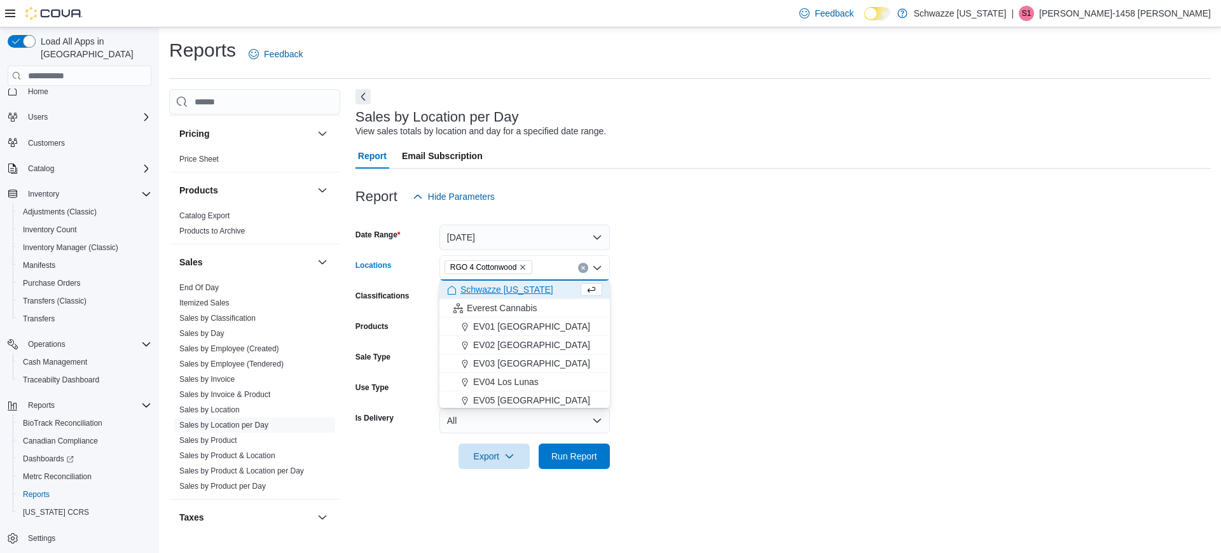
click at [792, 306] on form "Date Range Today Locations RGO 4 Cottonwood Combo box. Selected. RGO 4 Cottonwo…" at bounding box center [782, 338] width 855 height 259
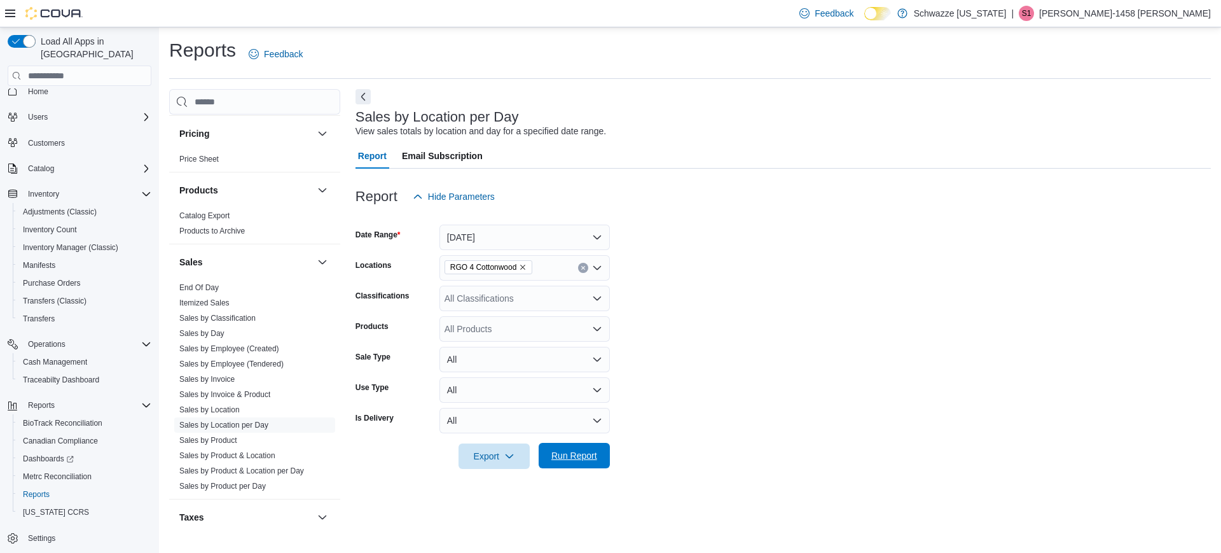
click at [595, 457] on span "Run Report" at bounding box center [574, 455] width 46 height 13
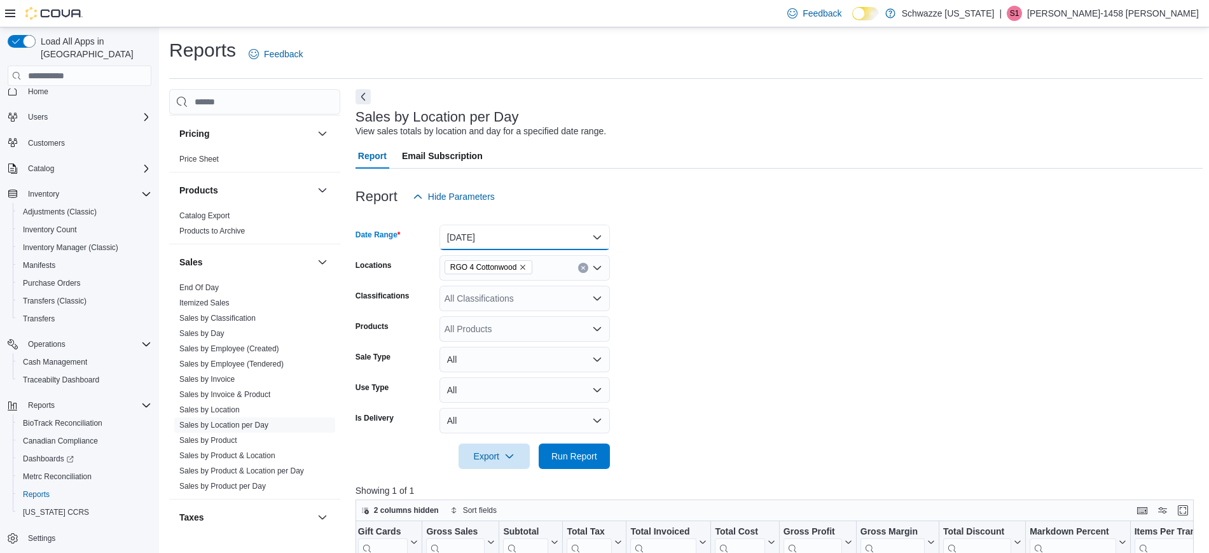
click at [530, 235] on button "Today" at bounding box center [524, 236] width 170 height 25
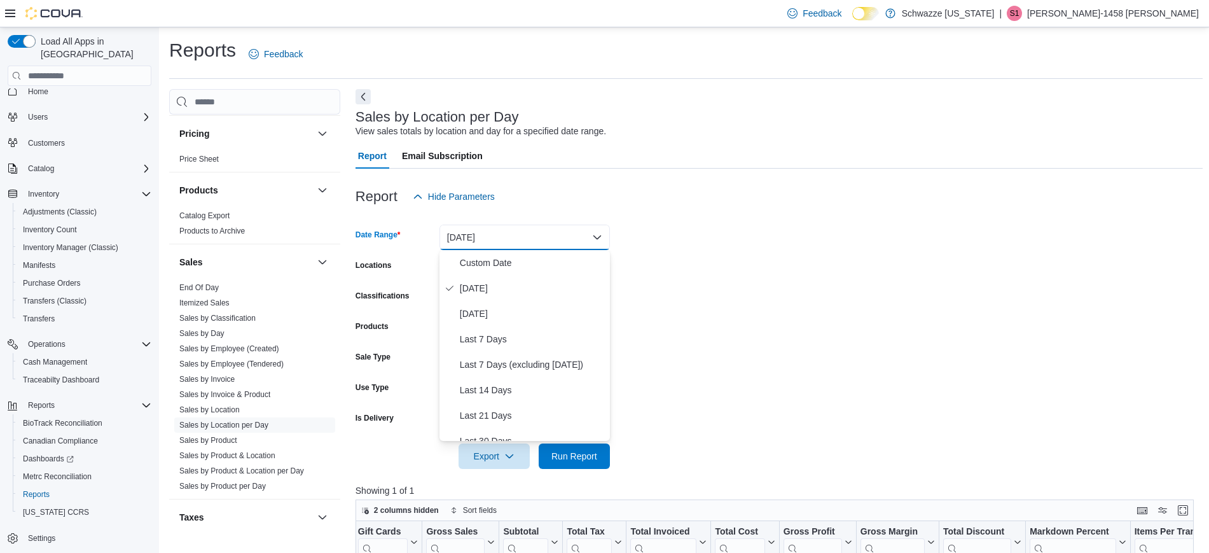
click at [720, 285] on form "Date Range Today Locations RGO 4 Cottonwood Classifications All Classifications…" at bounding box center [778, 338] width 847 height 259
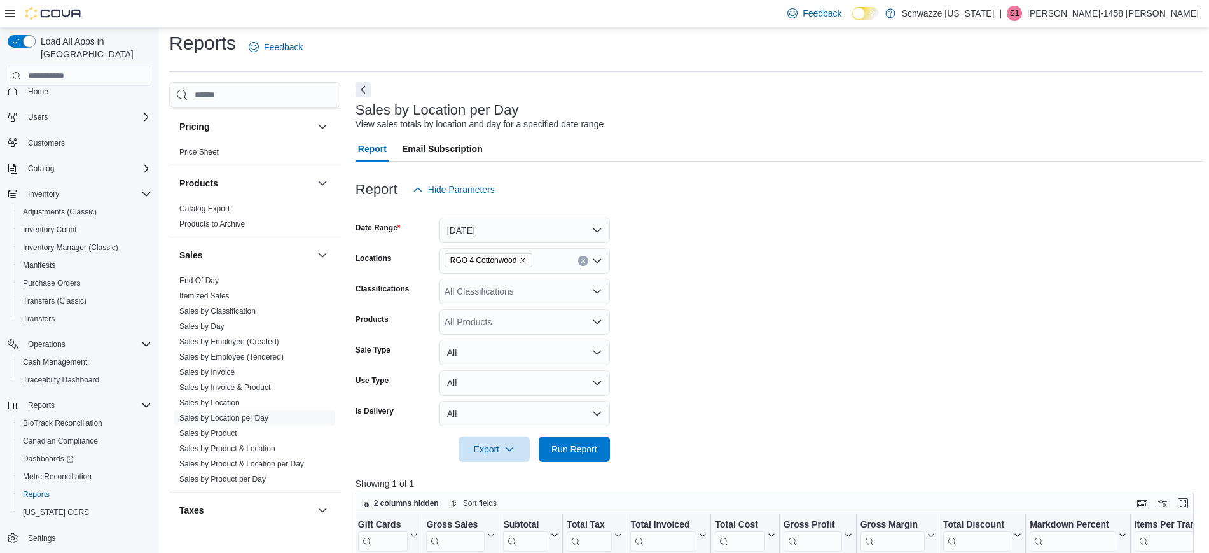
scroll to position [13, 0]
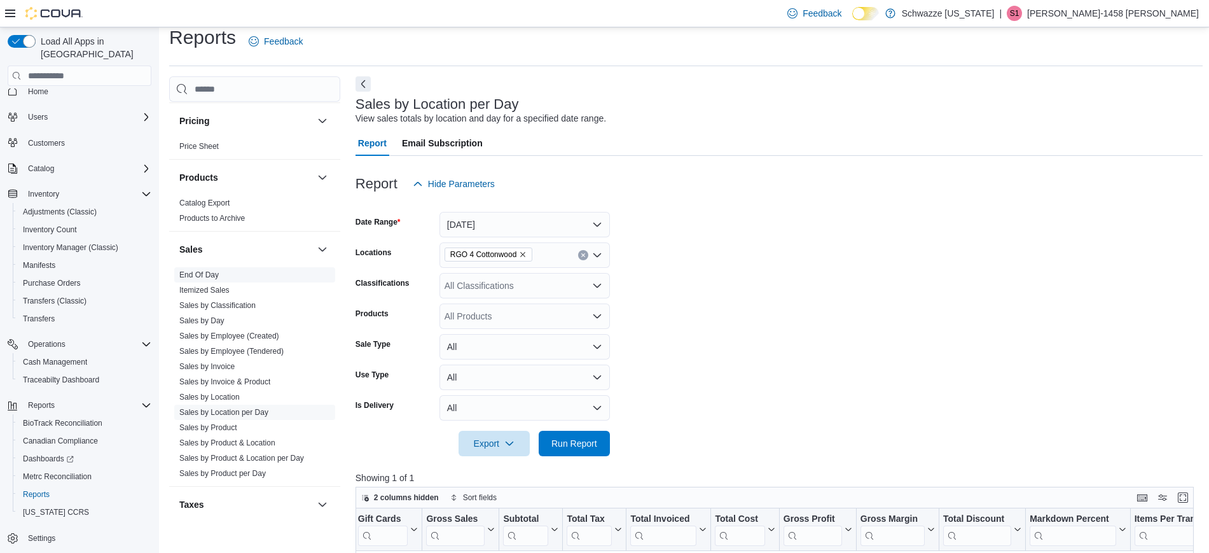
click at [198, 279] on span "End Of Day" at bounding box center [198, 275] width 39 height 10
click at [219, 275] on span "End Of Day" at bounding box center [254, 274] width 161 height 15
click at [191, 277] on link "End Of Day" at bounding box center [198, 274] width 39 height 9
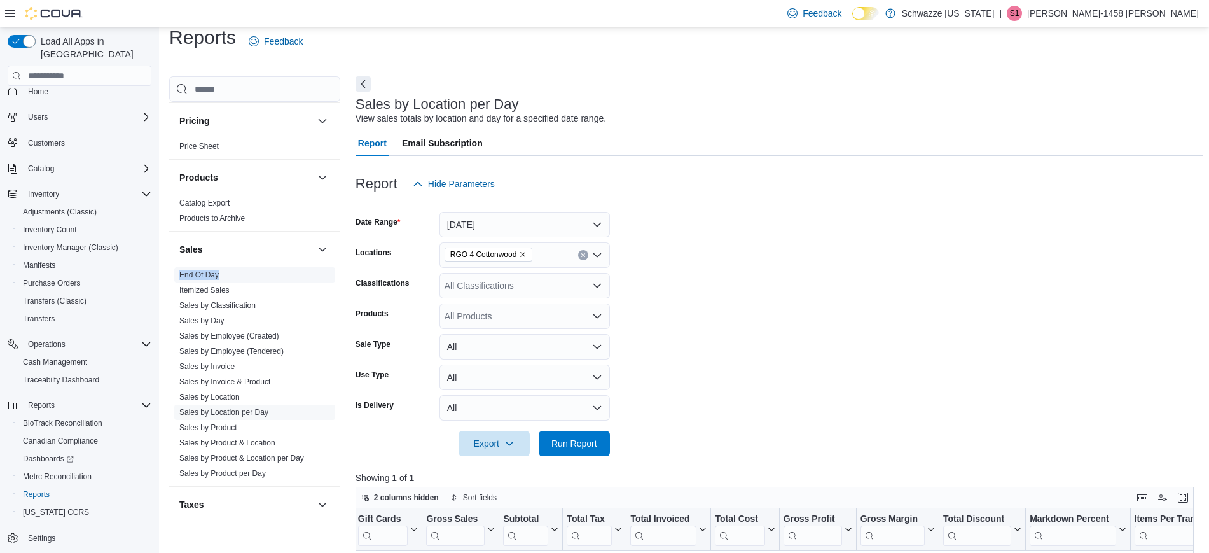
click at [191, 267] on div "Sales" at bounding box center [254, 249] width 171 height 36
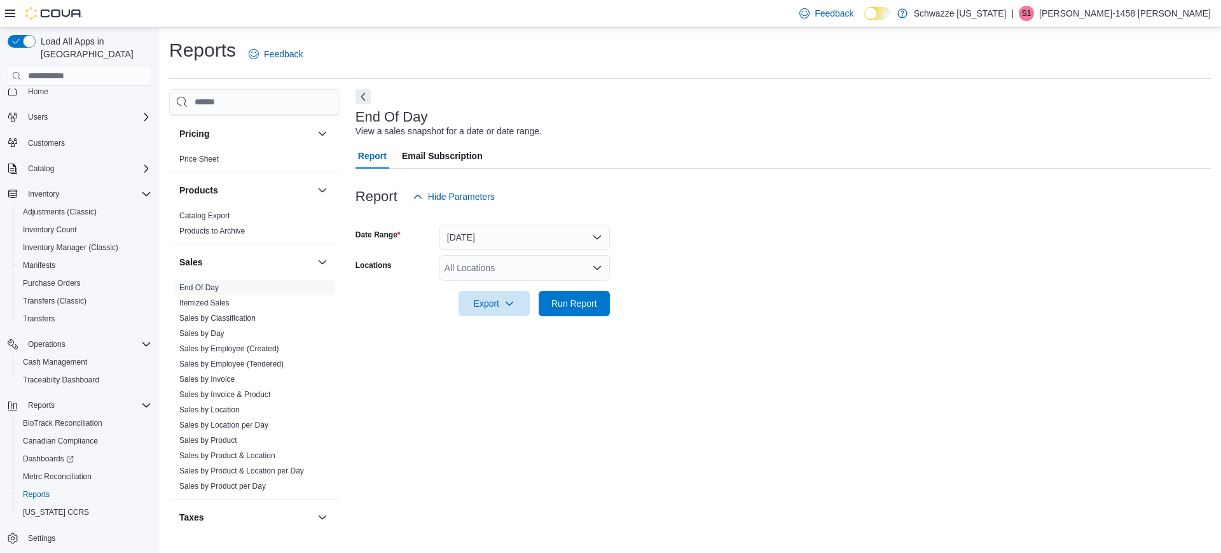
click at [538, 271] on div "All Locations" at bounding box center [524, 267] width 170 height 25
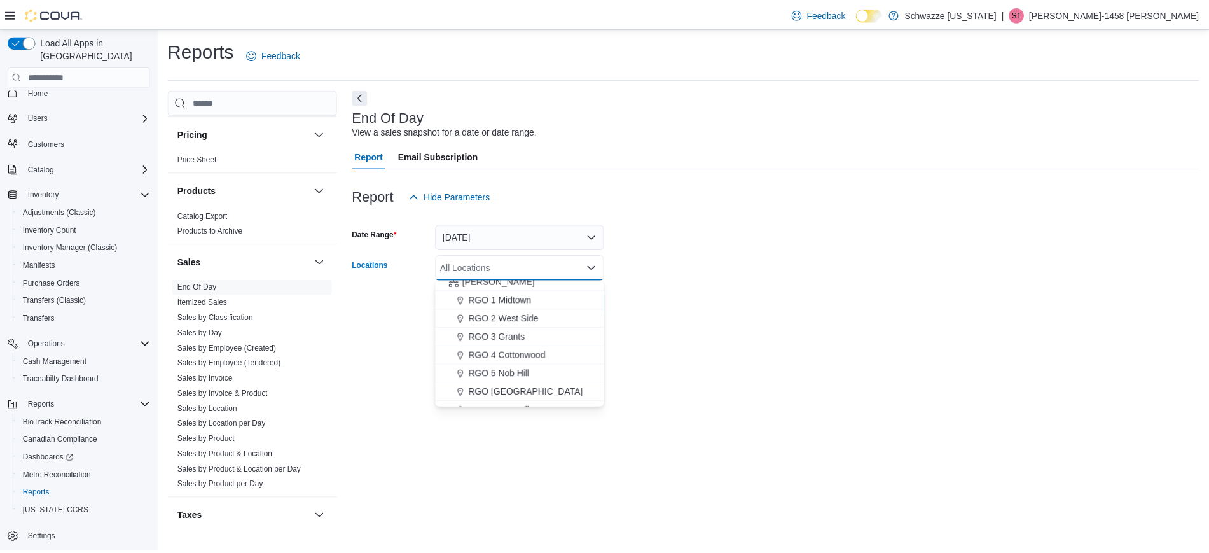
scroll to position [340, 0]
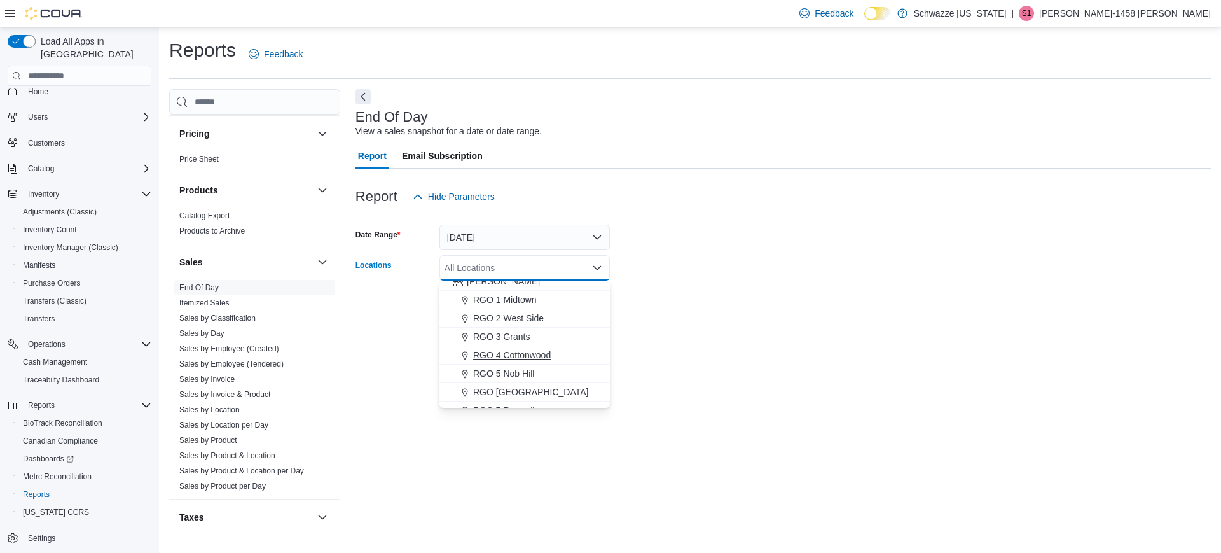
click at [525, 357] on span "RGO 4 Cottonwood" at bounding box center [512, 354] width 78 height 13
click at [638, 318] on div at bounding box center [782, 323] width 855 height 15
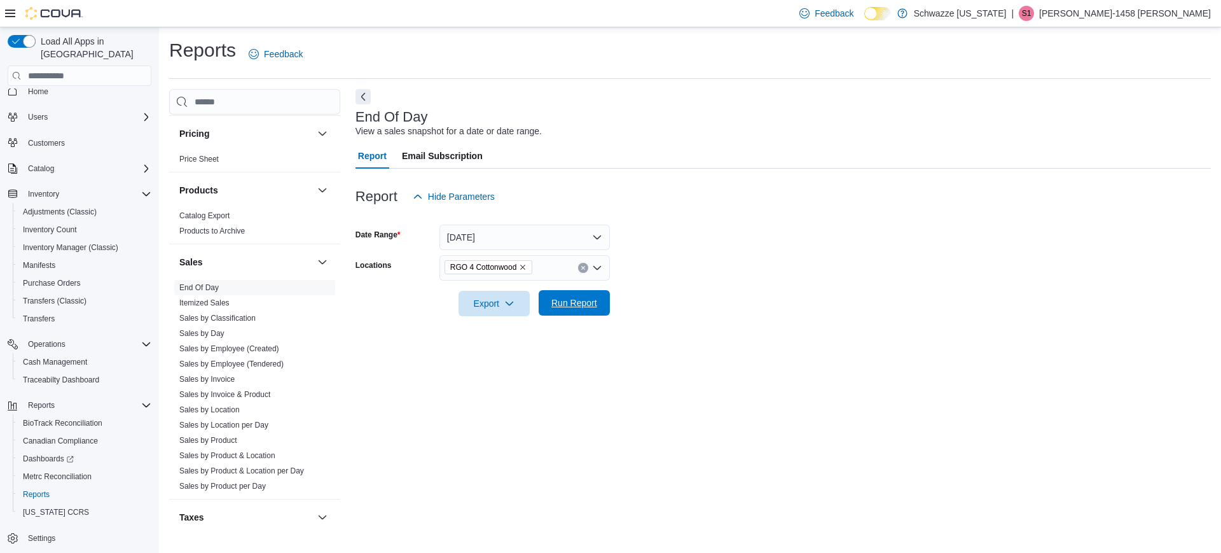
click at [567, 291] on span "Run Report" at bounding box center [574, 302] width 56 height 25
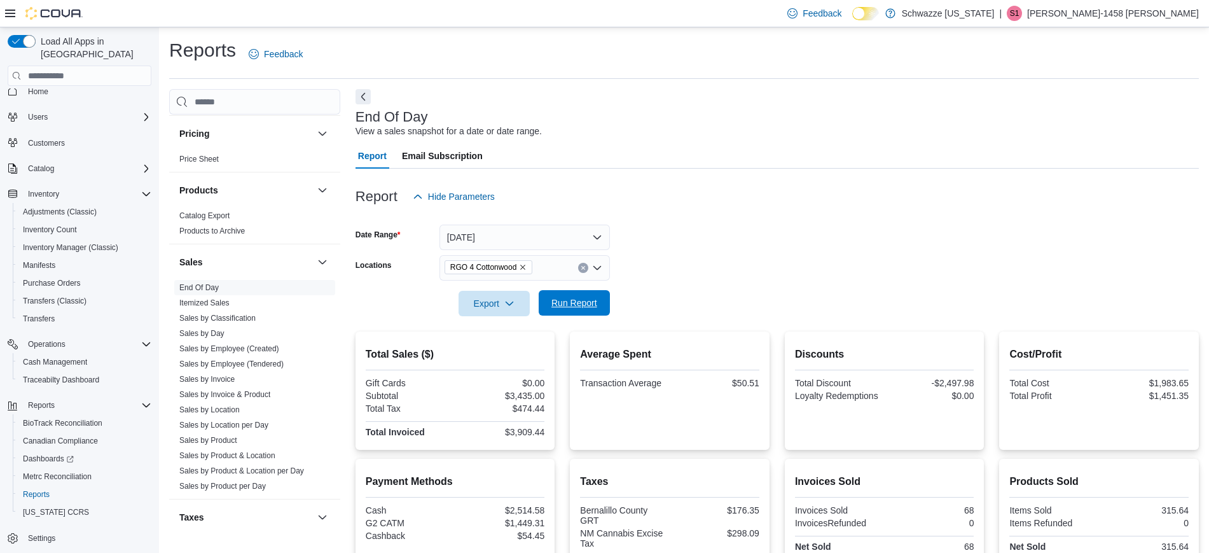
click at [561, 301] on span "Run Report" at bounding box center [574, 302] width 46 height 13
